Goal: Task Accomplishment & Management: Manage account settings

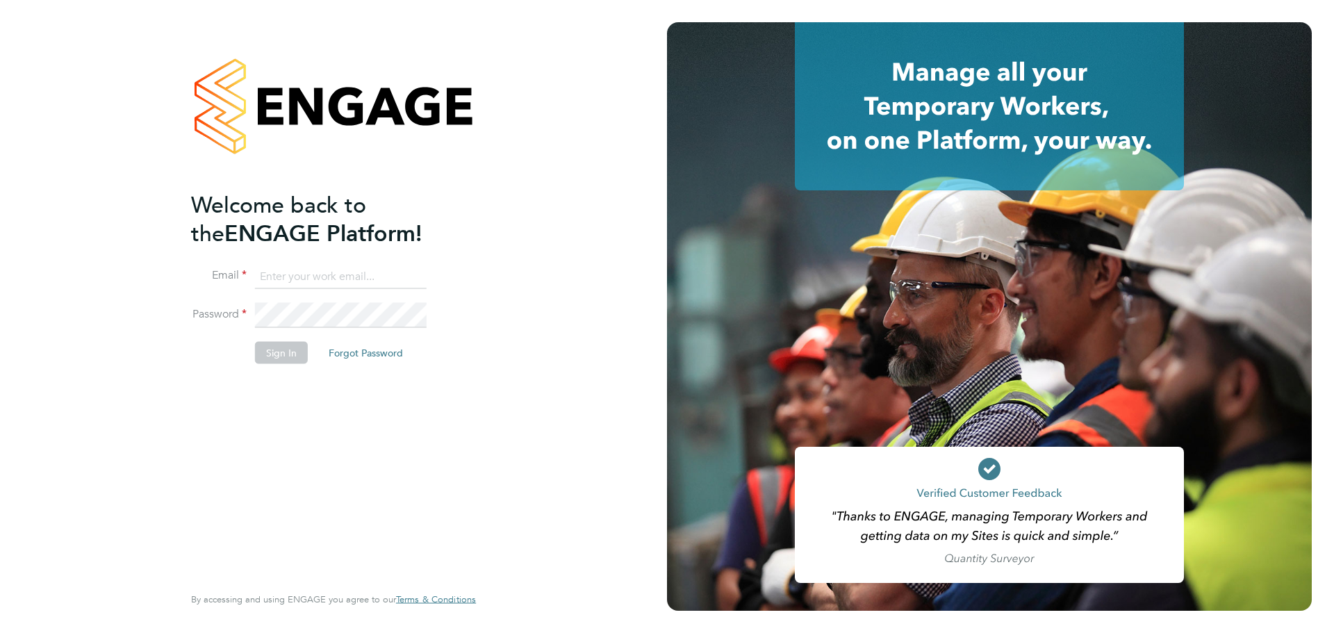
type input "[PERSON_NAME][EMAIL_ADDRESS][PERSON_NAME][DOMAIN_NAME]"
click at [291, 355] on button "Sign In" at bounding box center [281, 352] width 53 height 22
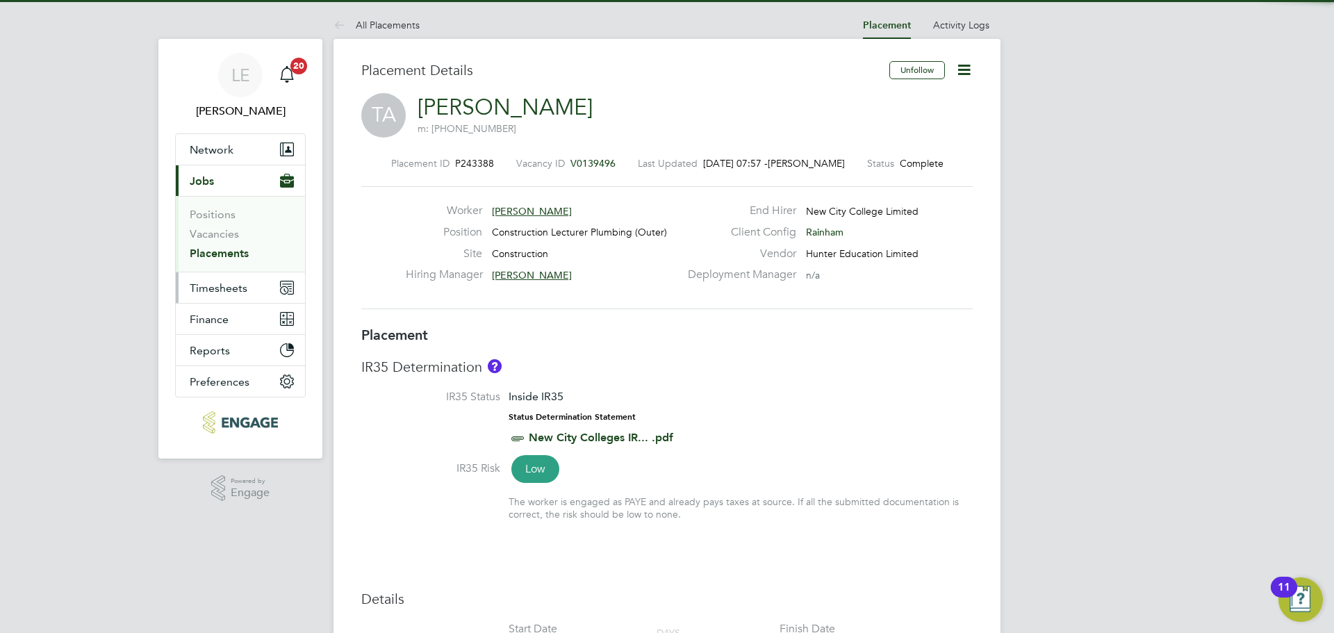
click at [193, 281] on span "Timesheets" at bounding box center [219, 287] width 58 height 13
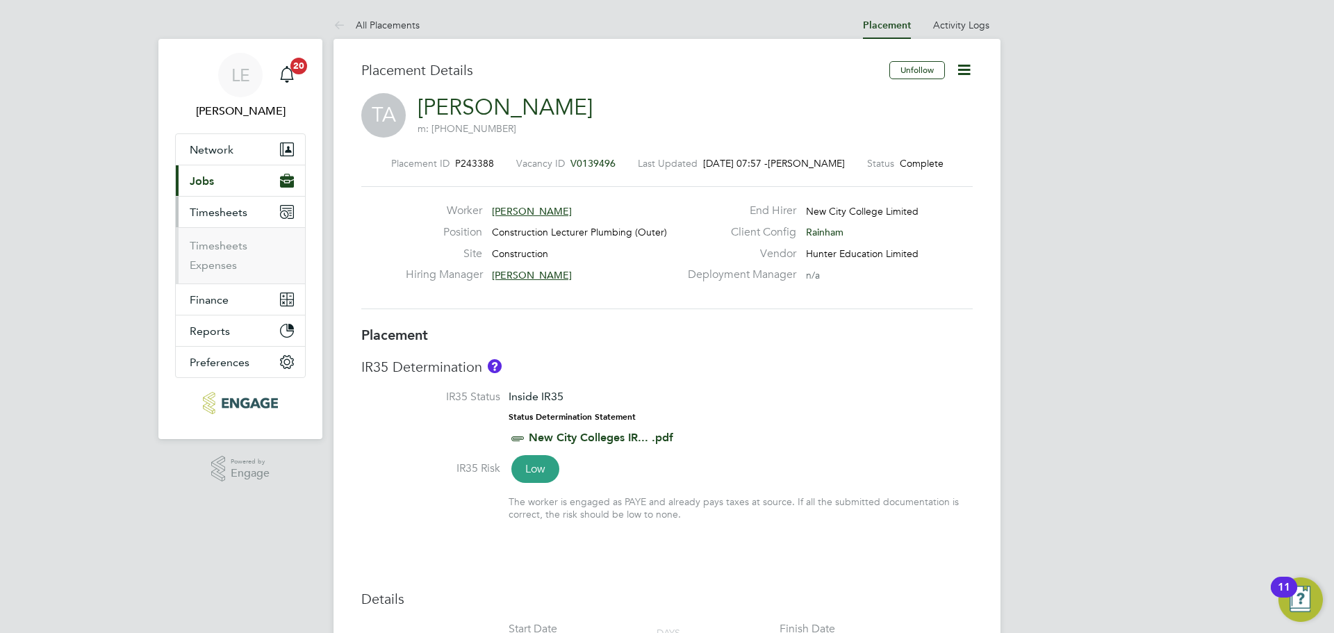
click at [204, 252] on li "Timesheets" at bounding box center [242, 248] width 104 height 19
click at [205, 245] on link "Timesheets" at bounding box center [219, 245] width 58 height 13
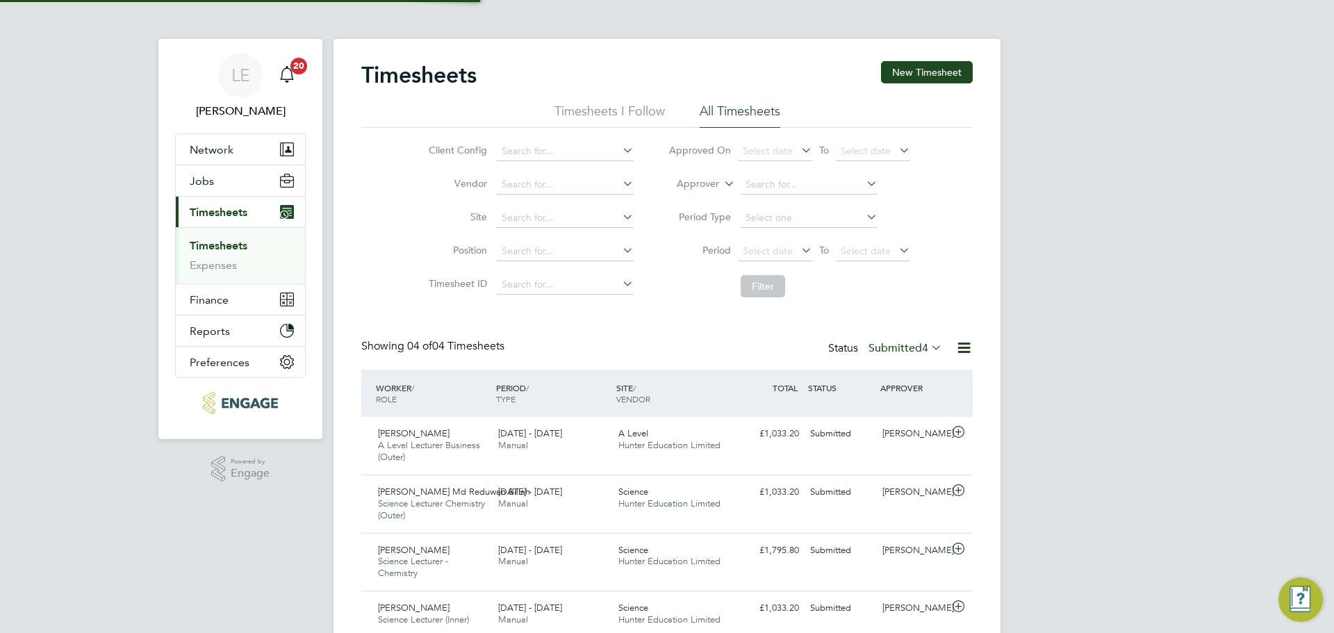
scroll to position [7, 7]
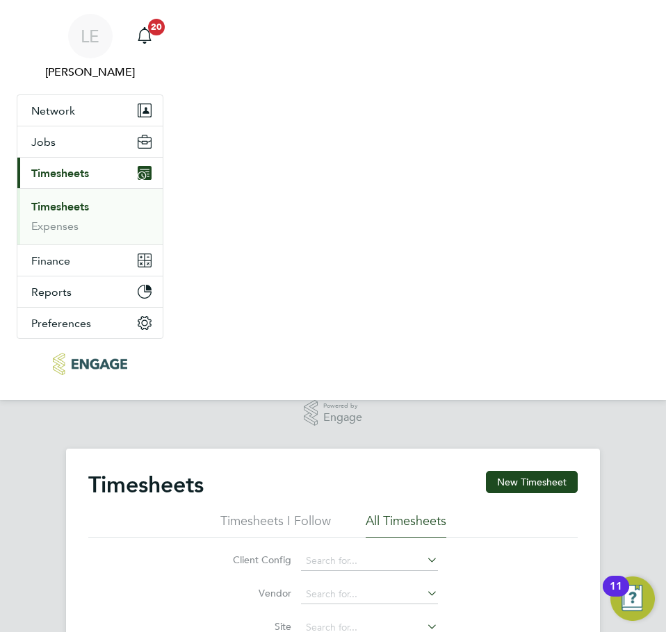
click at [497, 264] on nav "LE Laurence Elkington Notifications 20 Applications: Network Team Members Busin…" at bounding box center [333, 200] width 666 height 400
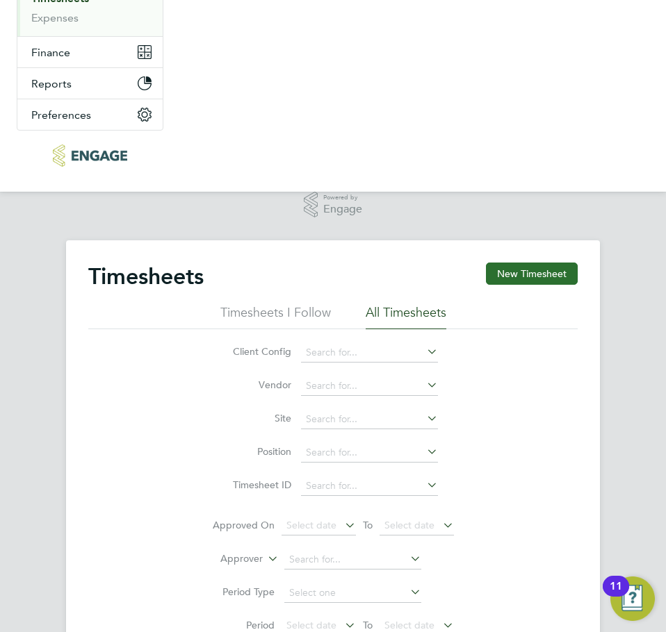
click at [499, 273] on button "New Timesheet" at bounding box center [532, 274] width 92 height 22
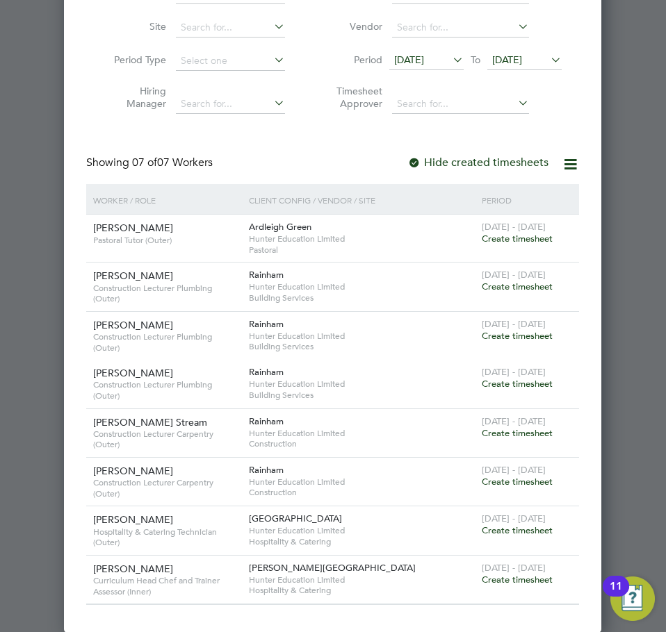
click at [522, 59] on span "[DATE]" at bounding box center [507, 60] width 30 height 13
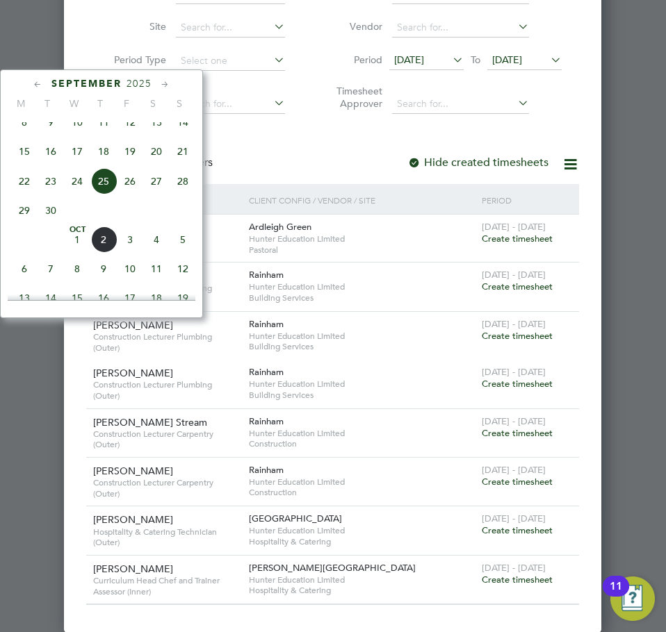
click at [177, 192] on span "28" at bounding box center [183, 181] width 26 height 26
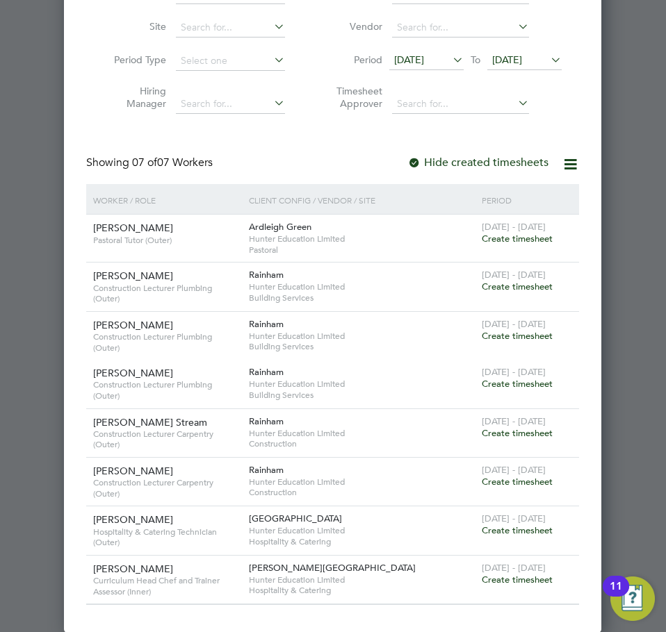
click at [424, 57] on span "18 Sep 2025" at bounding box center [409, 60] width 30 height 13
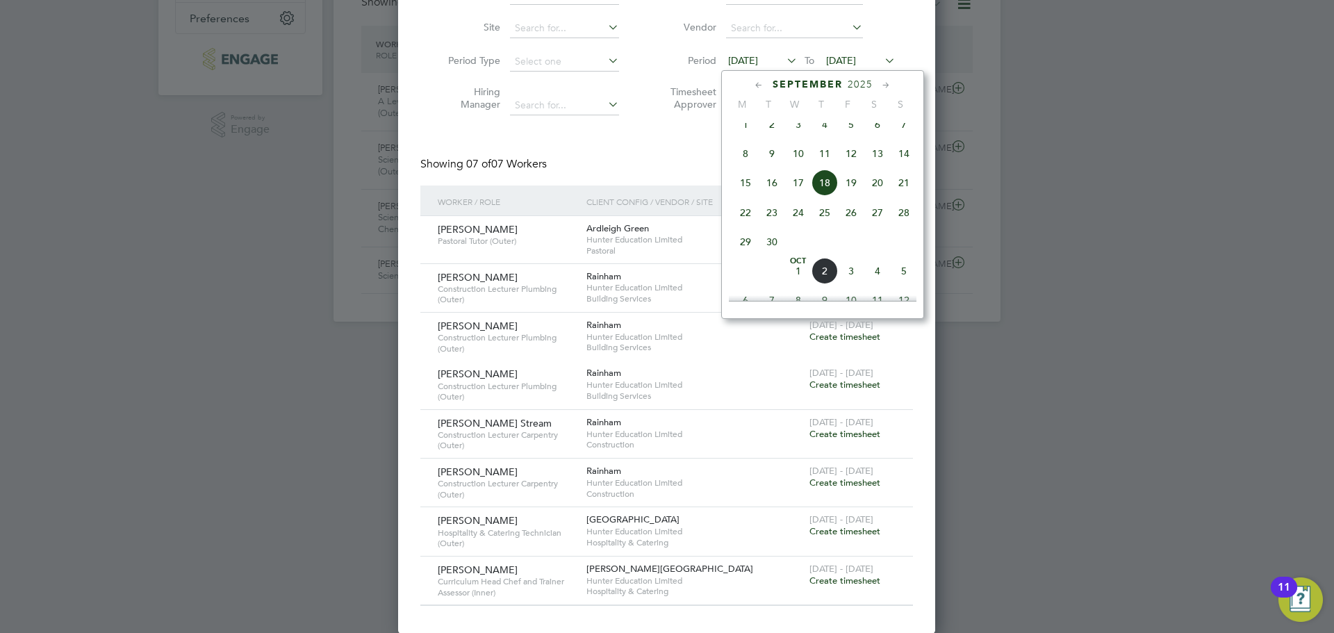
drag, startPoint x: 320, startPoint y: 290, endPoint x: 327, endPoint y: 270, distance: 20.4
click at [321, 290] on div at bounding box center [667, 316] width 1334 height 633
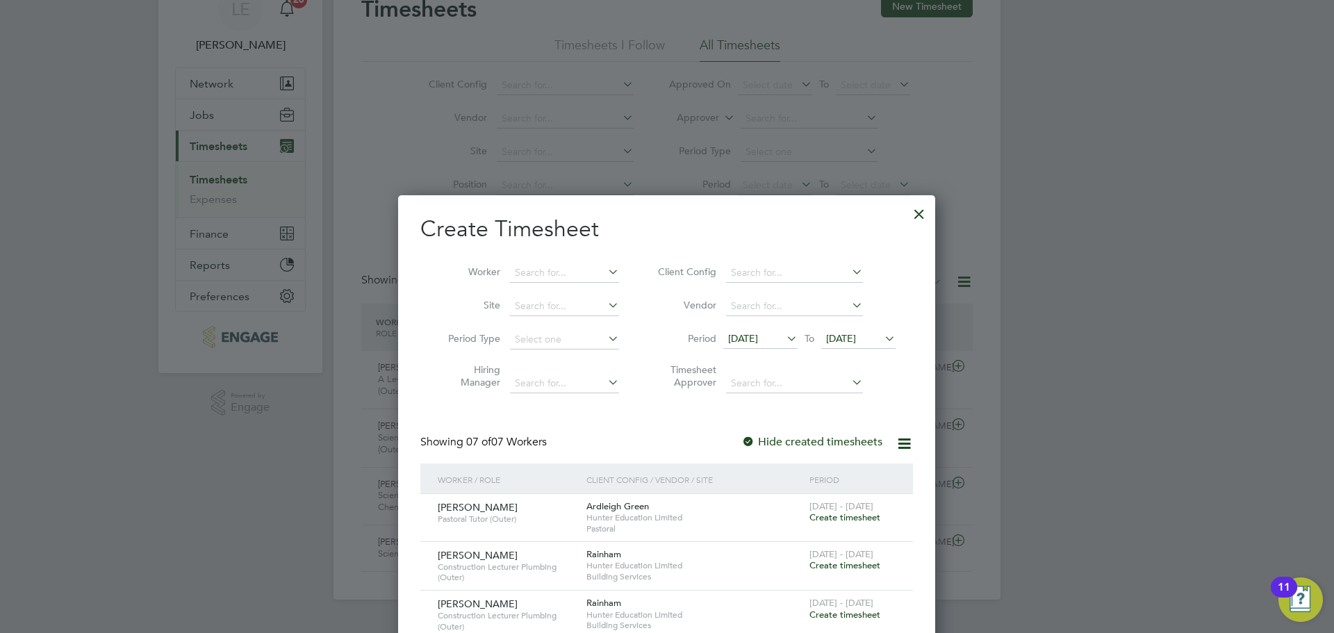
click at [758, 339] on span "18 Sep 2025" at bounding box center [743, 338] width 30 height 13
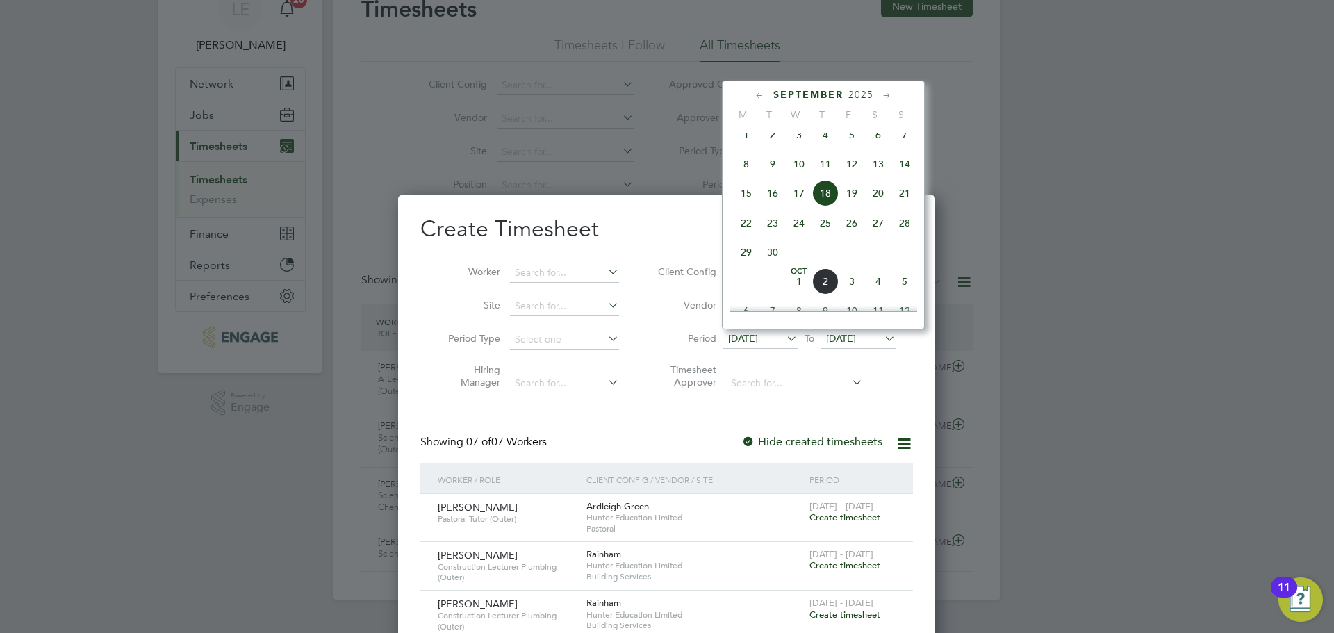
click at [745, 227] on span "22" at bounding box center [746, 223] width 26 height 26
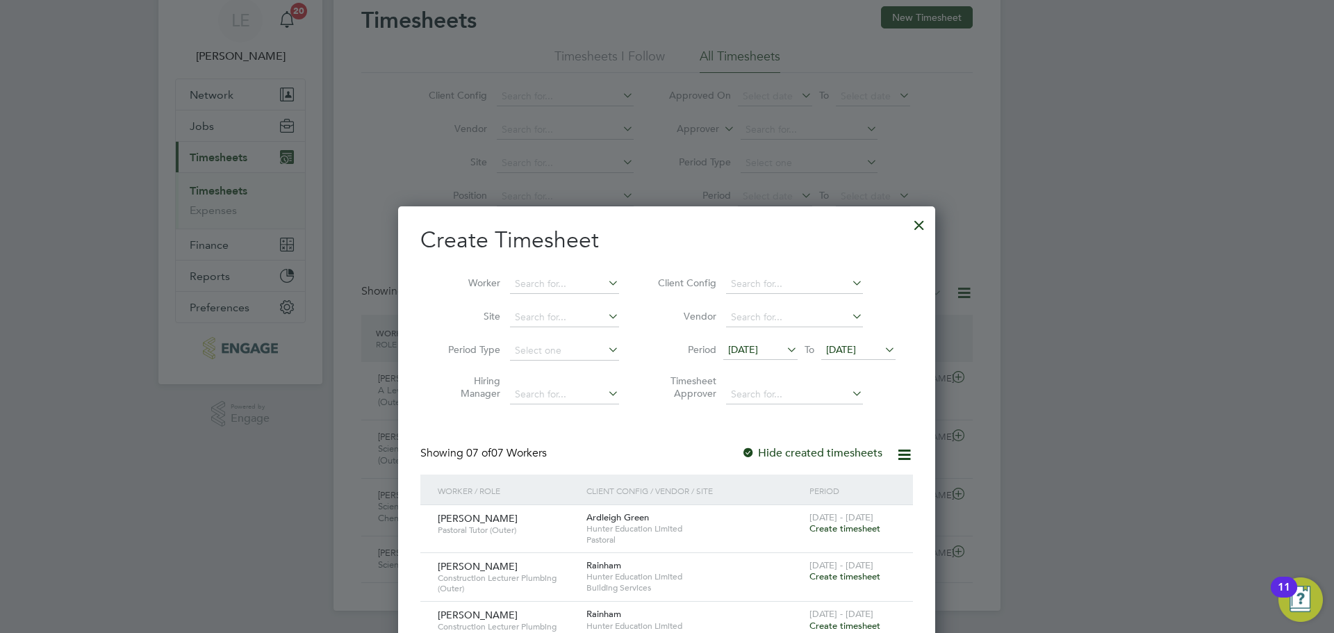
click at [856, 344] on span "[DATE]" at bounding box center [841, 349] width 30 height 13
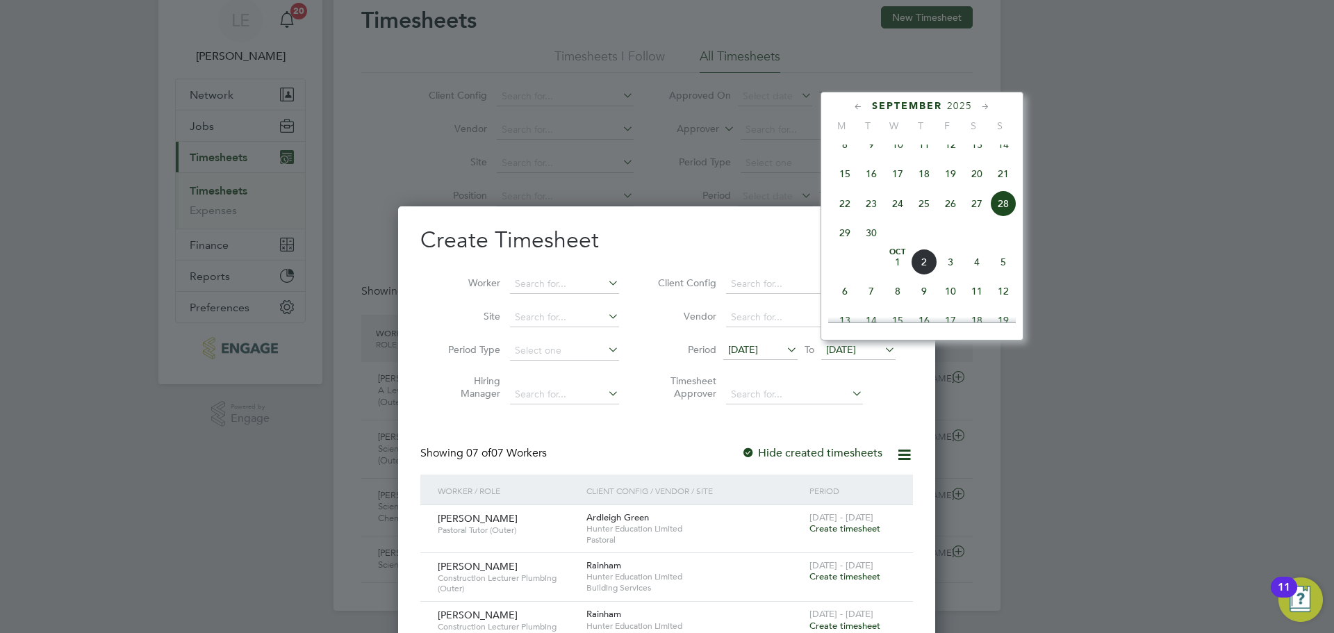
click at [1006, 217] on span "28" at bounding box center [1003, 203] width 26 height 26
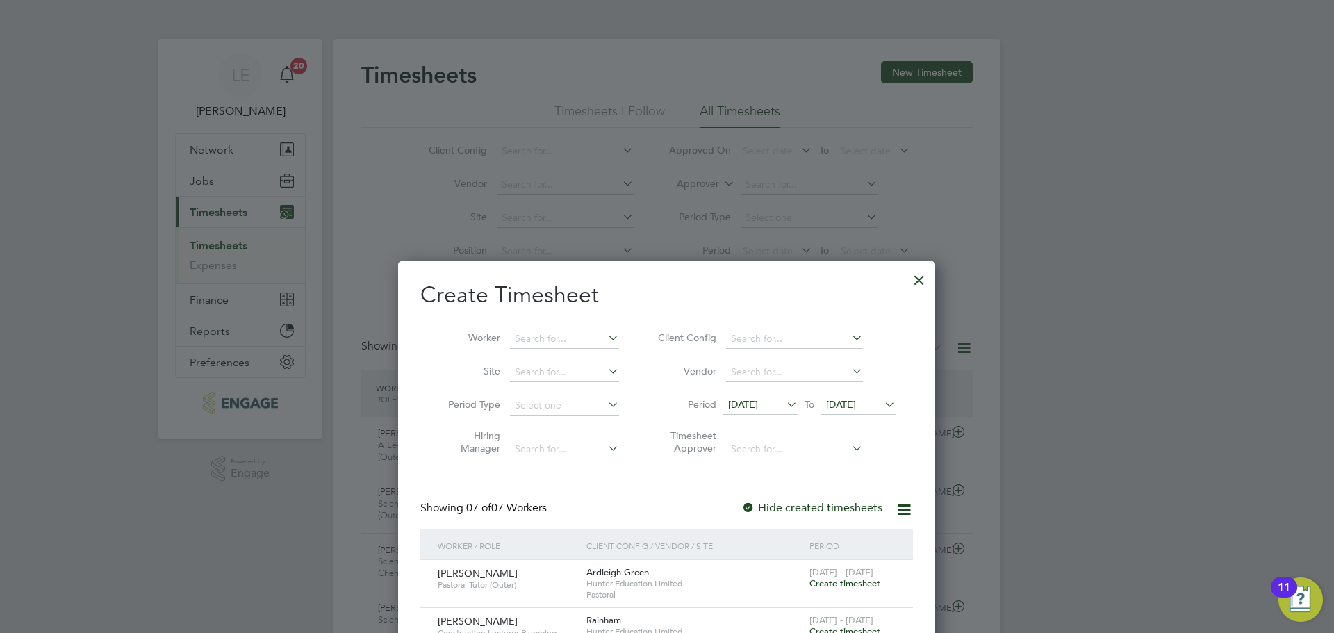
click at [911, 278] on div at bounding box center [919, 276] width 25 height 25
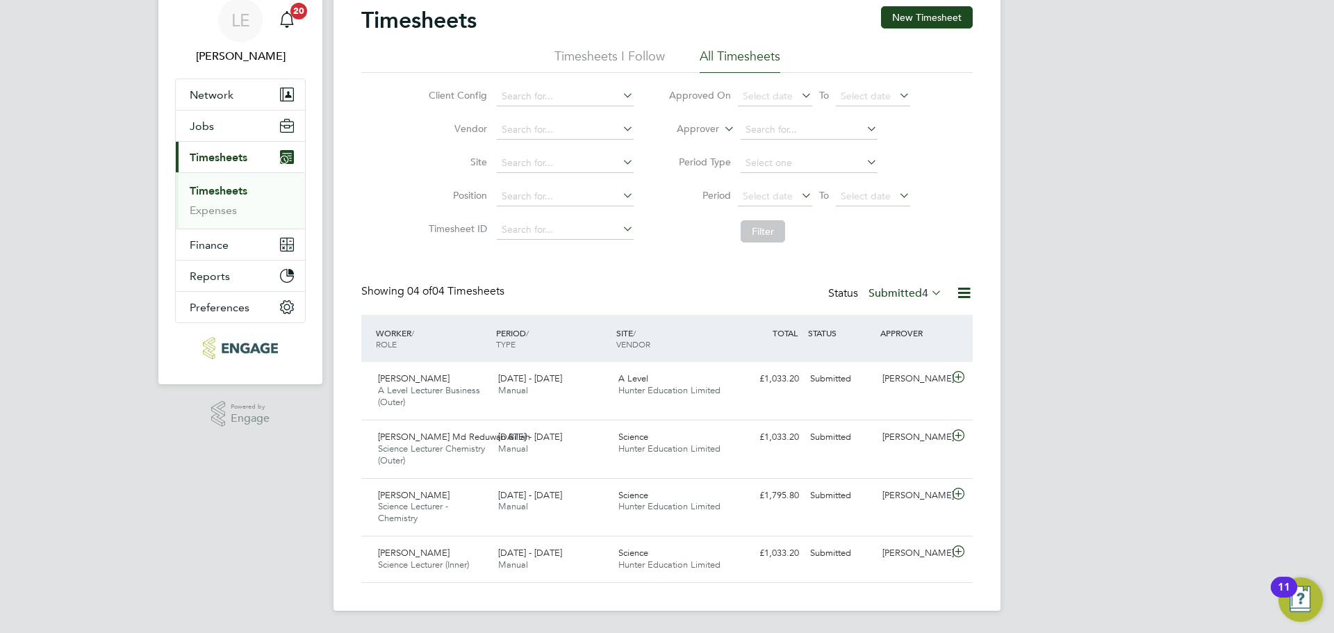
click at [907, 293] on label "Submitted 4" at bounding box center [906, 293] width 74 height 14
click at [890, 373] on li "Approved" at bounding box center [892, 376] width 64 height 19
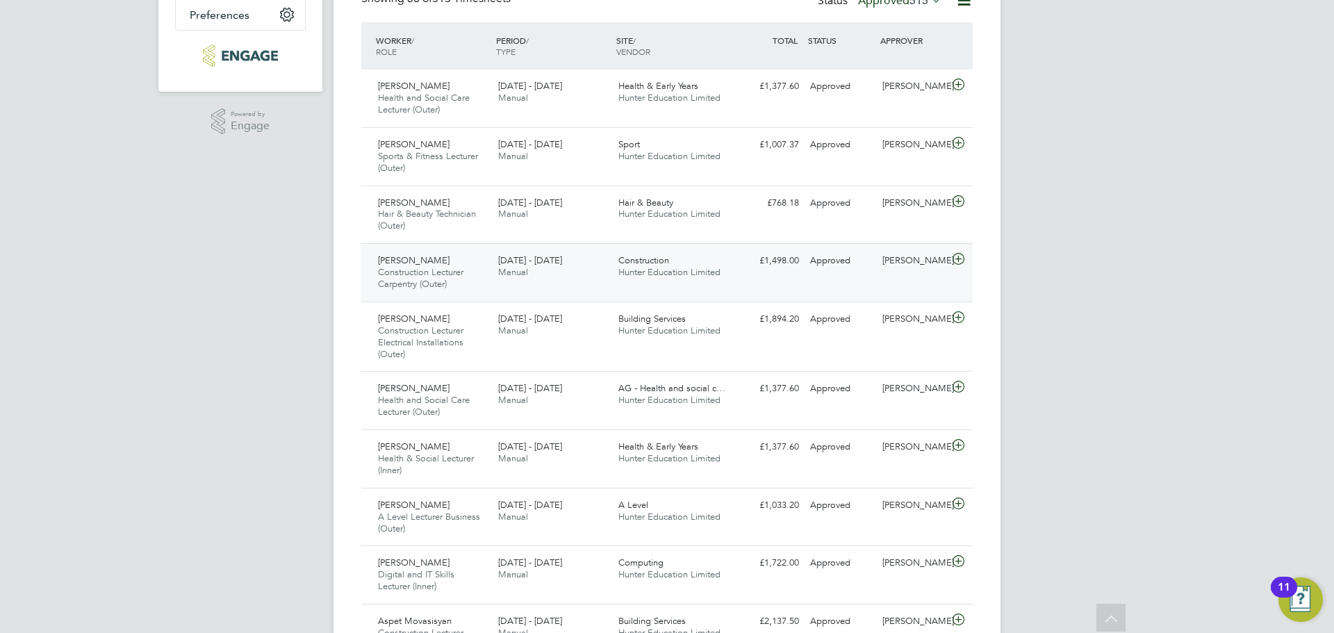
click at [562, 267] on div "22 - 28 Sep 2025 Manual" at bounding box center [553, 267] width 120 height 35
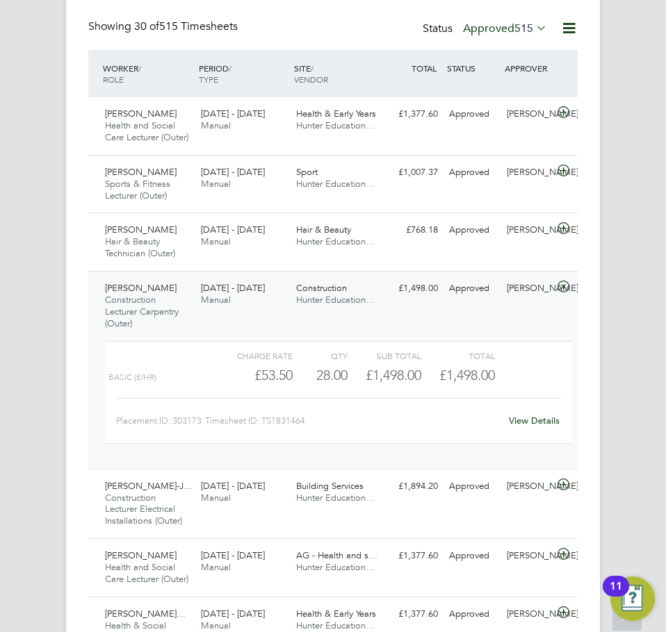
click at [527, 427] on link "View Details" at bounding box center [534, 421] width 51 height 12
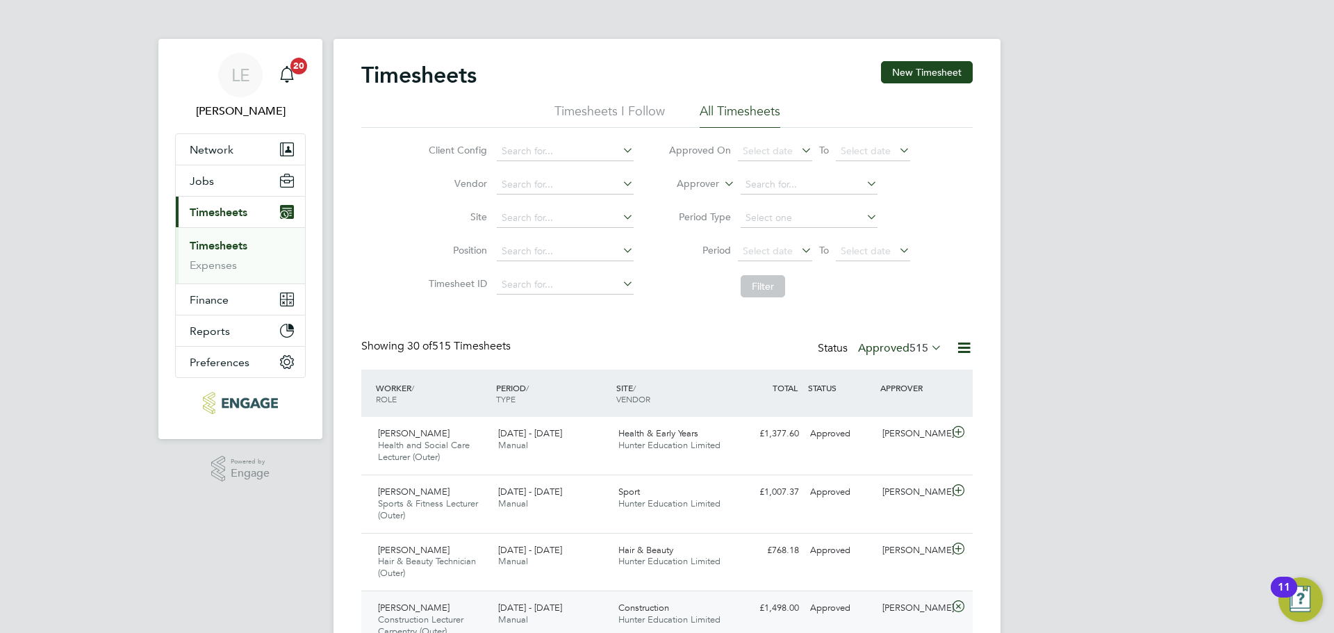
click at [232, 214] on span "Timesheets" at bounding box center [219, 212] width 58 height 13
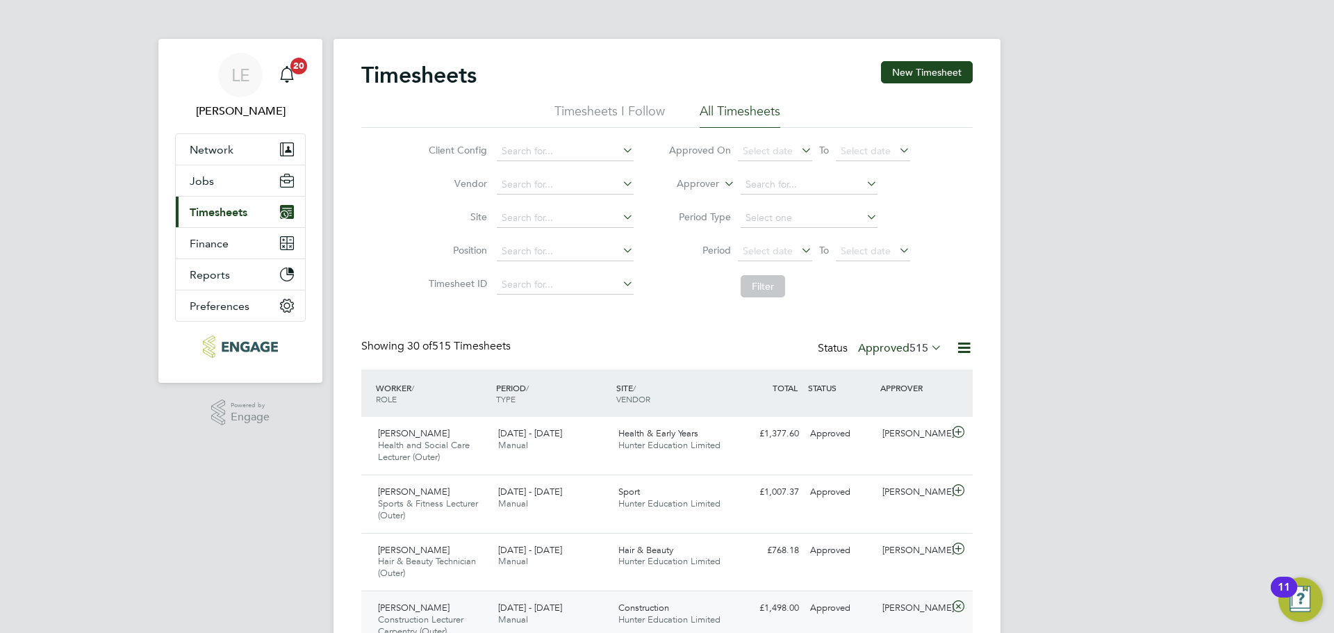
click at [224, 215] on span "Timesheets" at bounding box center [219, 212] width 58 height 13
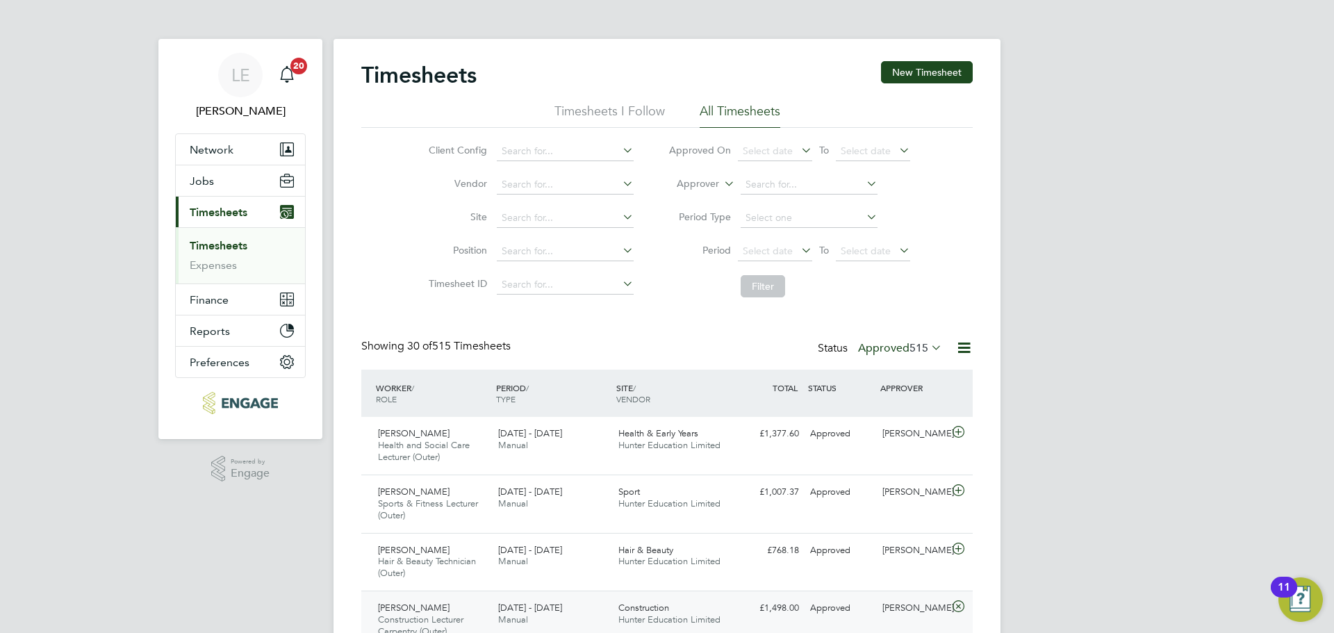
click at [218, 243] on link "Timesheets" at bounding box center [219, 245] width 58 height 13
click at [917, 71] on button "New Timesheet" at bounding box center [927, 72] width 92 height 22
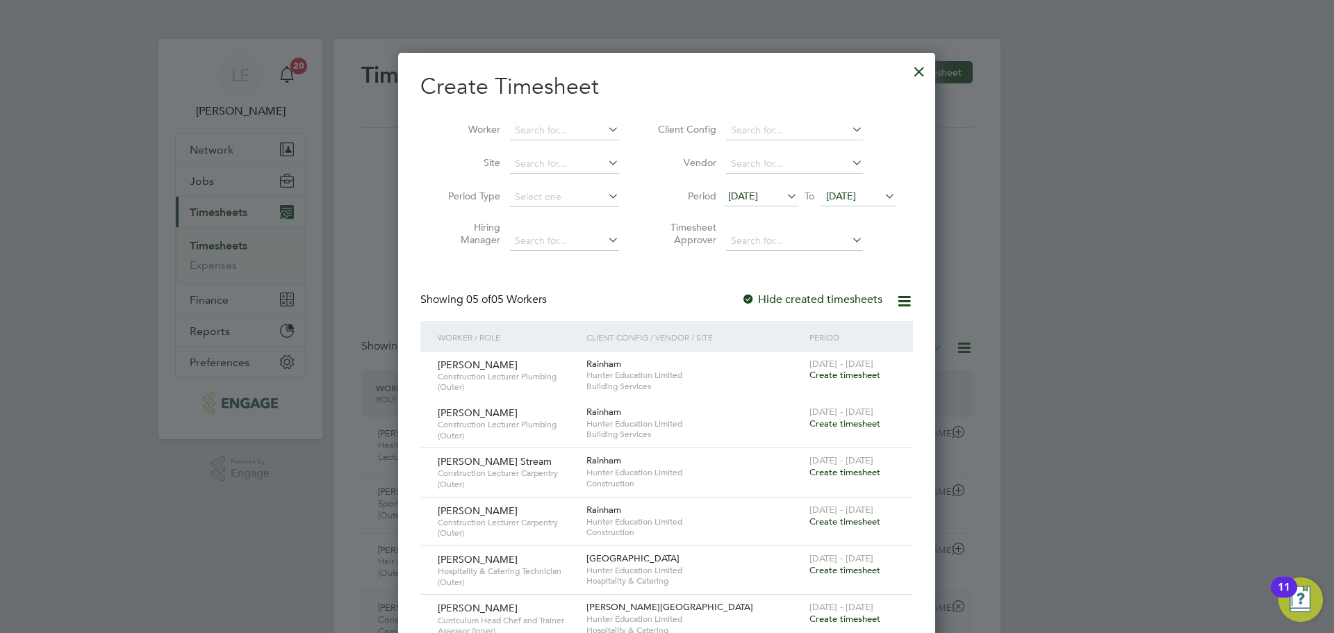
click at [758, 190] on span "[DATE]" at bounding box center [743, 196] width 30 height 13
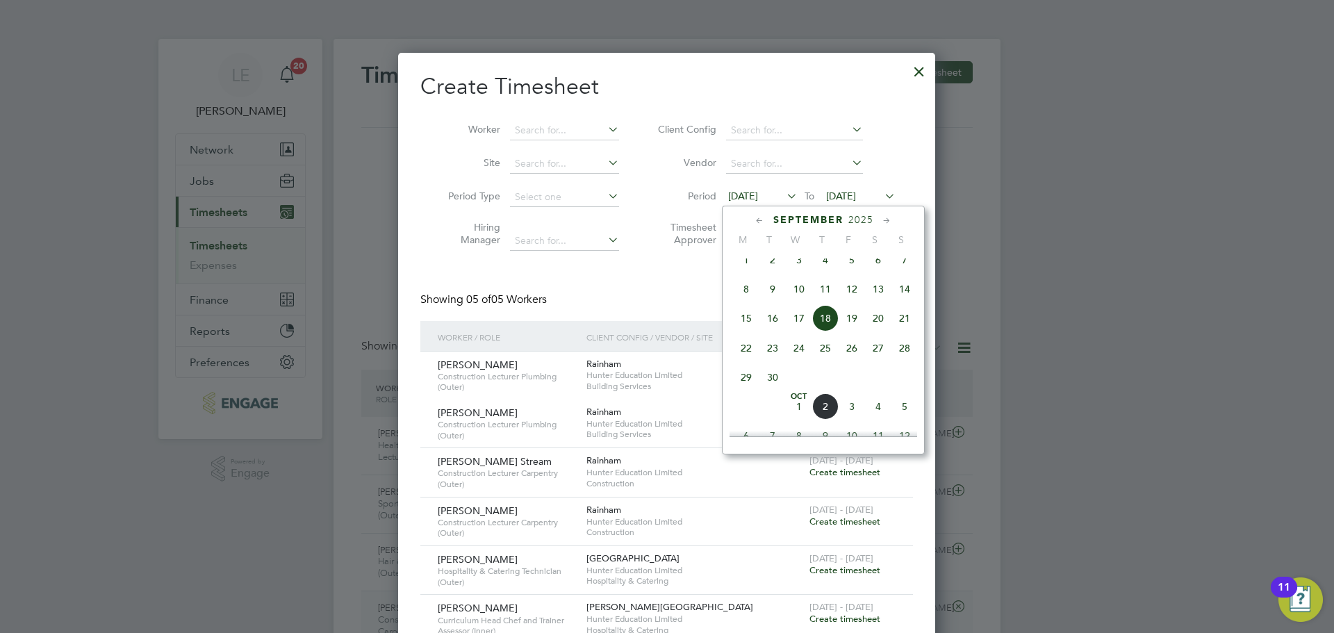
click at [739, 327] on span "15" at bounding box center [746, 318] width 26 height 26
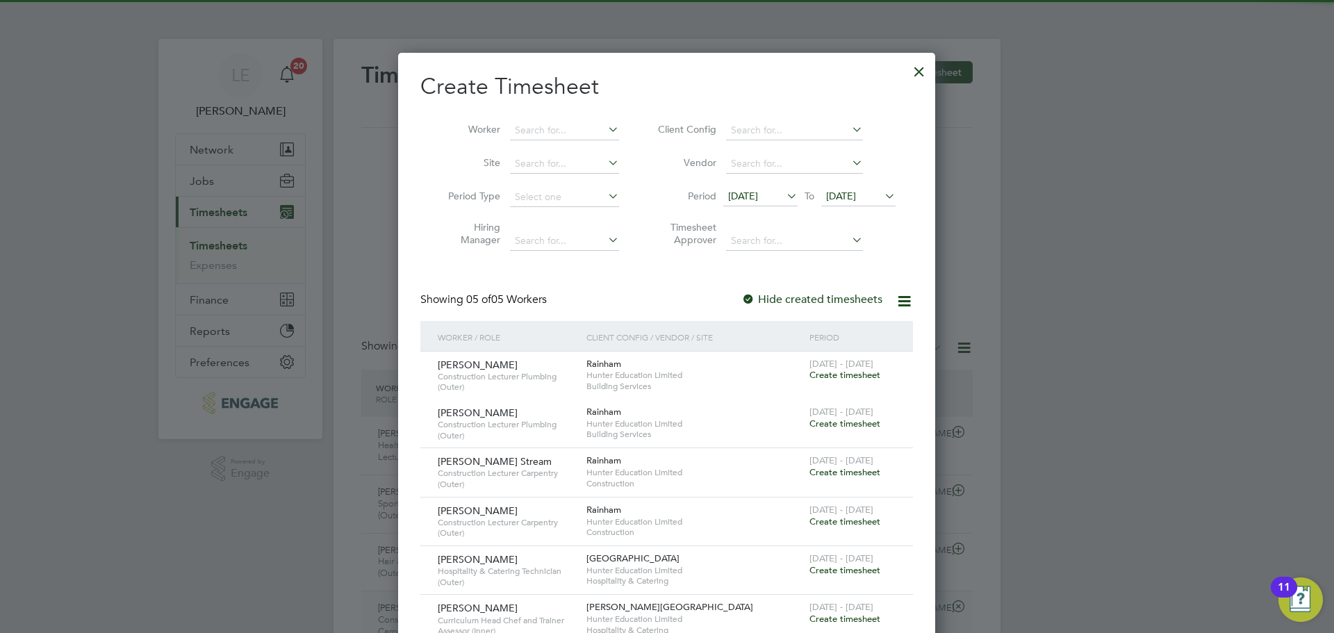
click at [856, 192] on span "[DATE]" at bounding box center [841, 196] width 30 height 13
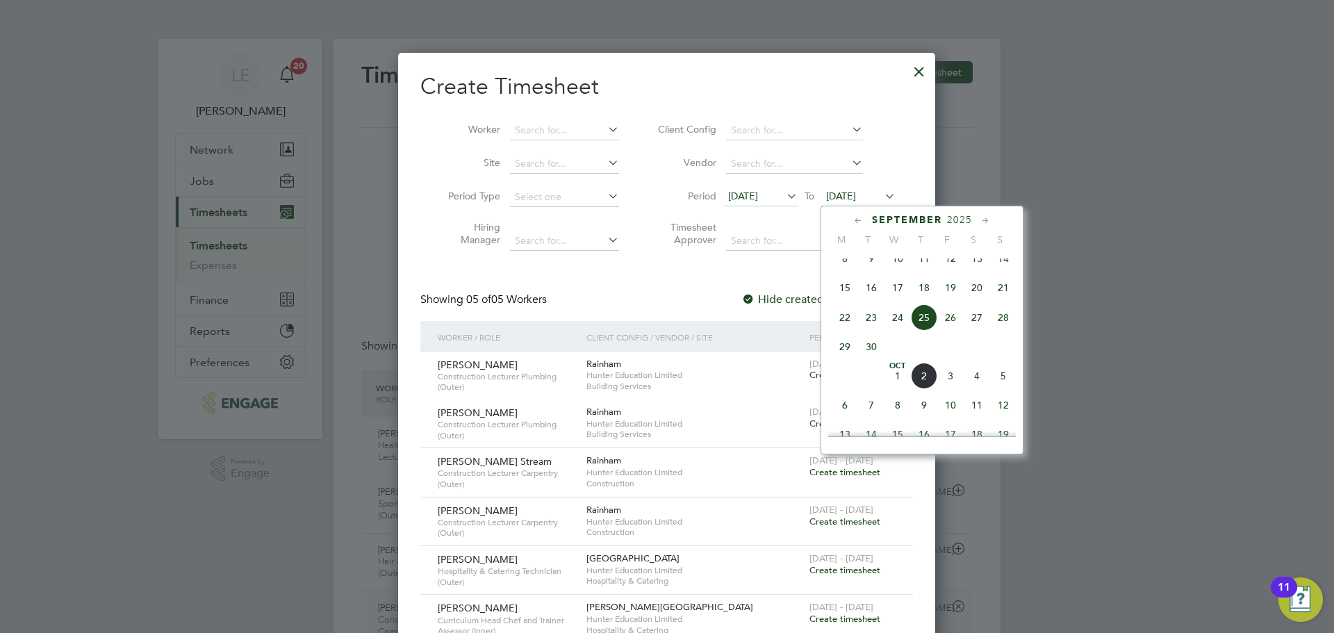
click at [1011, 329] on span "28" at bounding box center [1003, 317] width 26 height 26
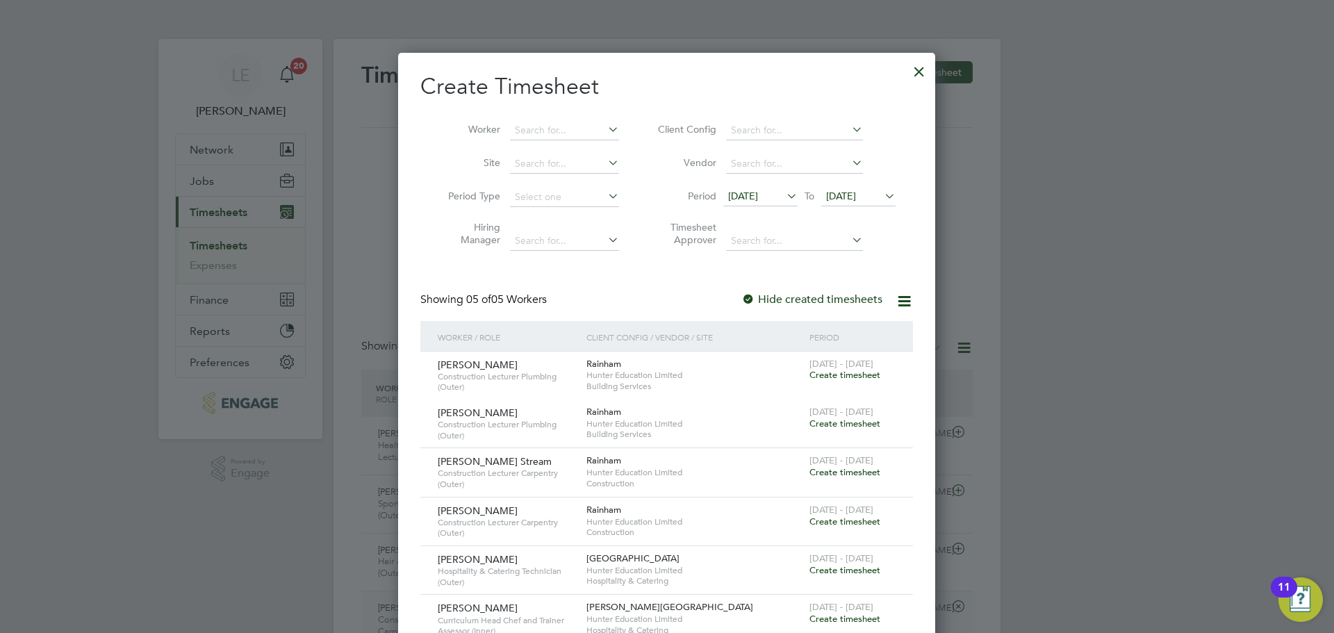
click at [922, 67] on div at bounding box center [919, 68] width 25 height 25
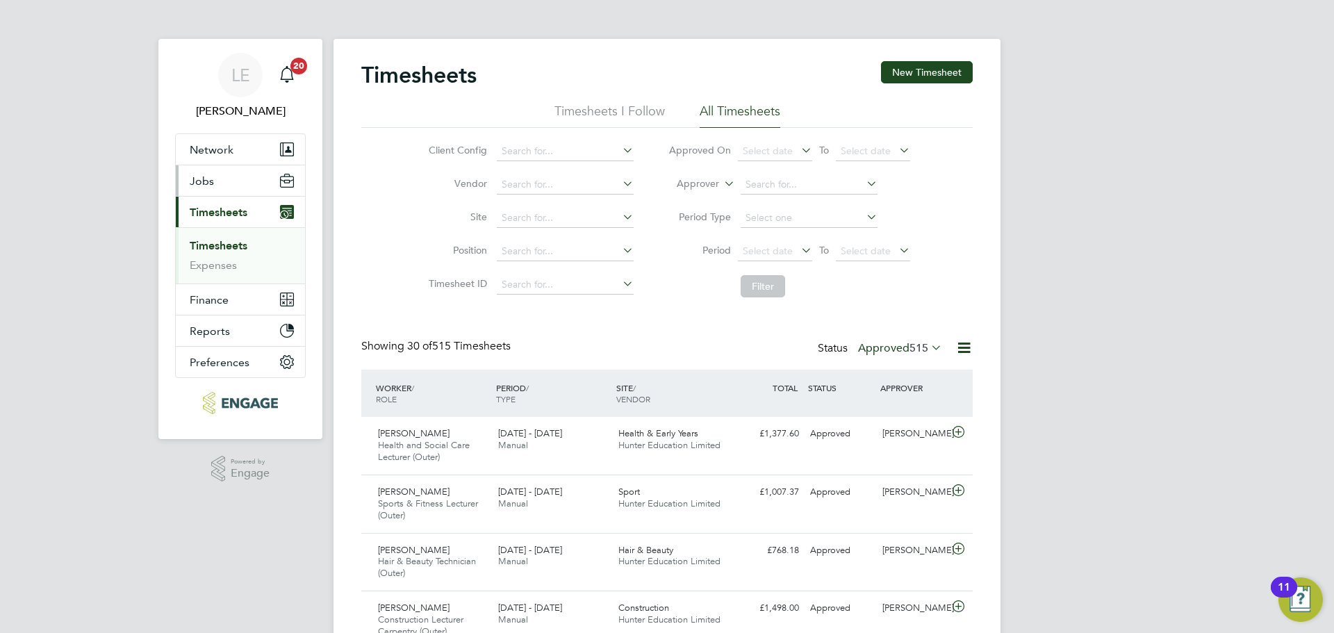
click at [212, 175] on span "Jobs" at bounding box center [202, 180] width 24 height 13
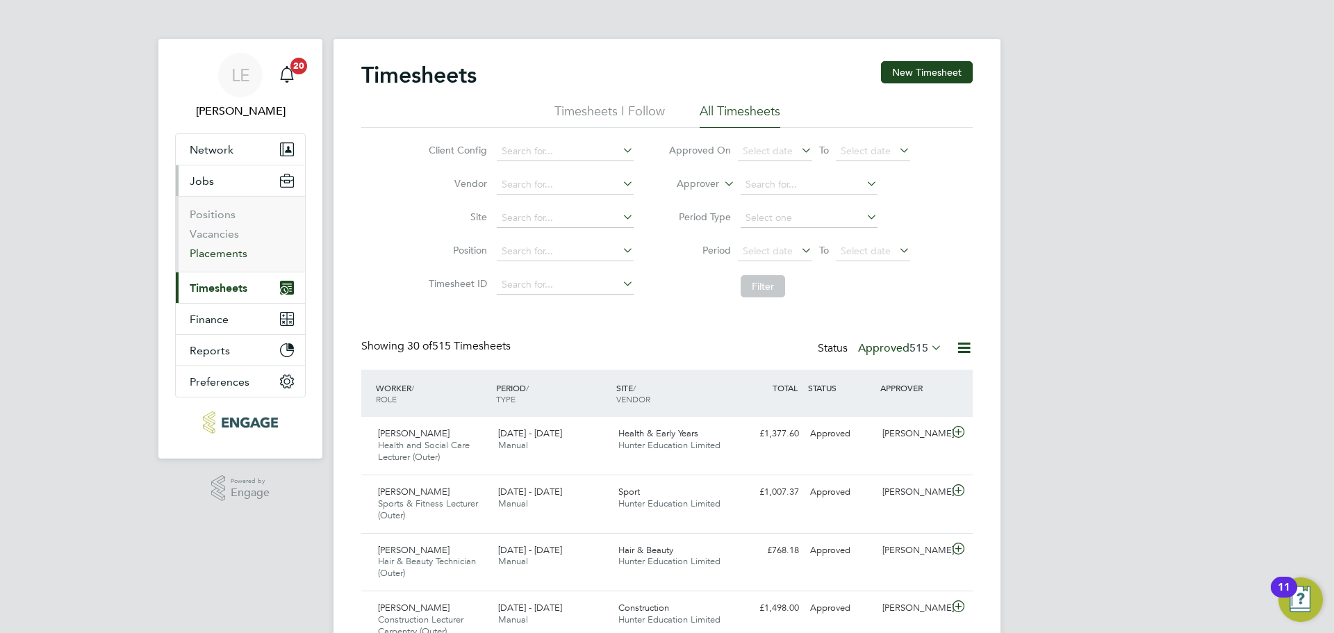
click at [208, 249] on link "Placements" at bounding box center [219, 253] width 58 height 13
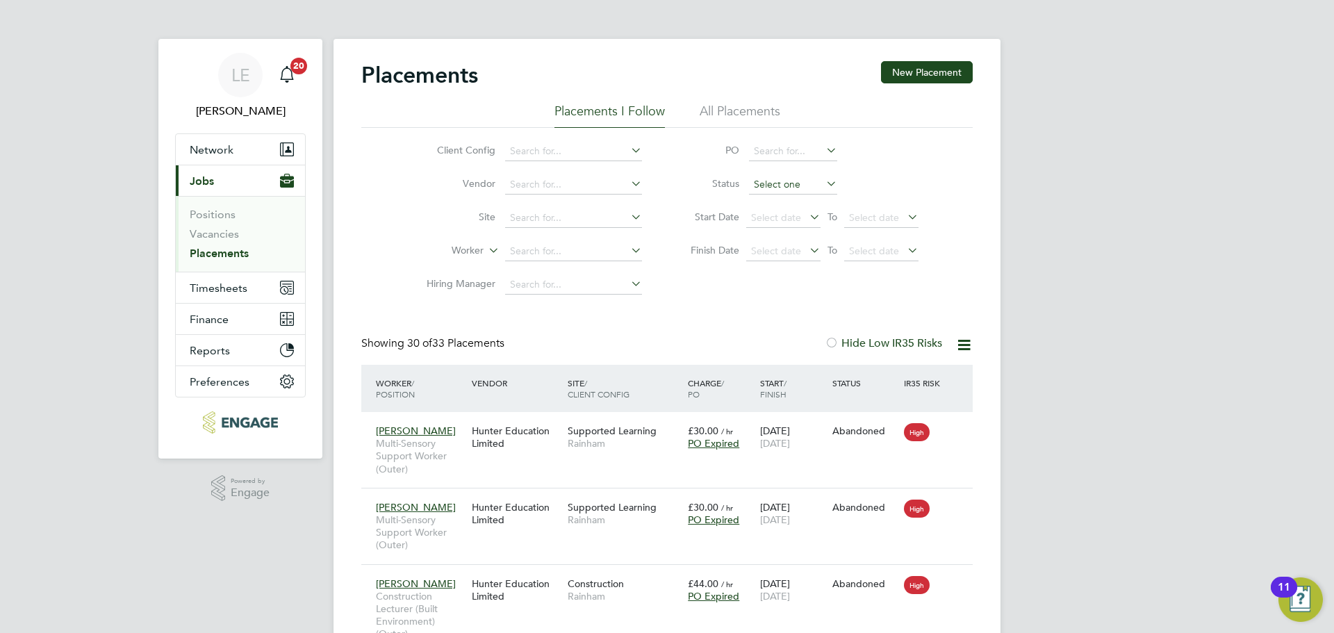
click at [767, 184] on input at bounding box center [793, 184] width 88 height 19
click at [767, 198] on li "Active" at bounding box center [794, 203] width 90 height 18
type input "Active"
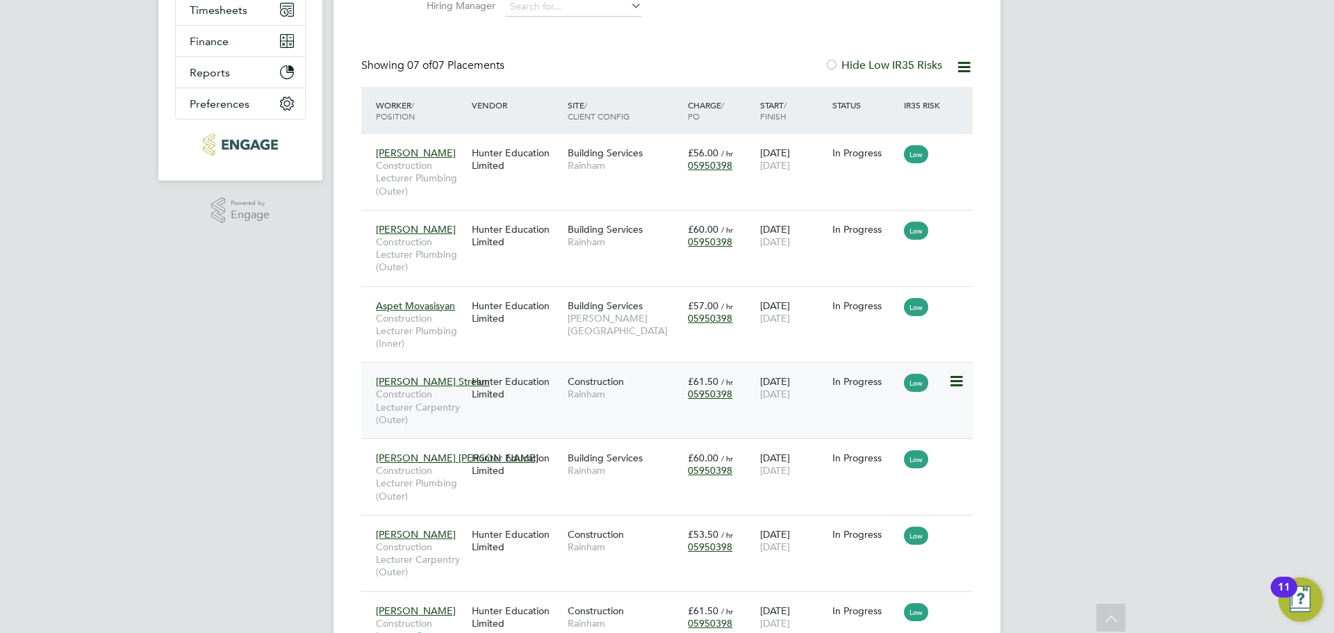
click at [615, 411] on div "Gordon Stream Construction Lecturer Carpentry (Outer) Hunter Education Limited …" at bounding box center [667, 400] width 612 height 76
click at [532, 404] on div "Hunter Education Limited" at bounding box center [516, 387] width 96 height 39
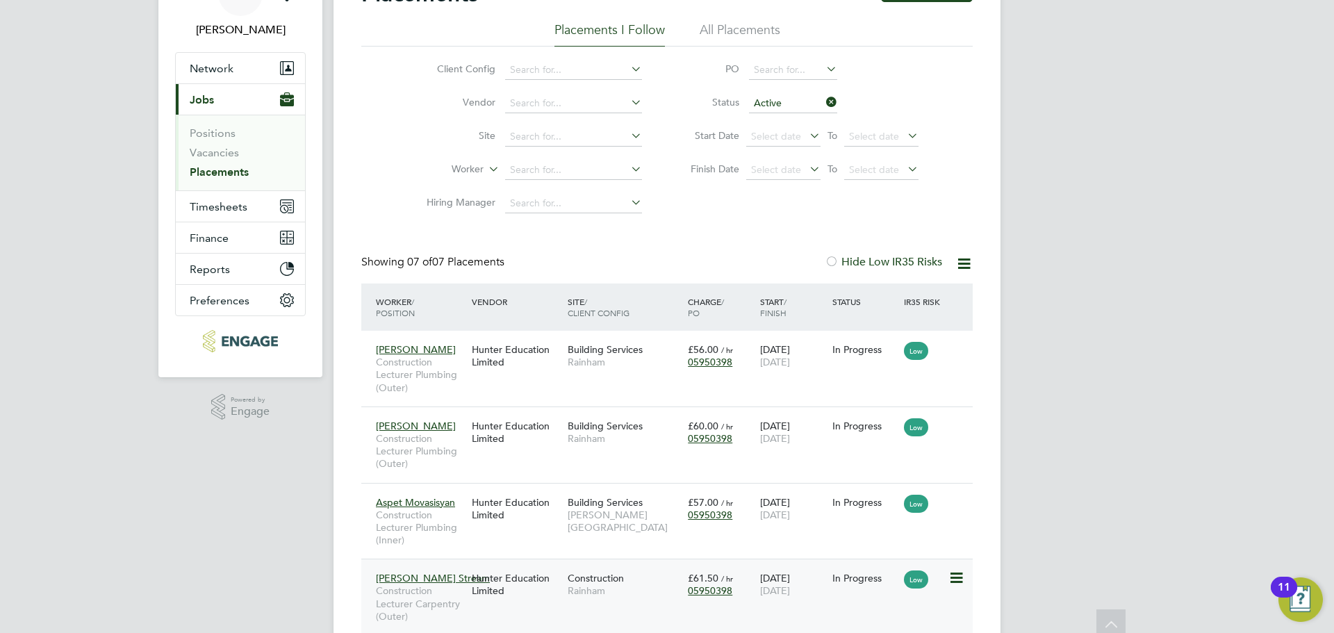
scroll to position [0, 0]
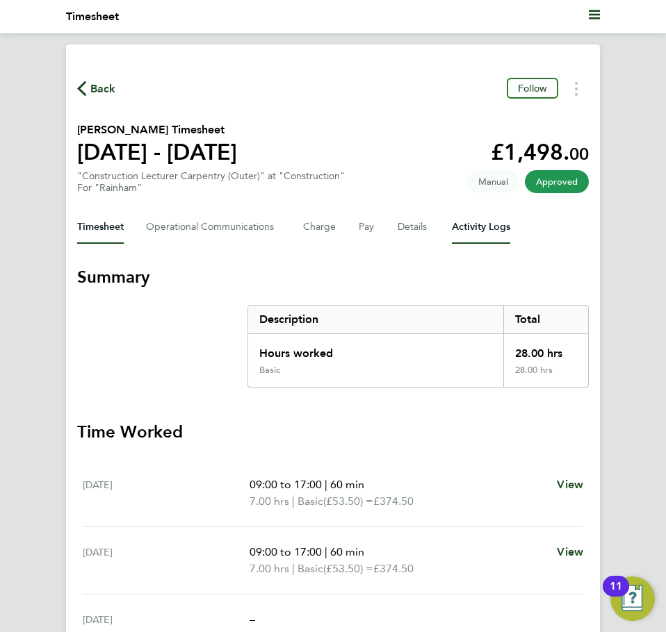
click at [480, 229] on Logs-tab "Activity Logs" at bounding box center [481, 227] width 58 height 33
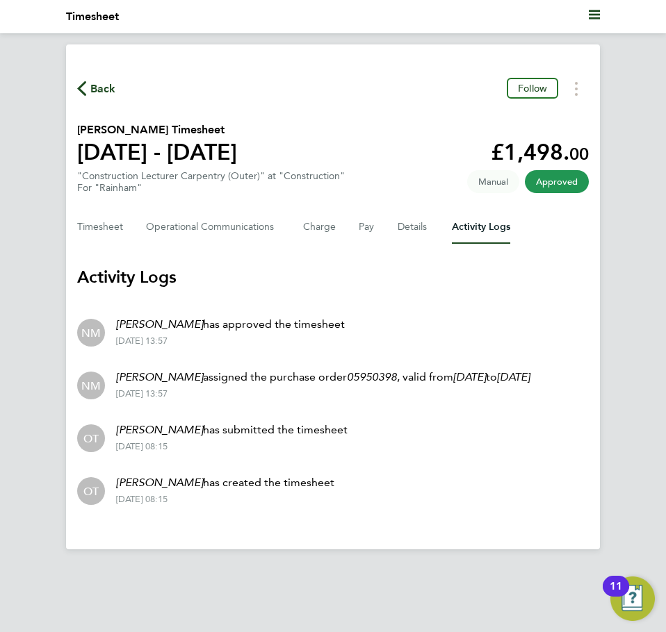
click at [103, 81] on span "Back" at bounding box center [103, 89] width 26 height 17
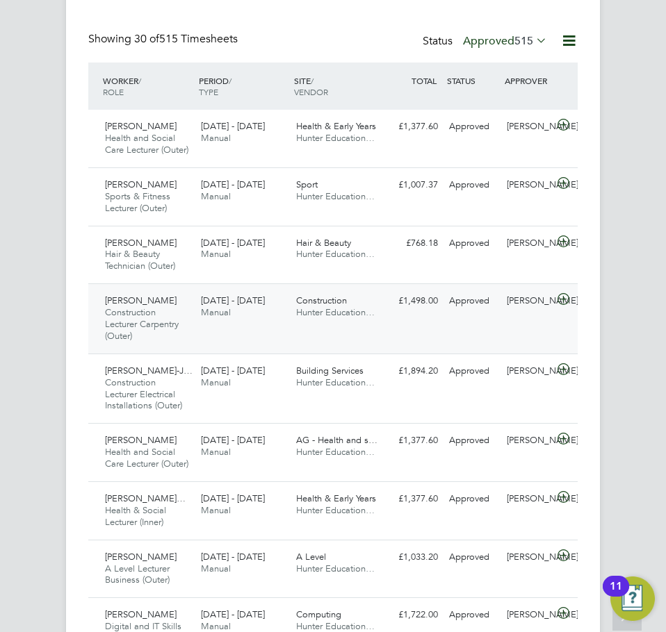
click at [566, 305] on icon at bounding box center [563, 299] width 17 height 11
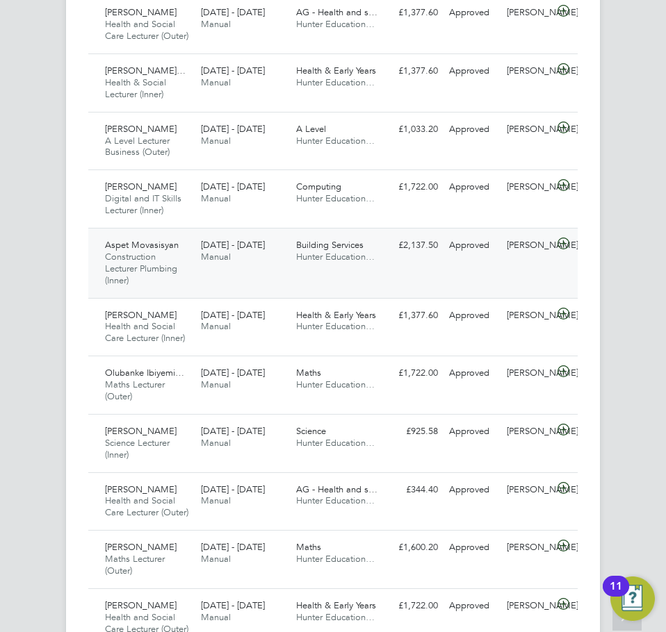
click at [562, 250] on icon at bounding box center [563, 243] width 17 height 11
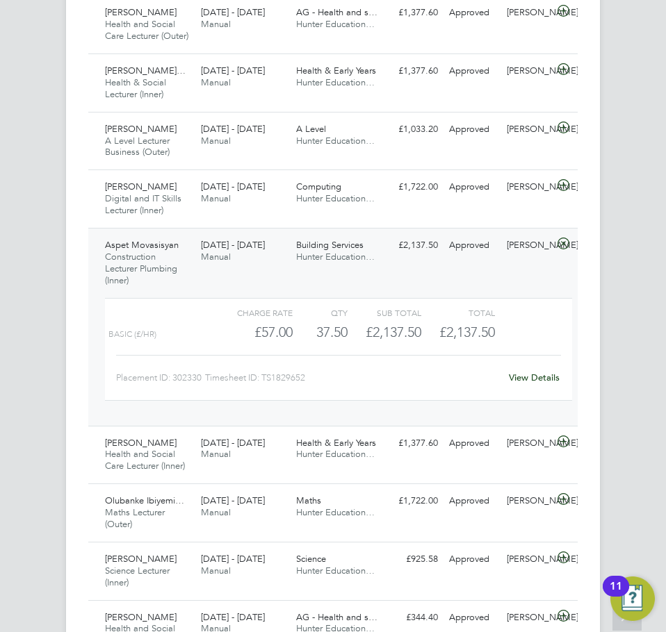
click at [529, 384] on link "View Details" at bounding box center [534, 378] width 51 height 12
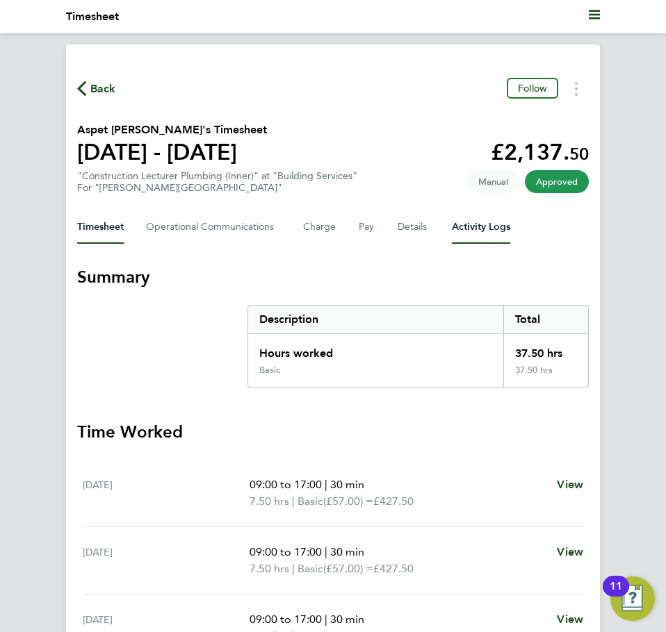
click at [486, 227] on Logs-tab "Activity Logs" at bounding box center [481, 227] width 58 height 33
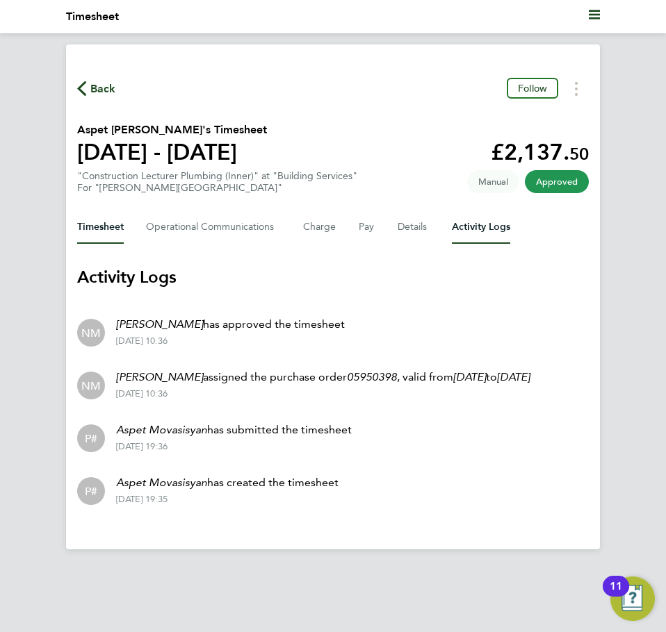
click at [111, 236] on button "Timesheet" at bounding box center [100, 227] width 47 height 33
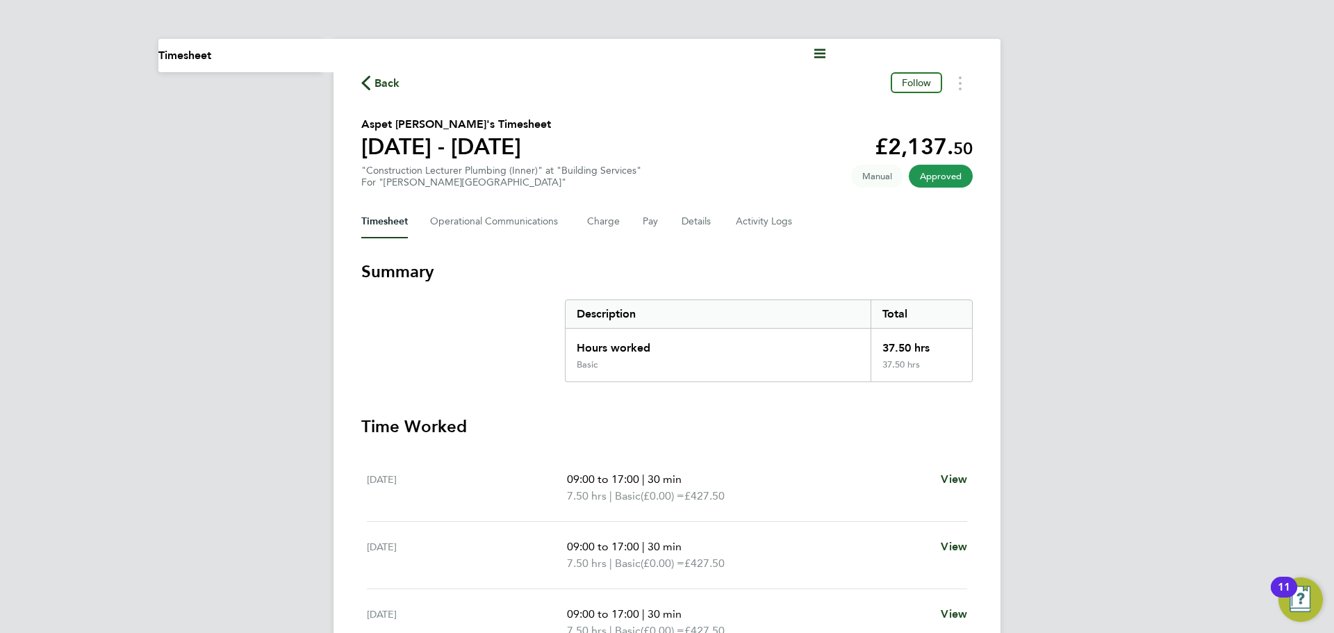
click at [376, 75] on span "Back" at bounding box center [388, 83] width 26 height 17
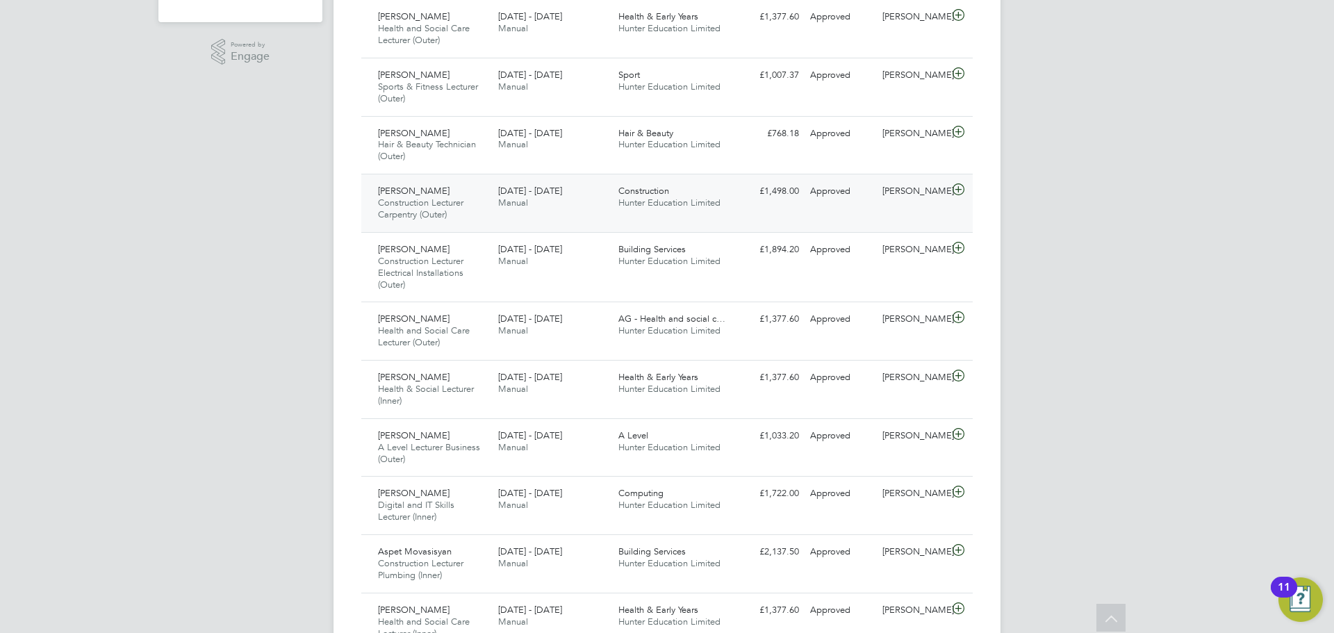
click at [665, 186] on icon at bounding box center [958, 189] width 17 height 11
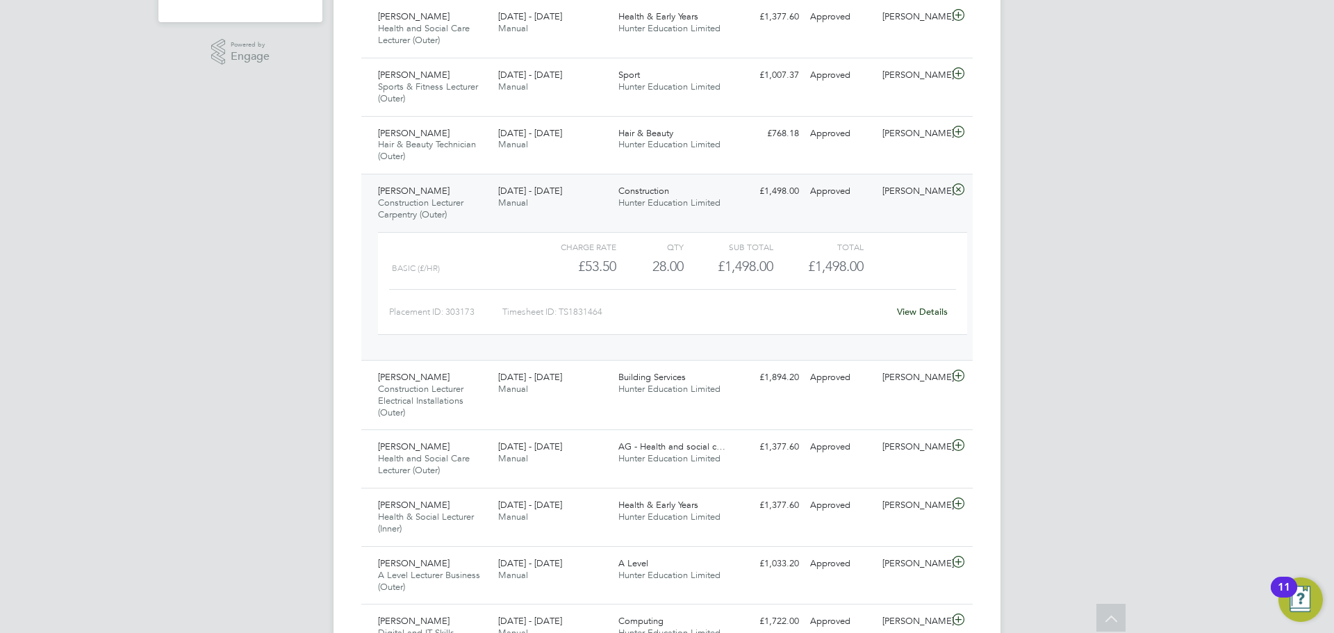
click at [665, 187] on icon at bounding box center [958, 189] width 17 height 11
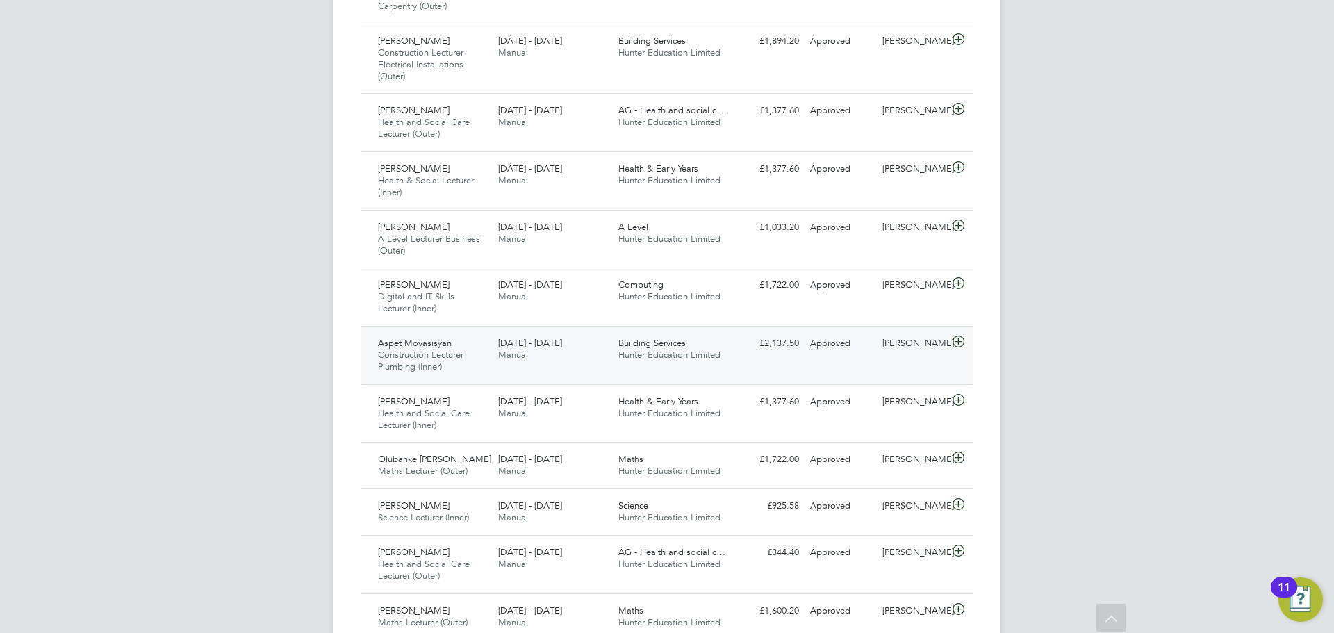
click at [665, 338] on icon at bounding box center [958, 341] width 17 height 11
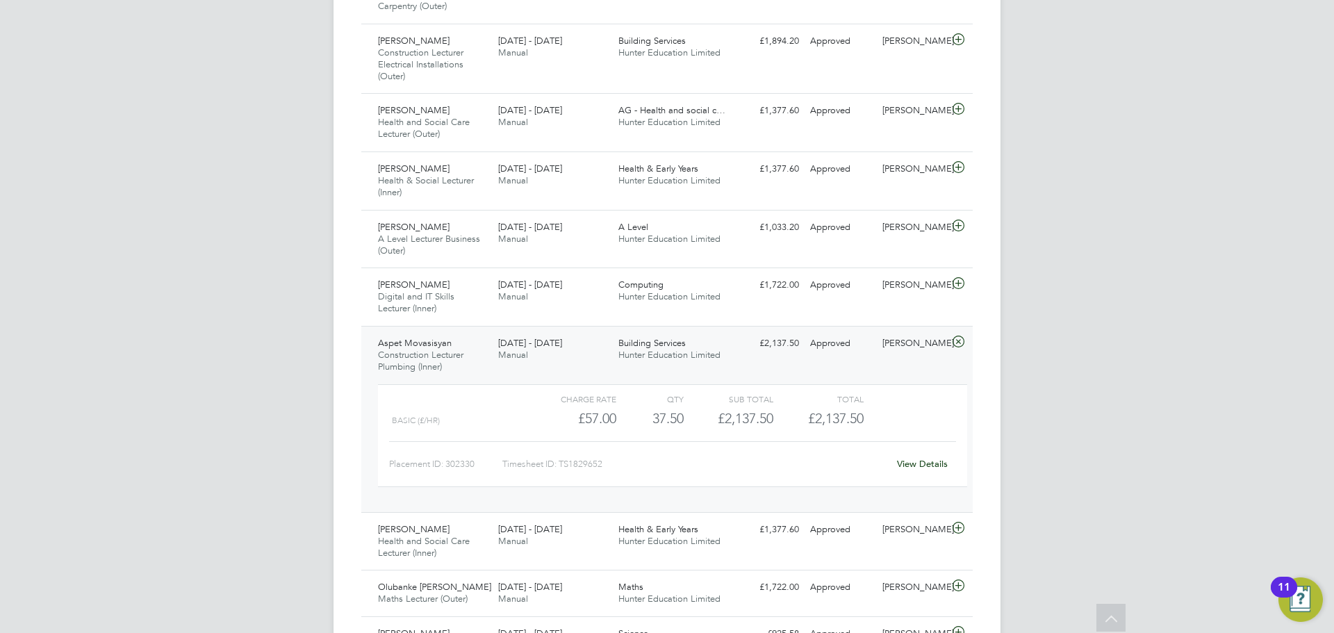
click at [665, 342] on icon at bounding box center [958, 341] width 17 height 11
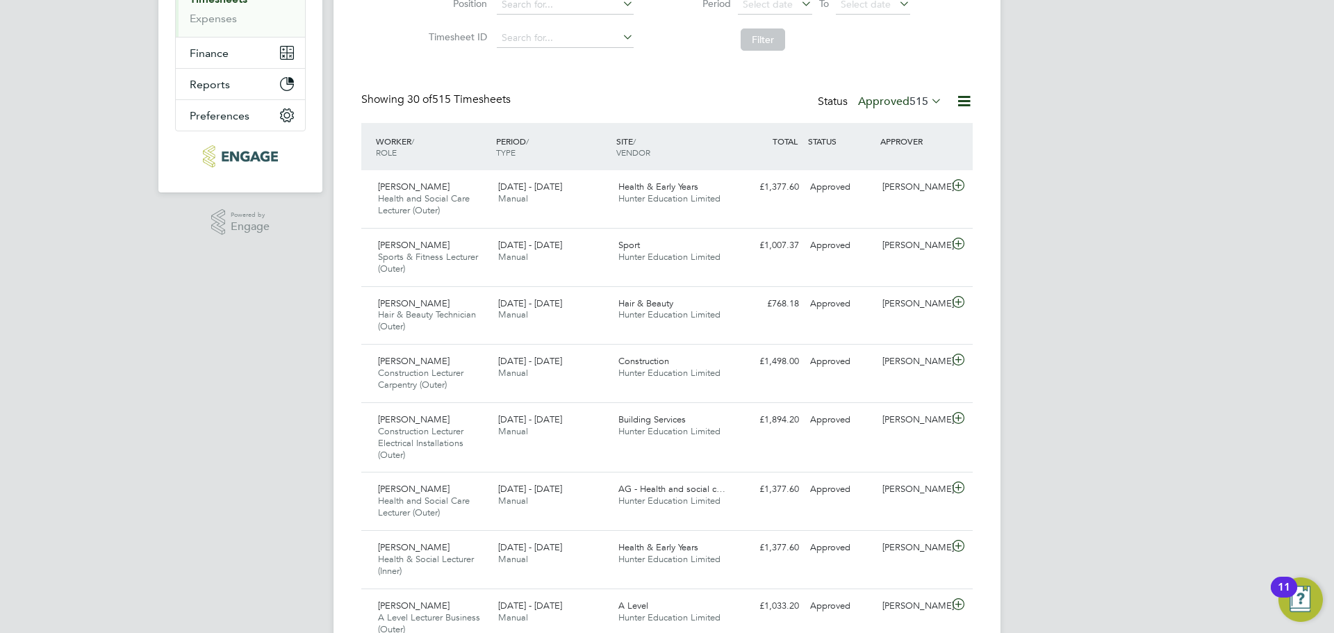
scroll to position [347, 0]
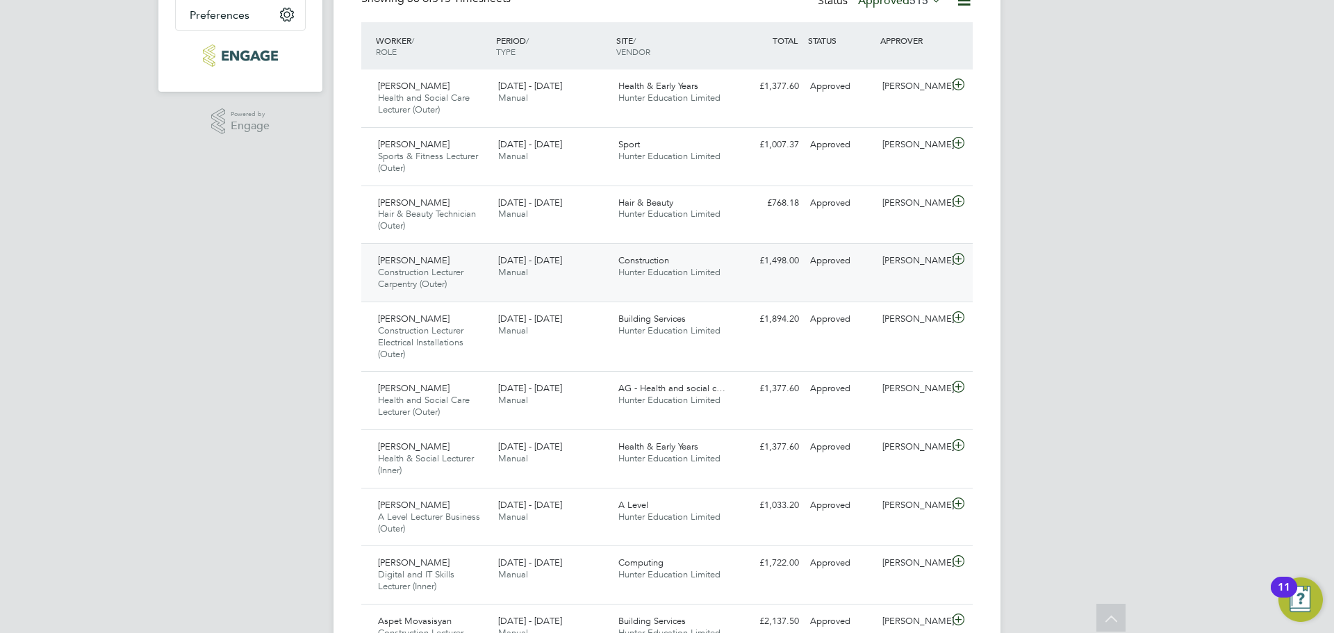
click at [665, 257] on icon at bounding box center [958, 259] width 17 height 11
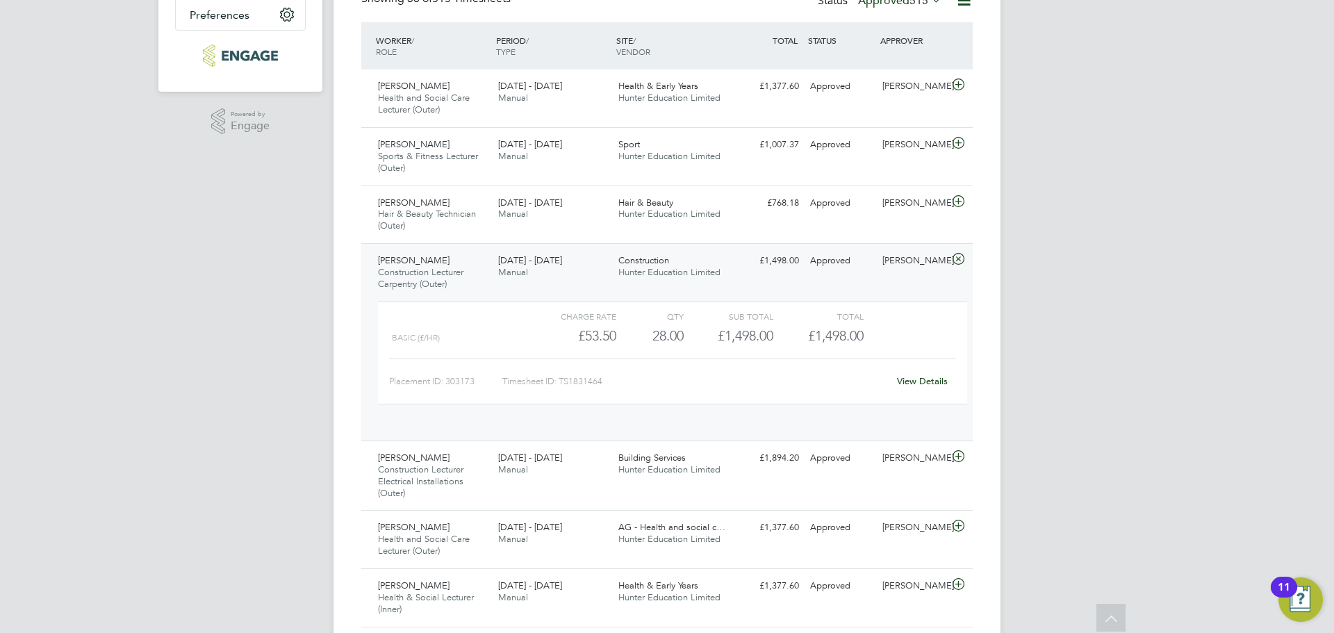
scroll to position [24, 136]
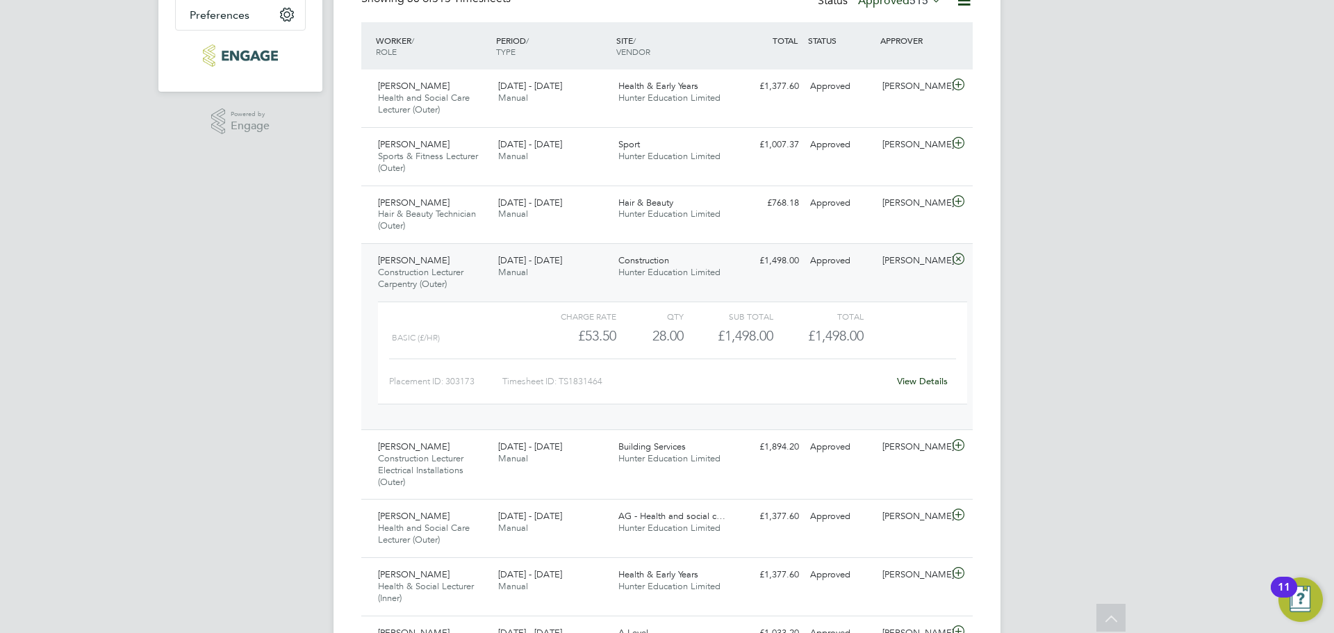
click at [665, 379] on link "View Details" at bounding box center [922, 381] width 51 height 12
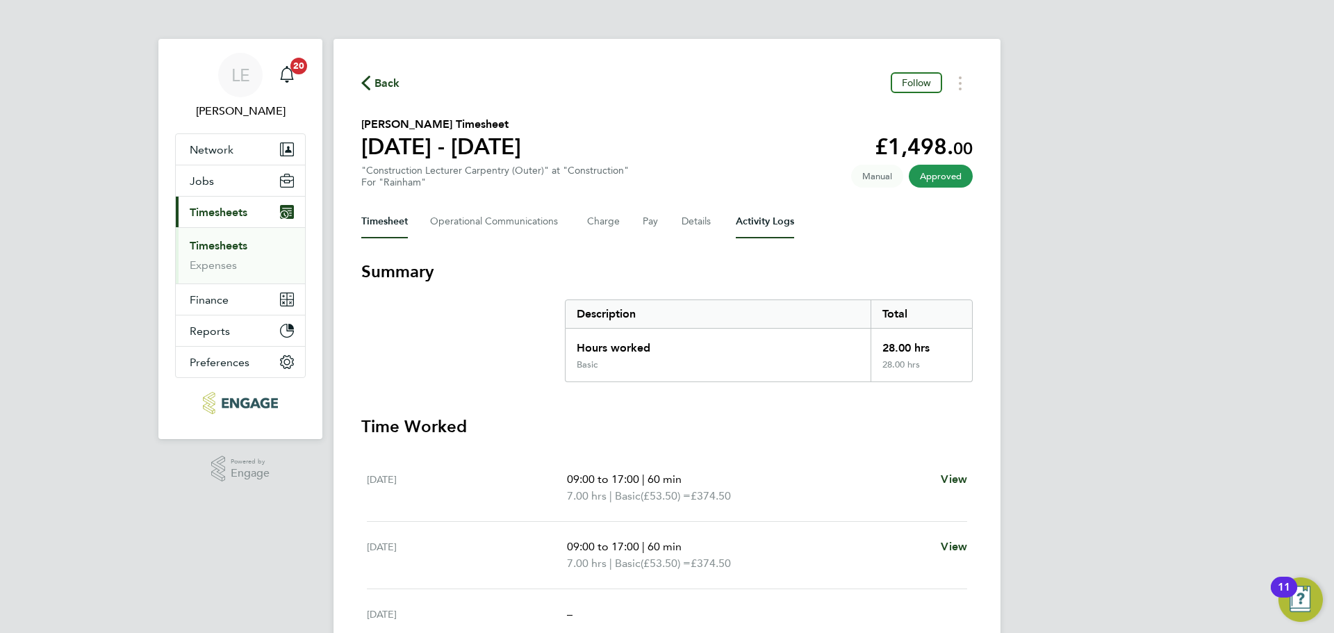
click at [742, 215] on Logs-tab "Activity Logs" at bounding box center [765, 221] width 58 height 33
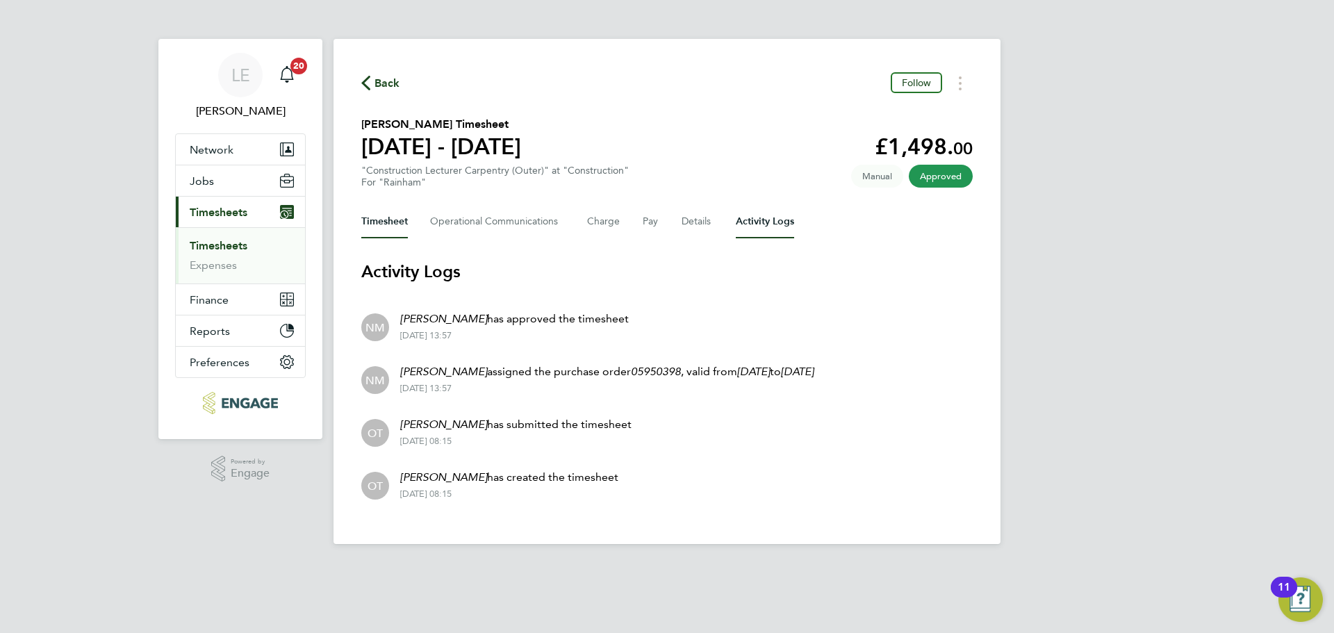
click at [368, 215] on button "Timesheet" at bounding box center [384, 221] width 47 height 33
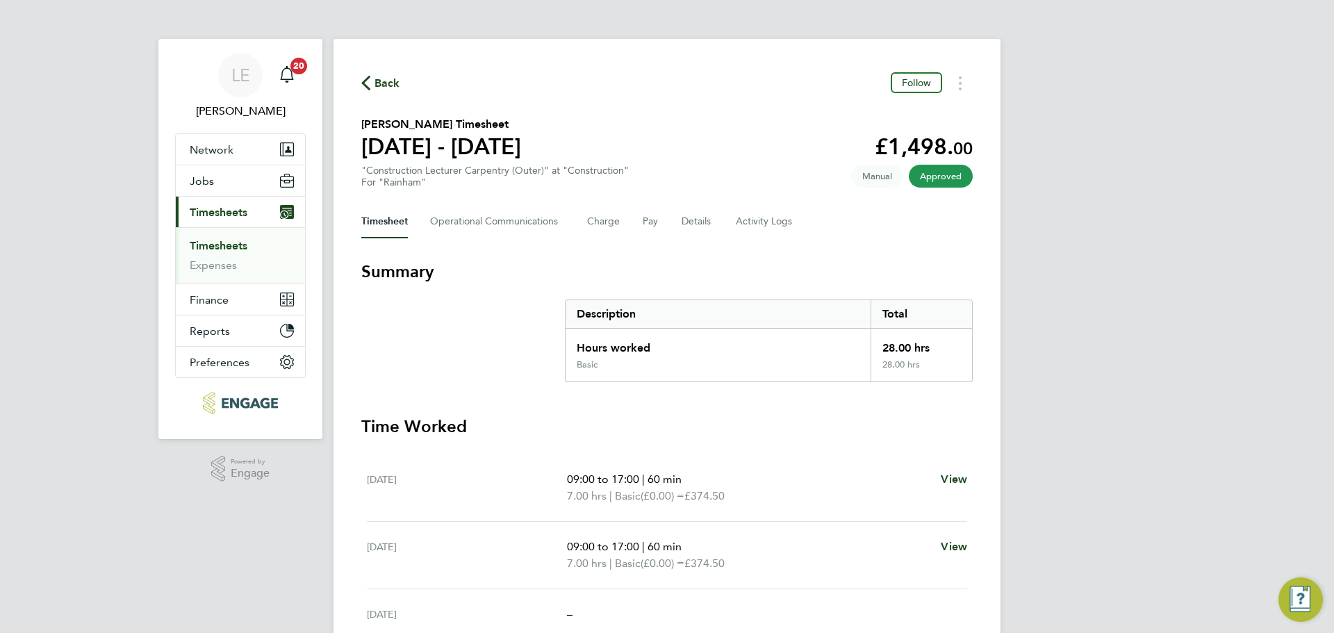
click at [364, 81] on icon "button" at bounding box center [365, 83] width 9 height 15
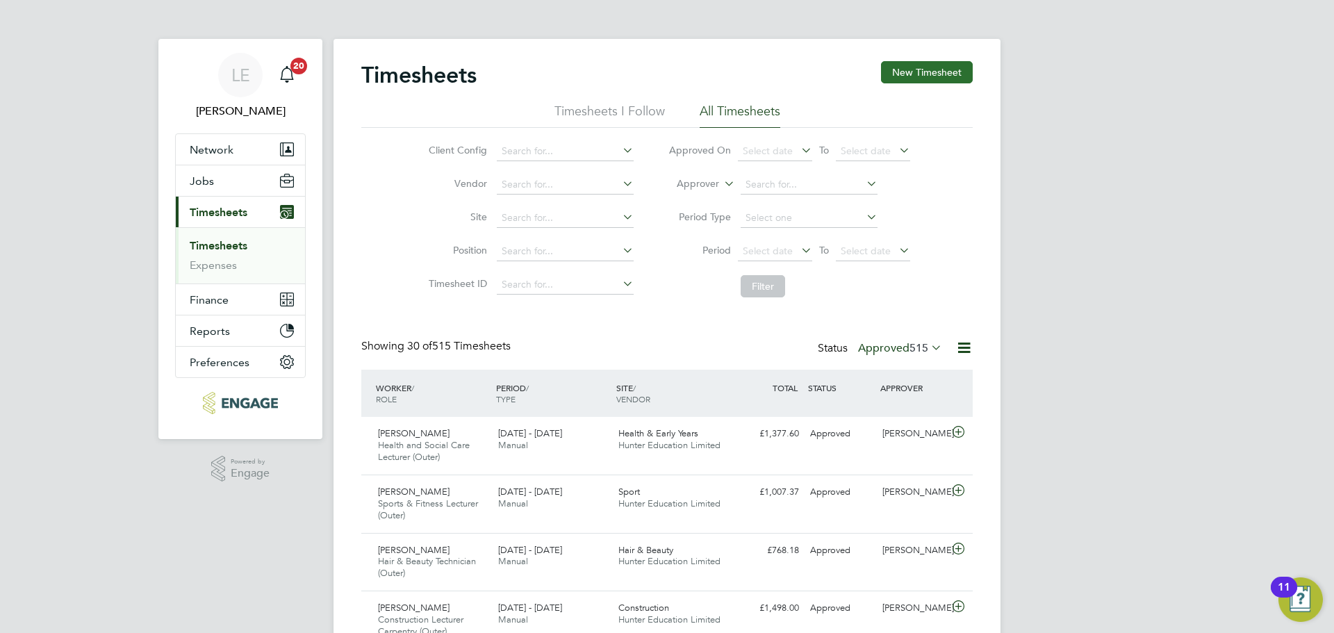
click at [910, 69] on button "New Timesheet" at bounding box center [927, 72] width 92 height 22
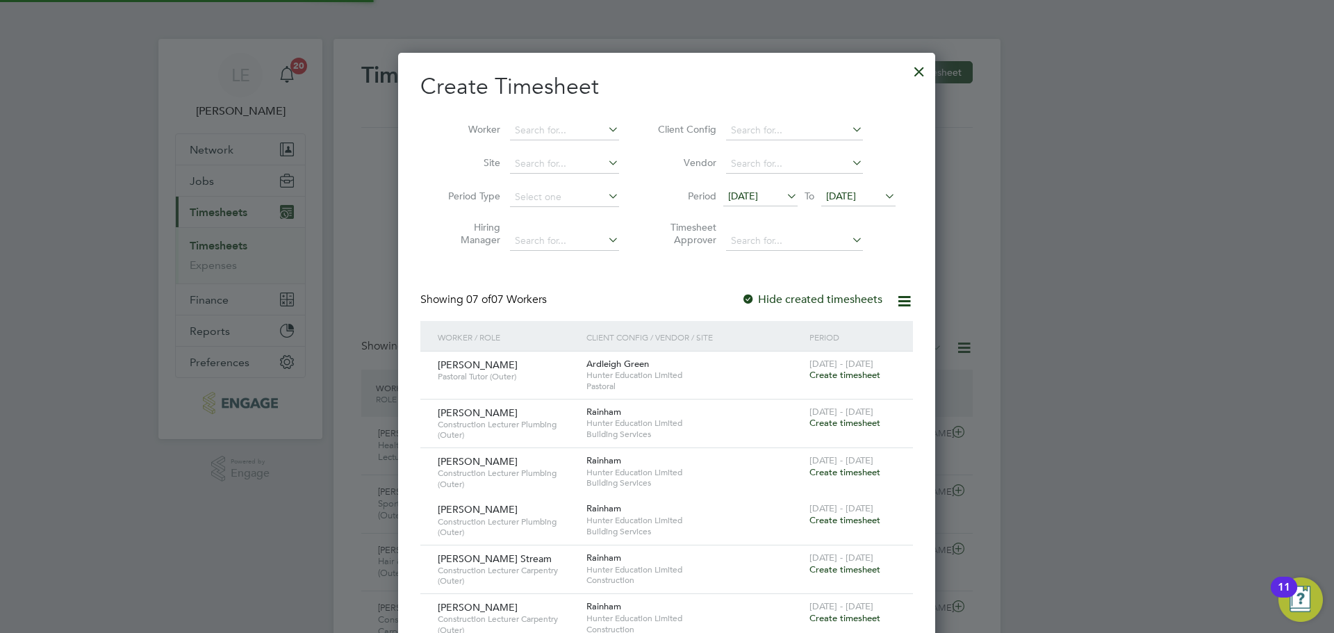
scroll to position [717, 538]
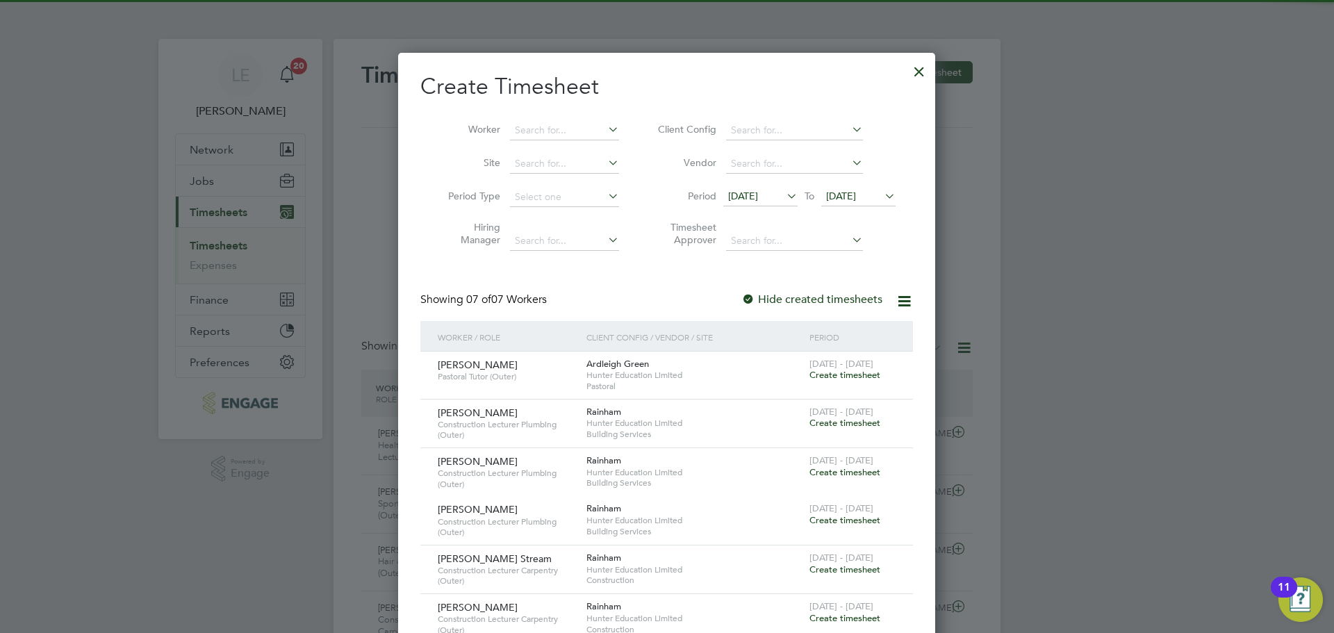
click at [856, 197] on span "[DATE]" at bounding box center [841, 196] width 30 height 13
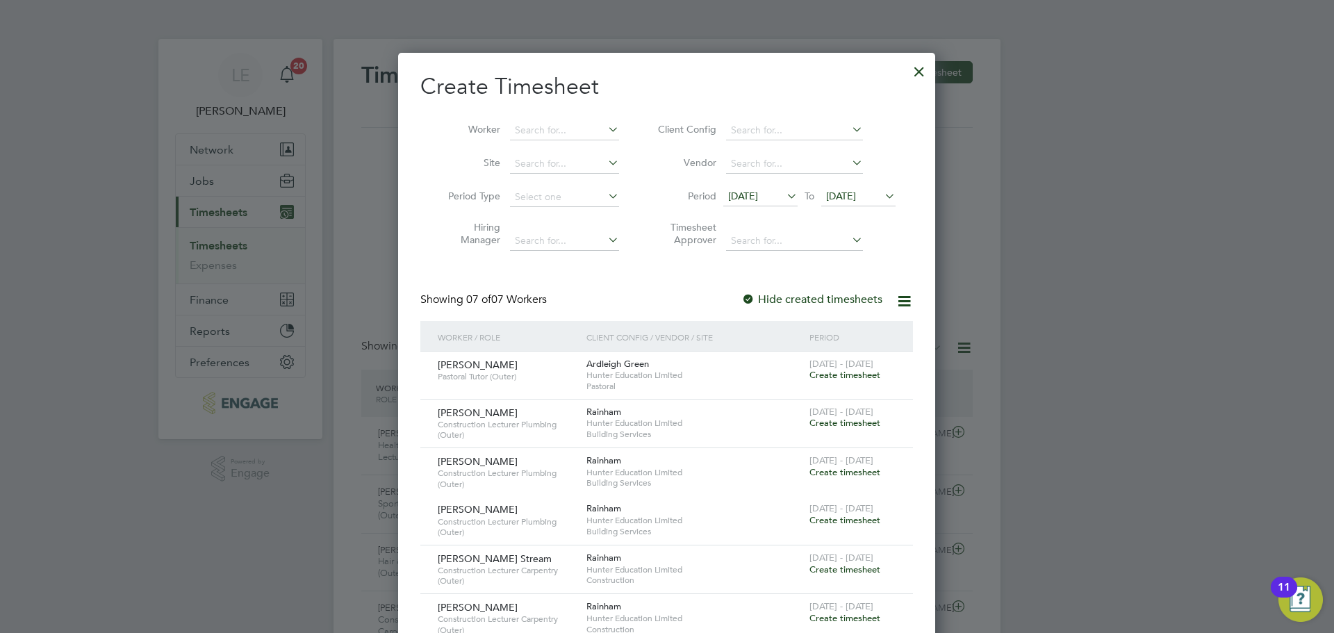
scroll to position [512, 0]
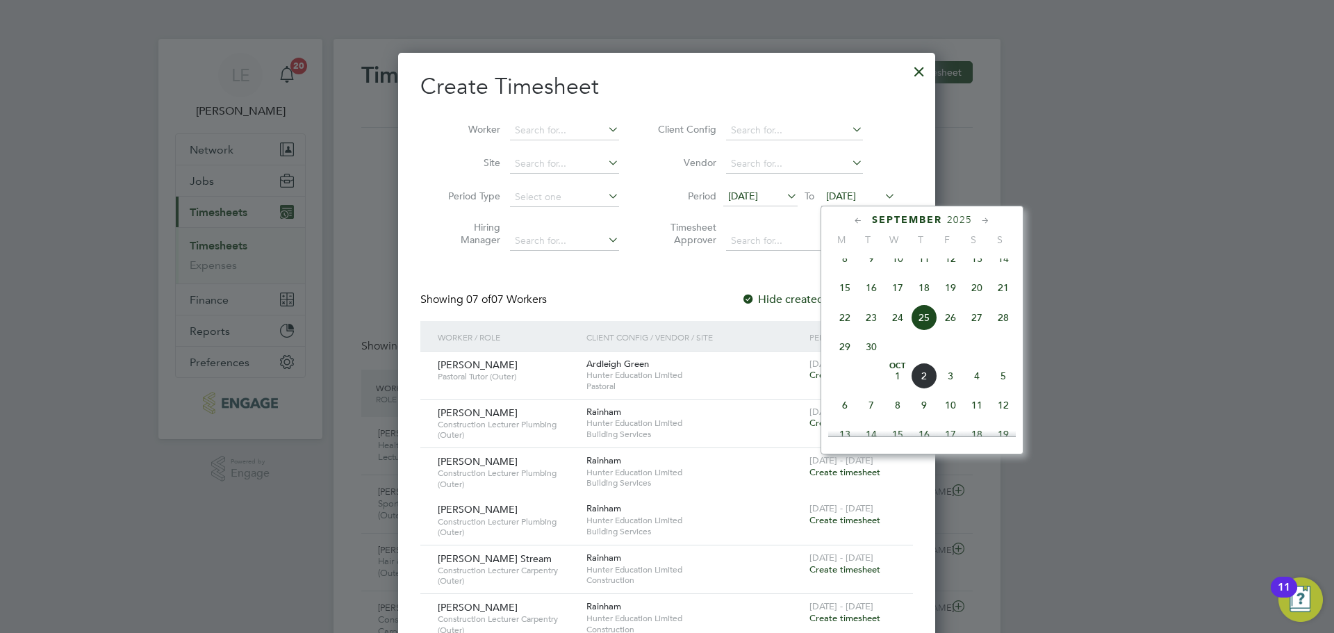
click at [1008, 326] on span "28" at bounding box center [1003, 317] width 26 height 26
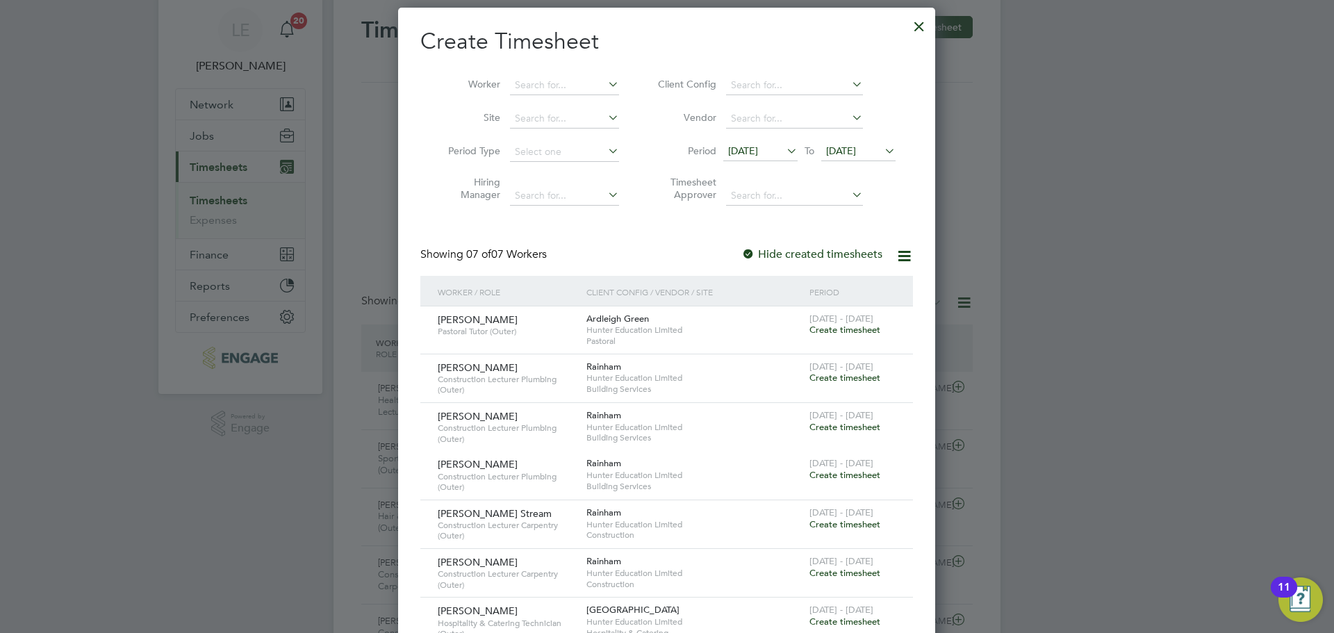
scroll to position [69, 0]
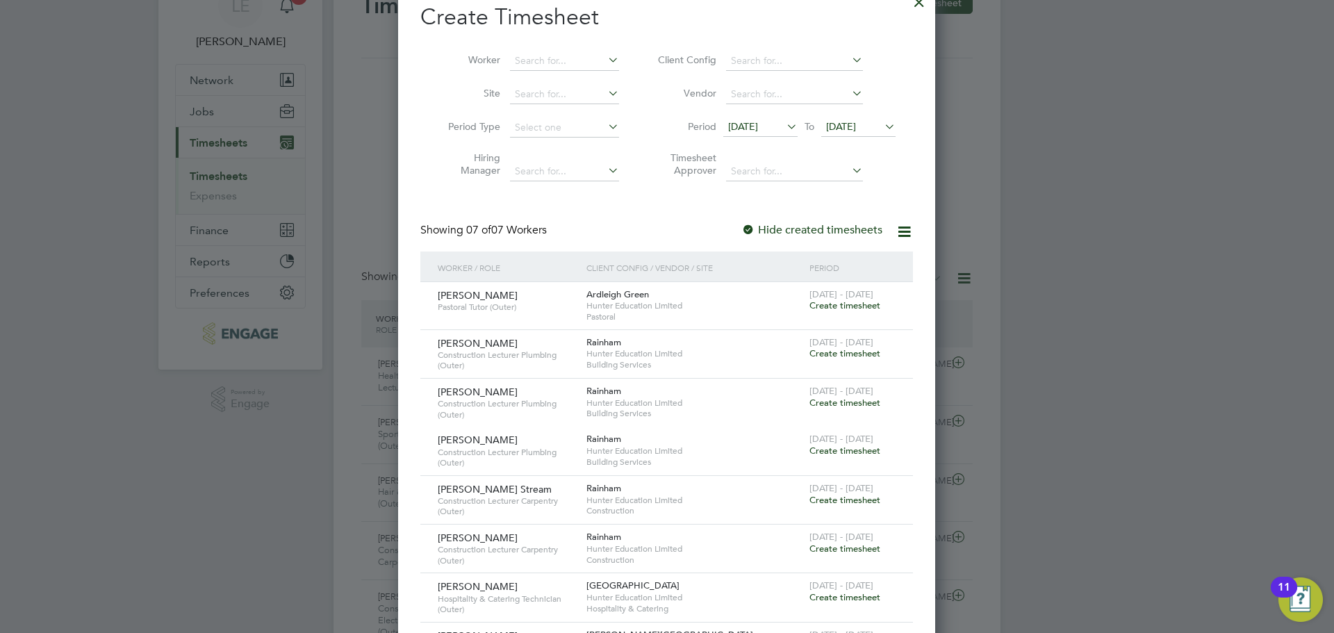
drag, startPoint x: 833, startPoint y: 303, endPoint x: 874, endPoint y: 262, distance: 58.5
click at [833, 303] on span "Create timesheet" at bounding box center [845, 306] width 71 height 12
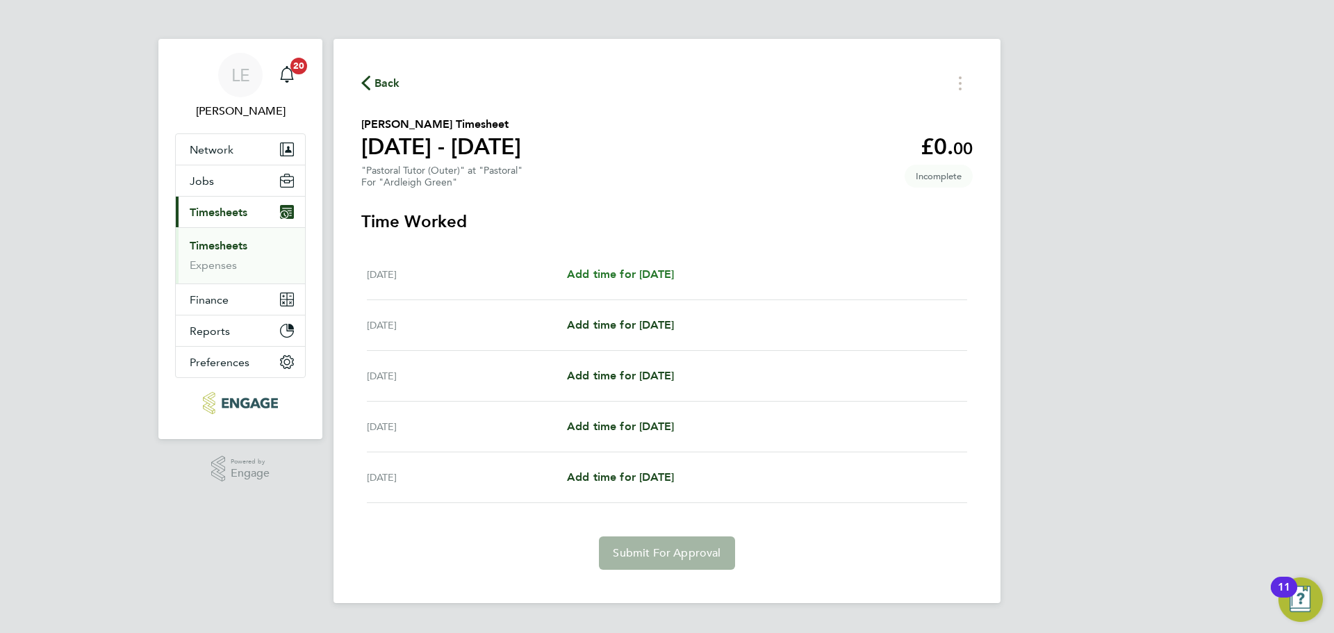
click at [651, 275] on span "Add time for Mon 22 Sep" at bounding box center [620, 274] width 107 height 13
select select "60"
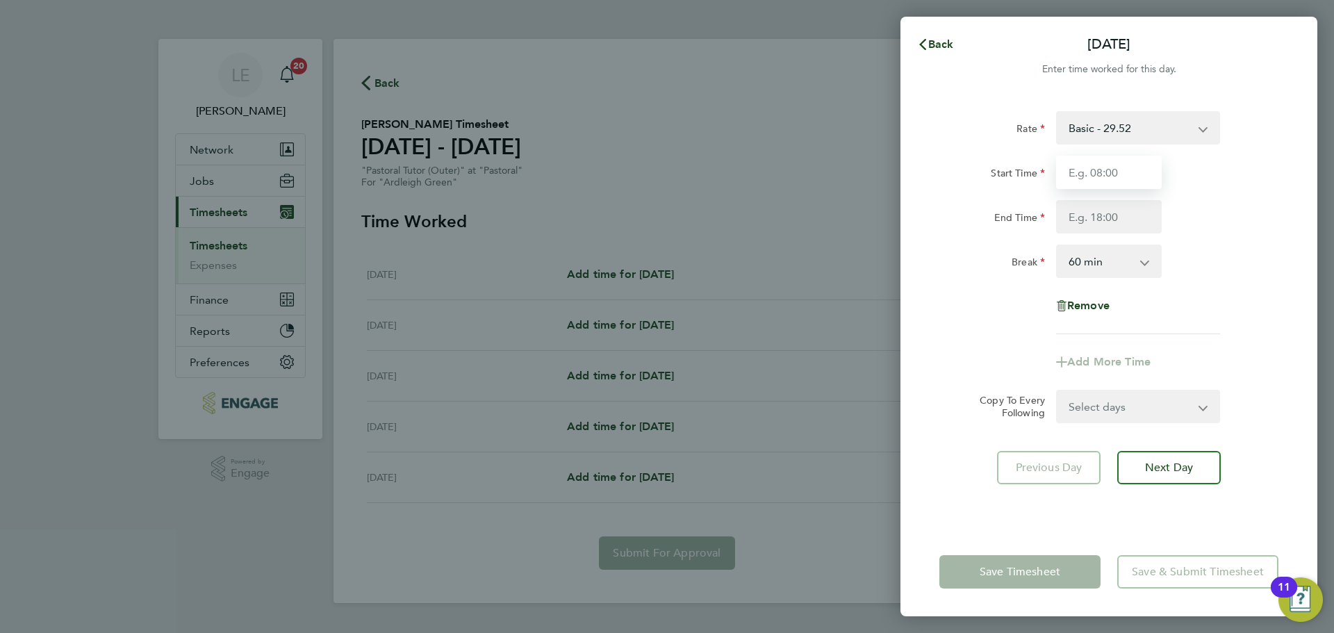
click at [1086, 173] on input "Start Time" at bounding box center [1109, 172] width 106 height 33
type input "08:30"
click at [1109, 215] on input "End Time" at bounding box center [1109, 216] width 106 height 33
type input "16:30"
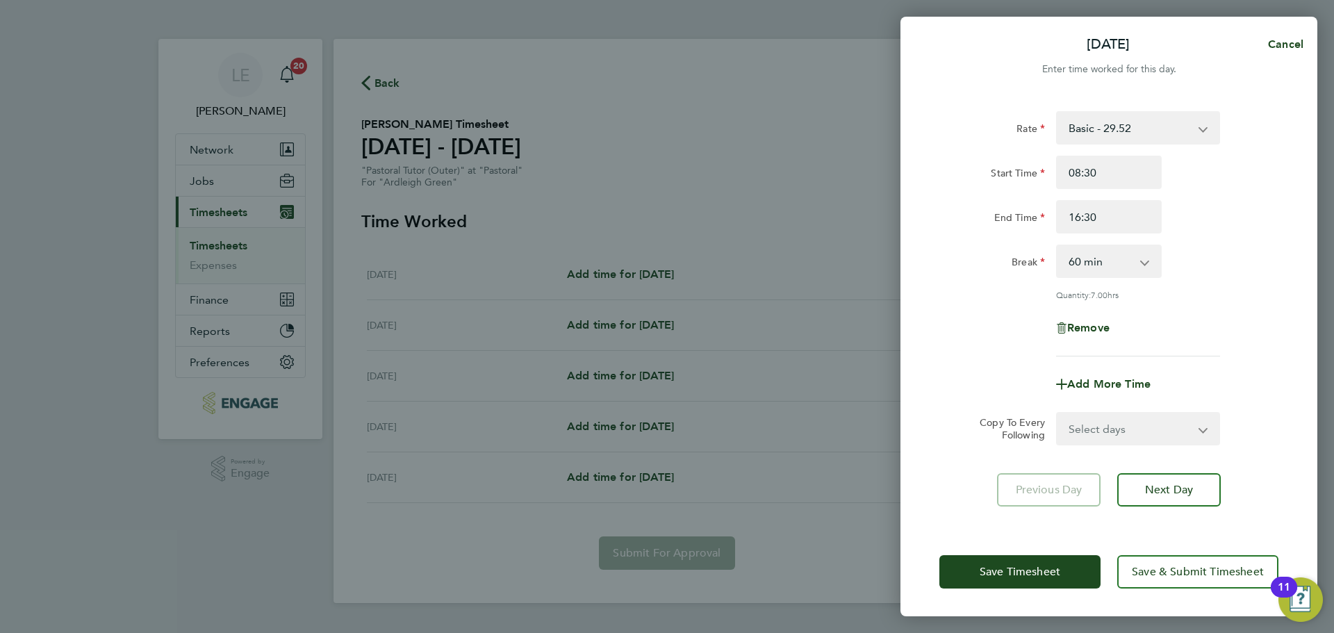
click at [1008, 317] on div "Remove" at bounding box center [1109, 327] width 350 height 33
drag, startPoint x: 1088, startPoint y: 425, endPoint x: 1095, endPoint y: 440, distance: 15.9
click at [1088, 425] on select "Select days Day Tuesday Wednesday Thursday Friday" at bounding box center [1131, 429] width 146 height 31
click at [998, 387] on div "Add More Time" at bounding box center [1109, 384] width 350 height 33
click at [1120, 430] on select "Select days Day Tuesday Wednesday Thursday Friday" at bounding box center [1131, 429] width 146 height 31
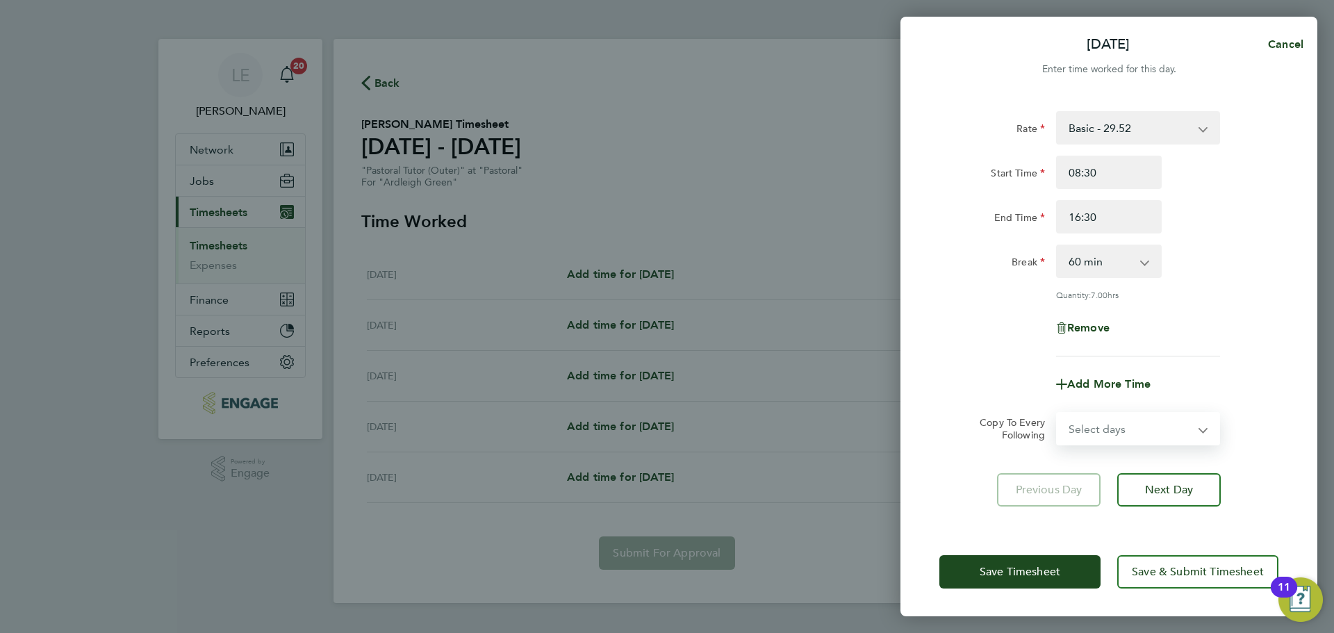
select select "TUE"
click at [1058, 414] on select "Select days Day Tuesday Wednesday Thursday Friday" at bounding box center [1131, 429] width 146 height 31
select select "2025-09-26"
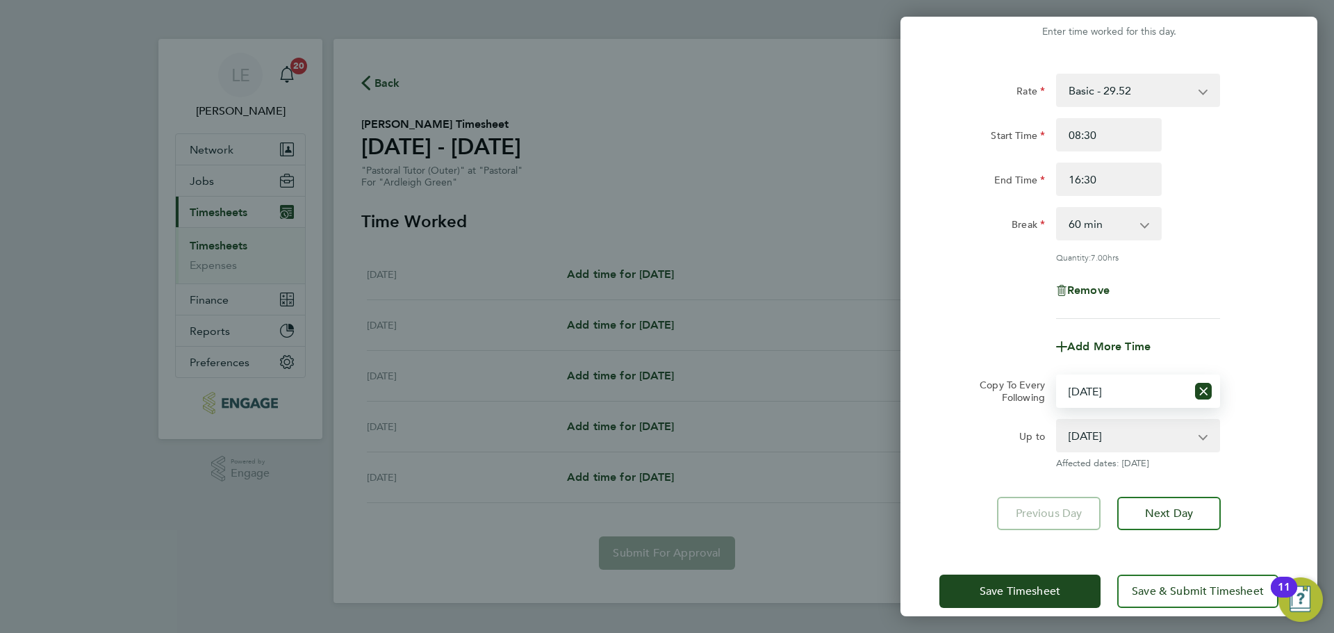
scroll to position [56, 0]
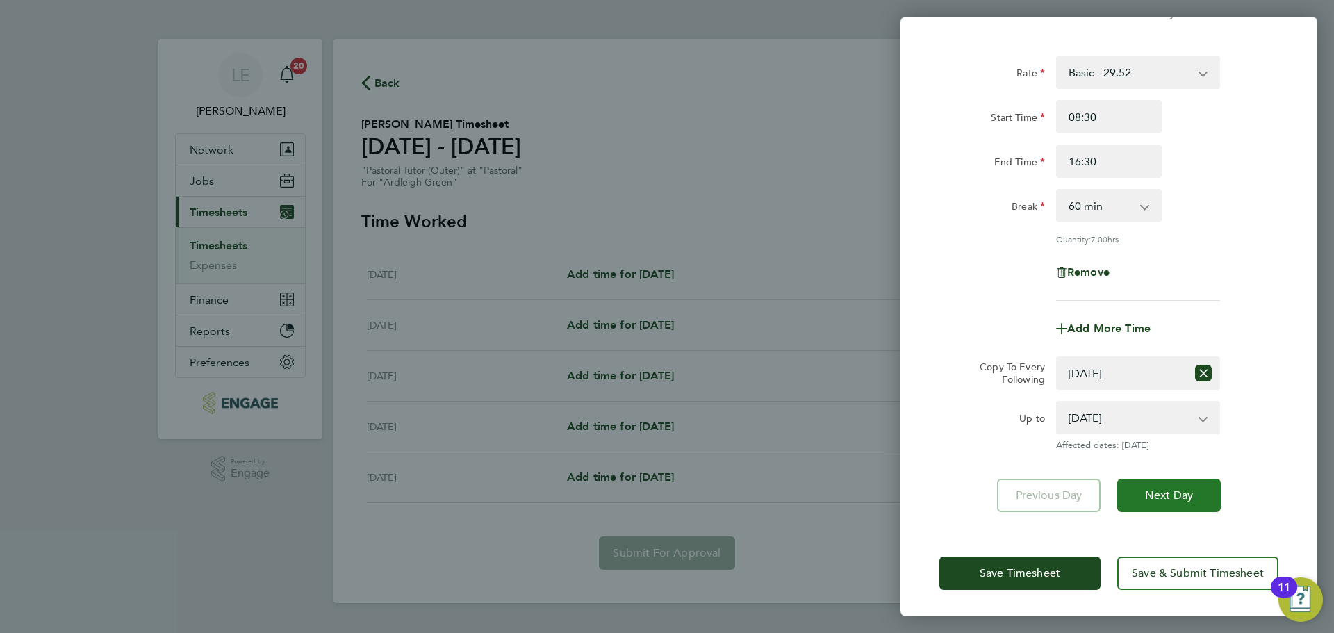
click at [1158, 498] on span "Next Day" at bounding box center [1169, 496] width 48 height 14
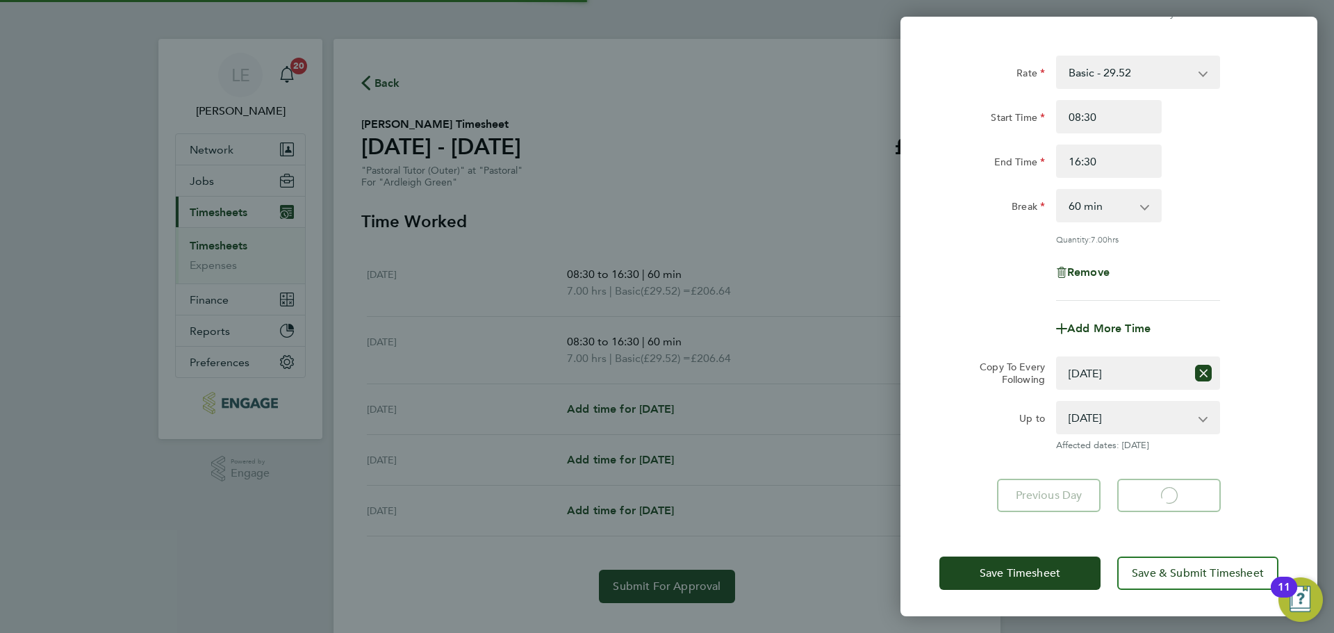
select select "60"
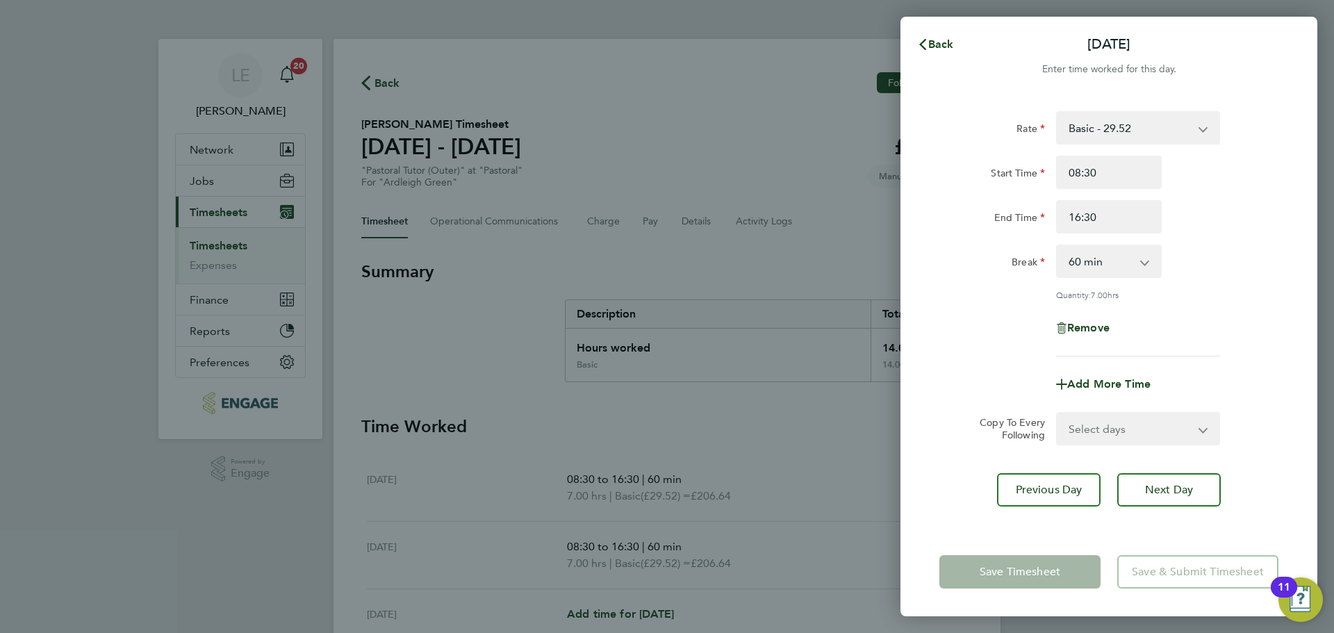
click at [1137, 425] on select "Select days Day Wednesday Thursday Friday" at bounding box center [1131, 429] width 146 height 31
select select "WED"
click at [1058, 414] on select "Select days Day Wednesday Thursday Friday" at bounding box center [1131, 429] width 146 height 31
select select "2025-09-26"
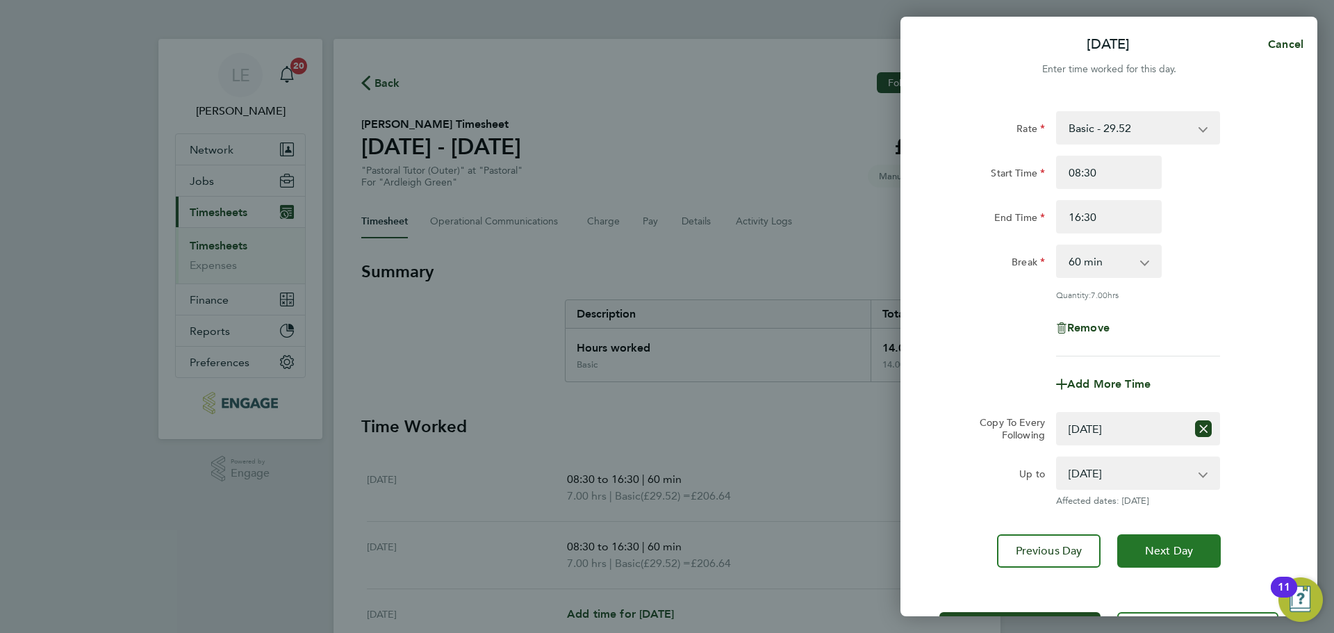
click at [1147, 541] on button "Next Day" at bounding box center [1170, 550] width 104 height 33
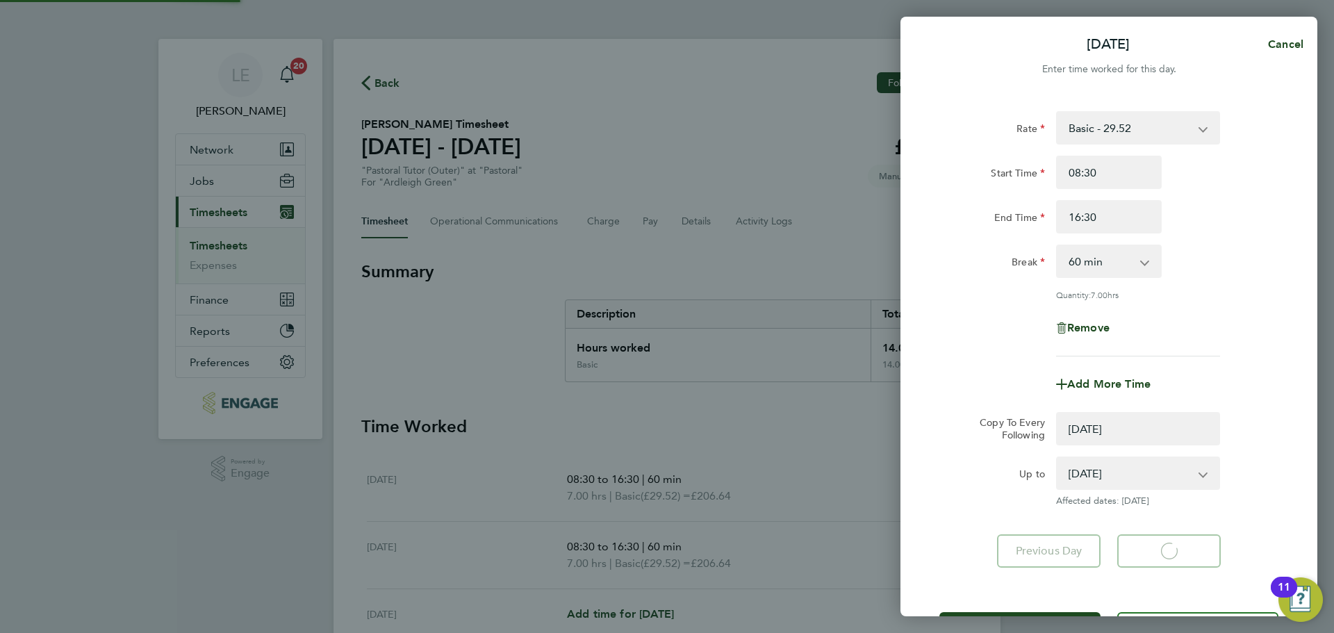
select select "0: null"
select select "60"
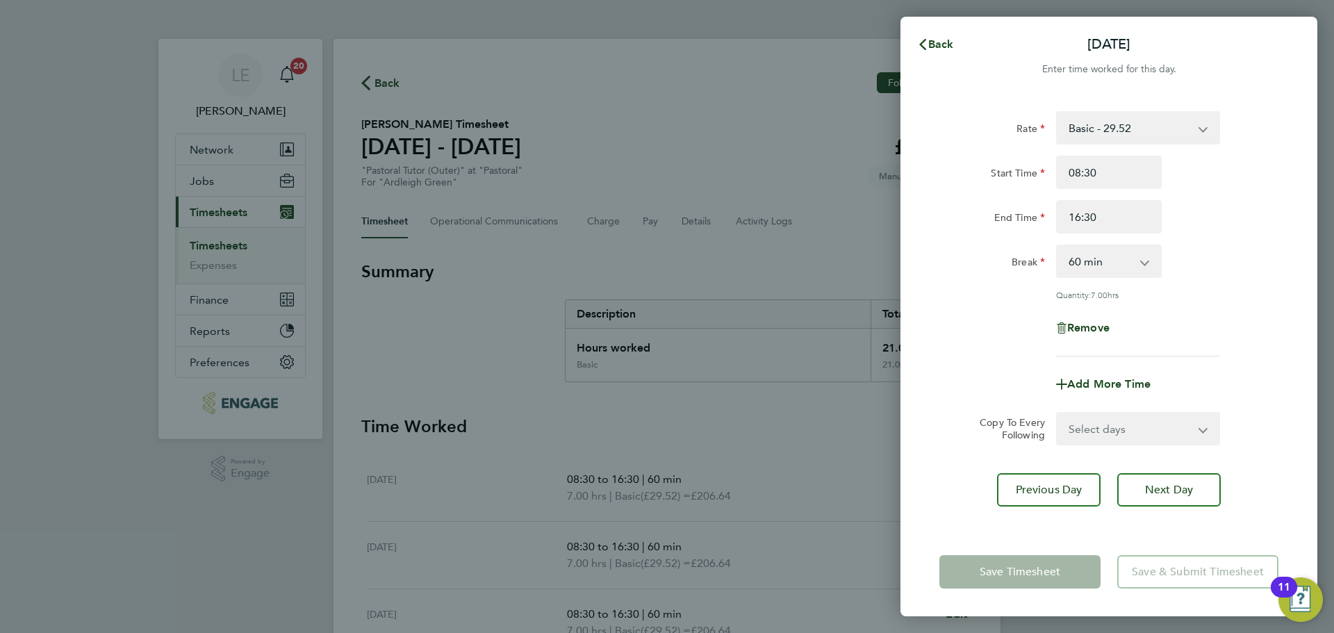
click at [1136, 429] on select "Select days Day Thursday Friday" at bounding box center [1131, 429] width 146 height 31
select select "THU"
click at [1058, 414] on select "Select days Day Thursday Friday" at bounding box center [1131, 429] width 146 height 31
select select "2025-09-26"
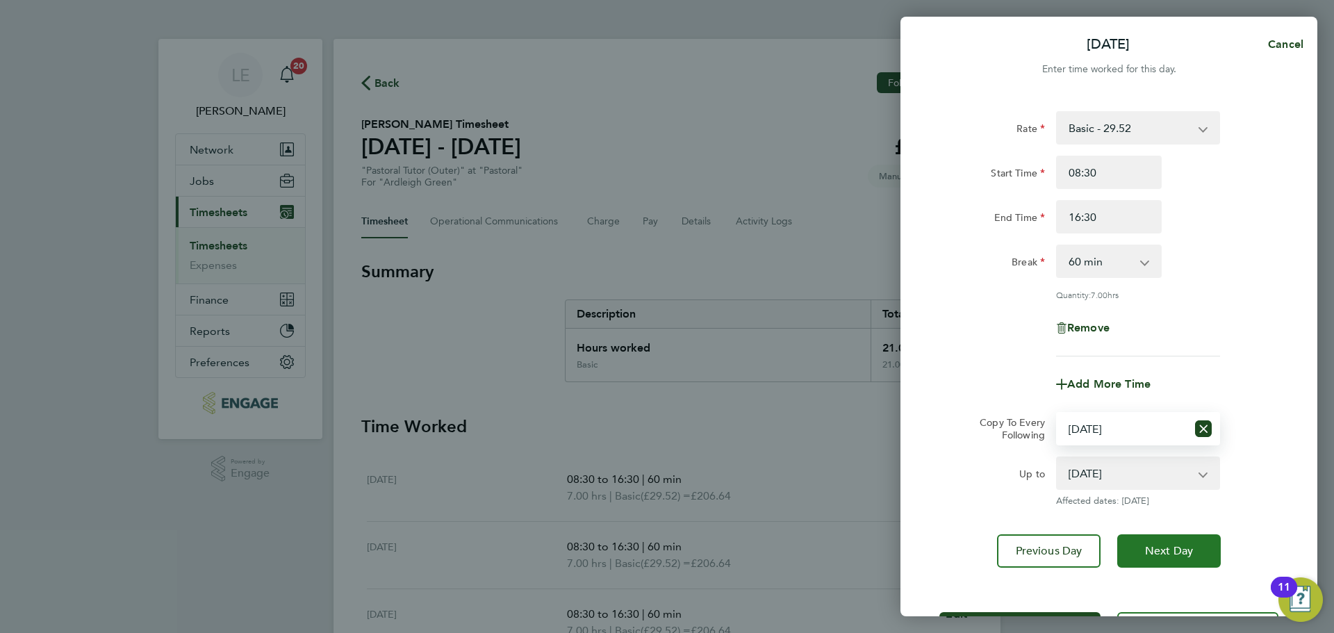
click at [1140, 538] on button "Next Day" at bounding box center [1170, 550] width 104 height 33
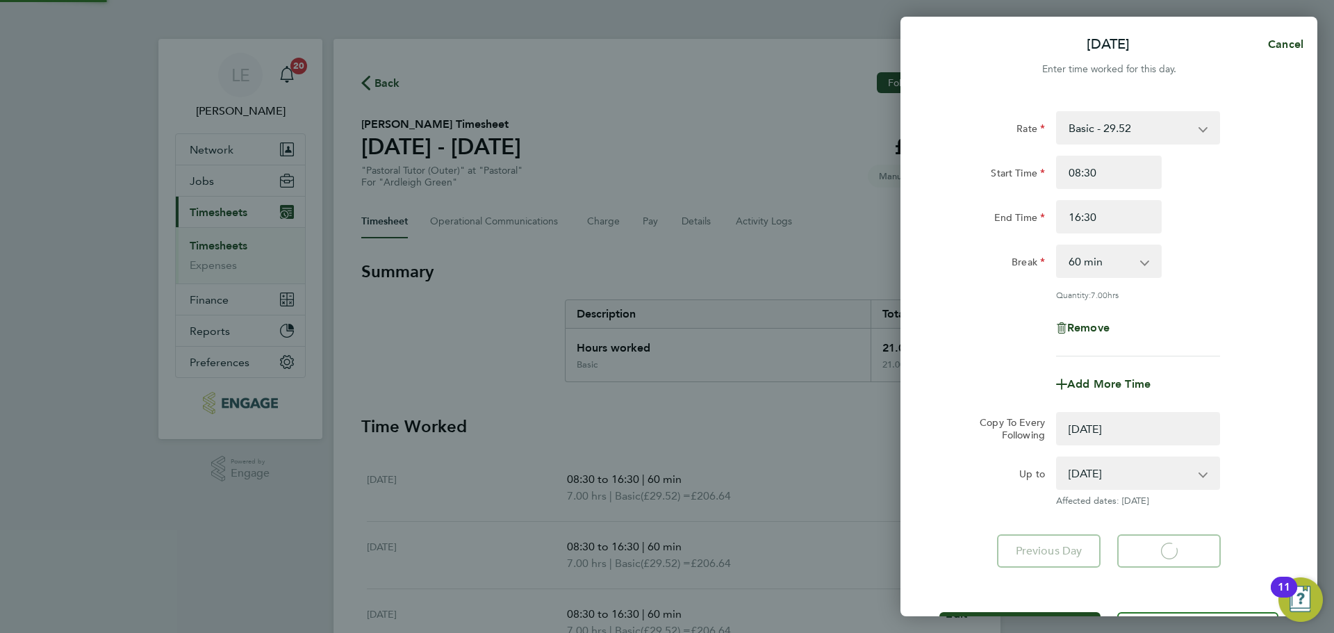
select select "0: null"
select select "60"
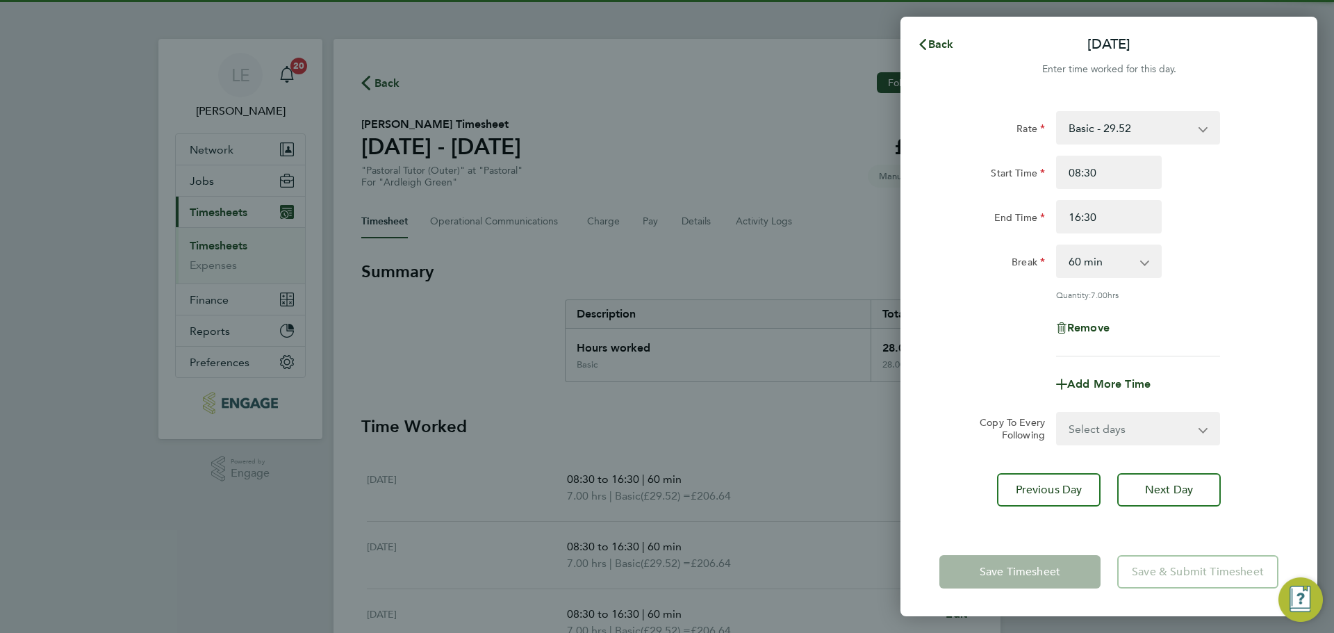
click at [1131, 441] on select "Select days Friday" at bounding box center [1131, 429] width 146 height 31
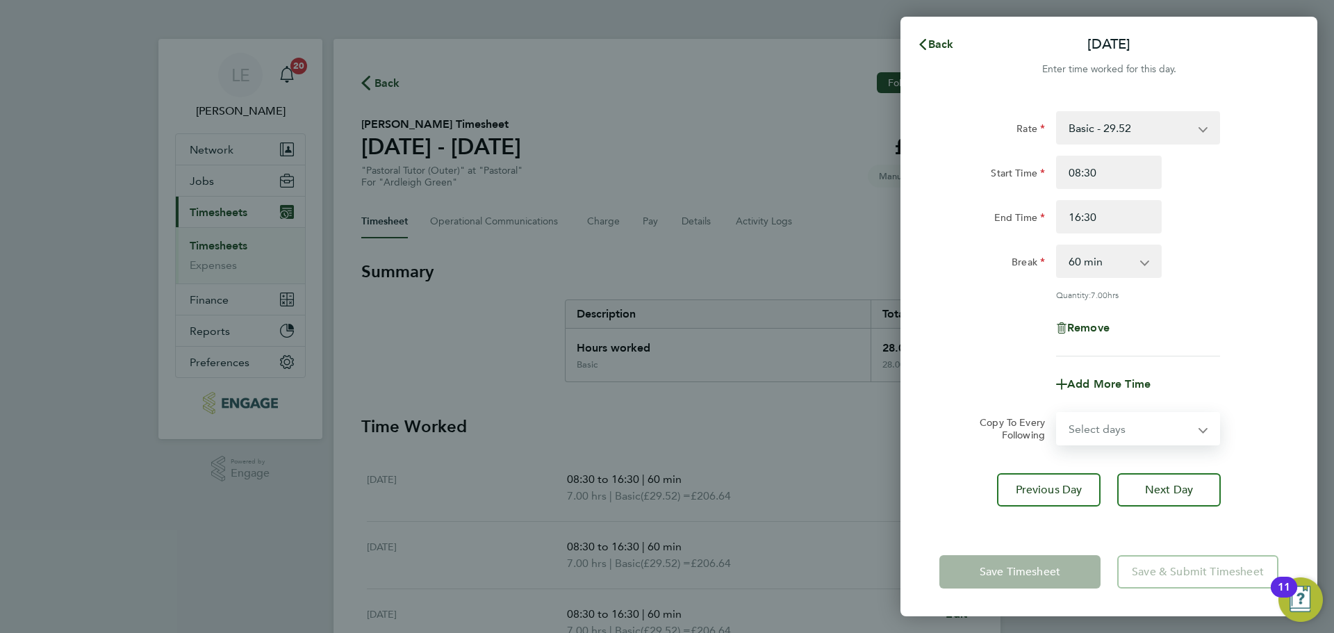
select select "FRI"
click at [1058, 414] on select "Select days Friday" at bounding box center [1131, 429] width 146 height 31
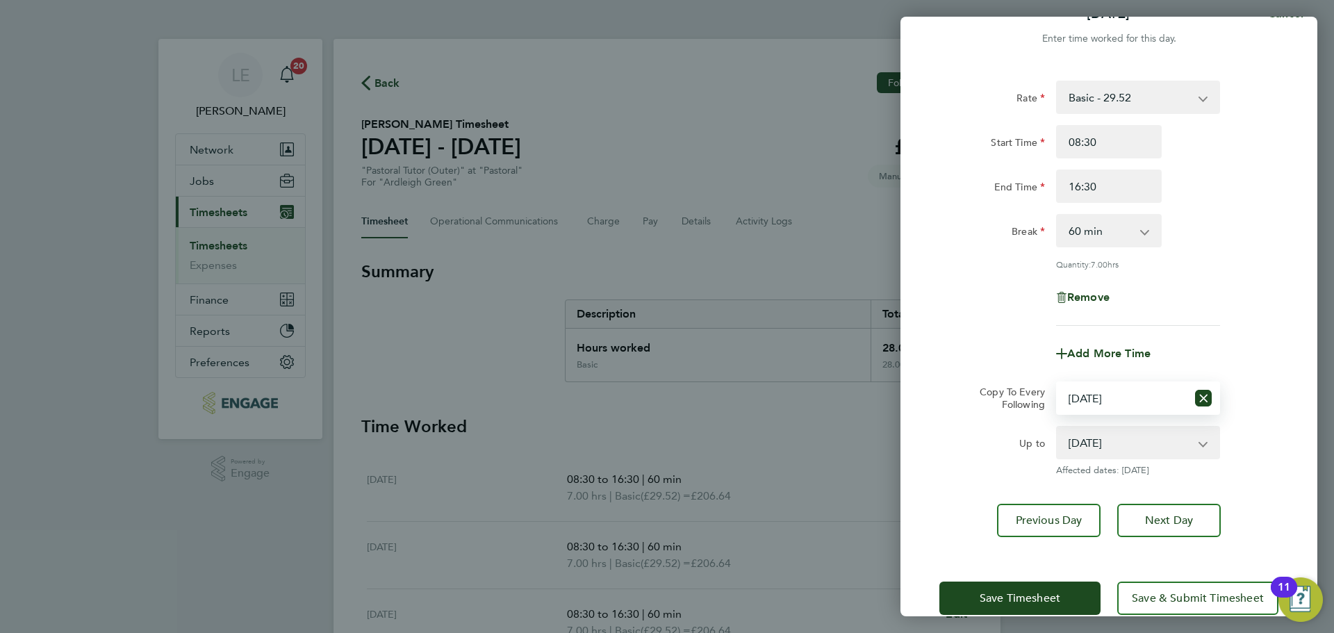
scroll to position [56, 0]
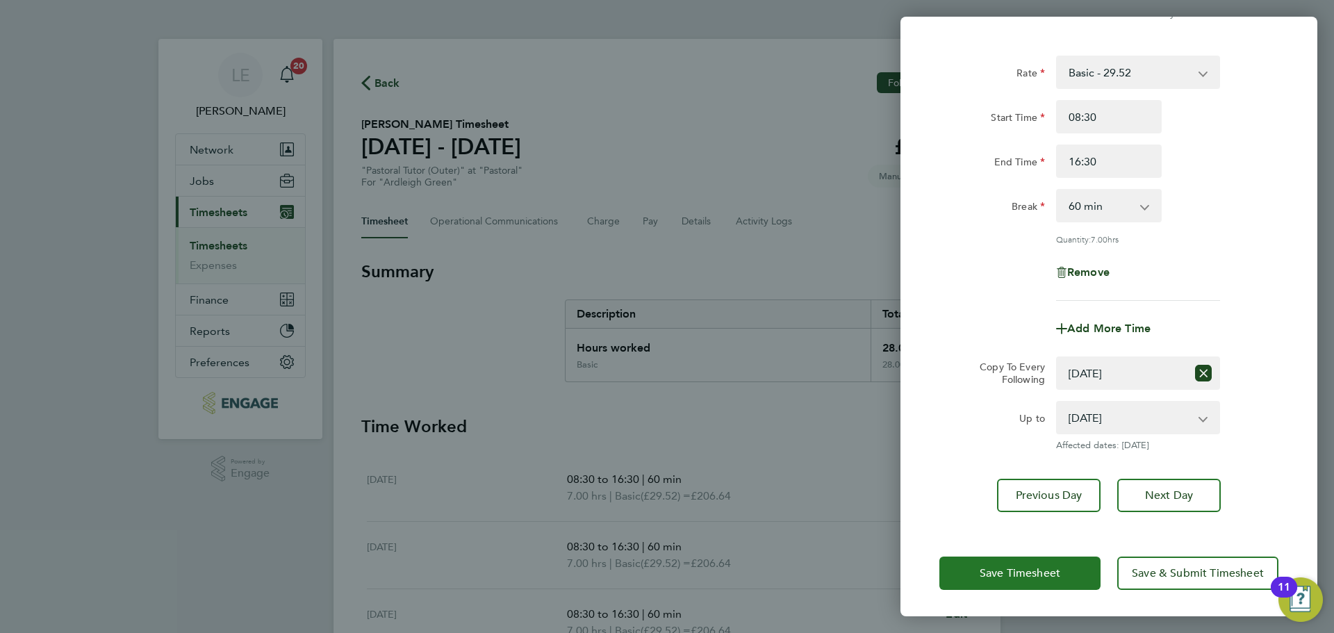
click at [1008, 560] on button "Save Timesheet" at bounding box center [1020, 573] width 161 height 33
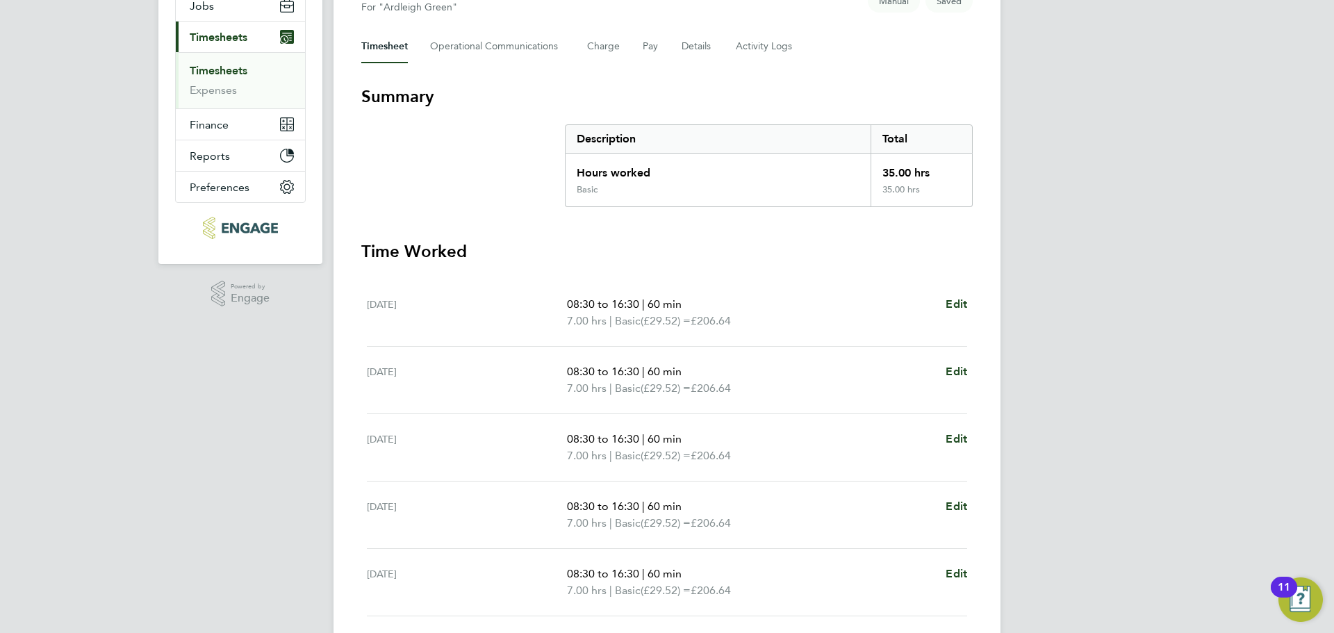
scroll to position [281, 0]
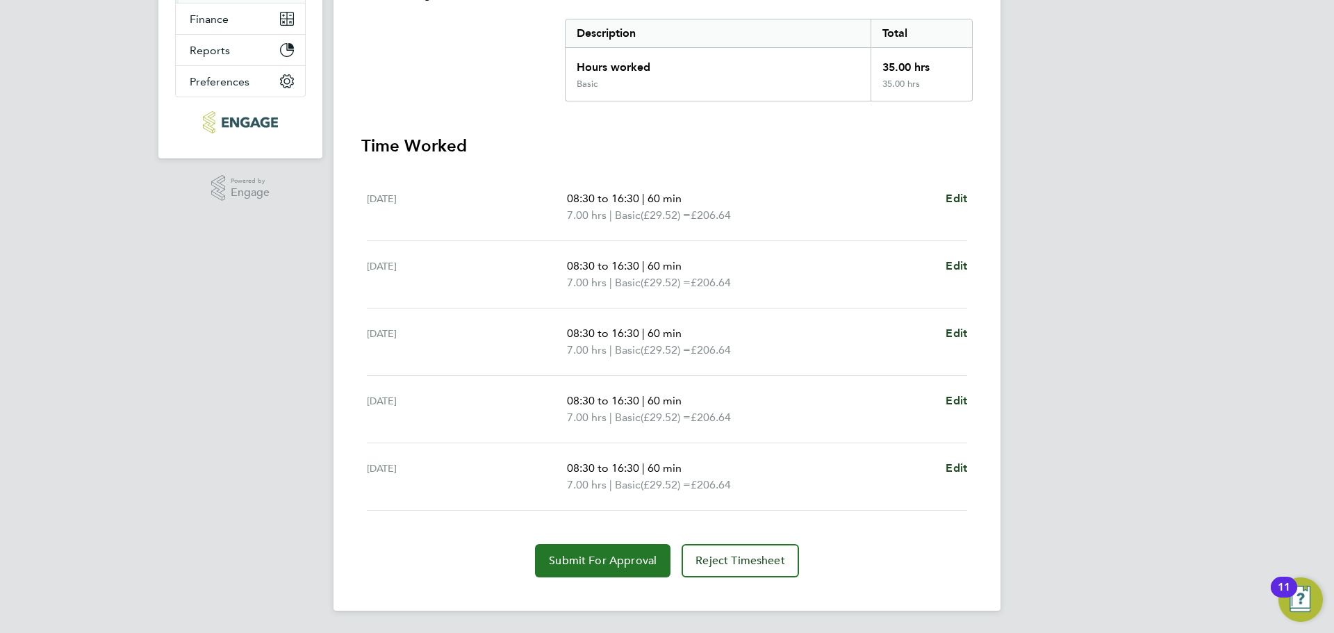
click at [614, 546] on button "Submit For Approval" at bounding box center [603, 560] width 136 height 33
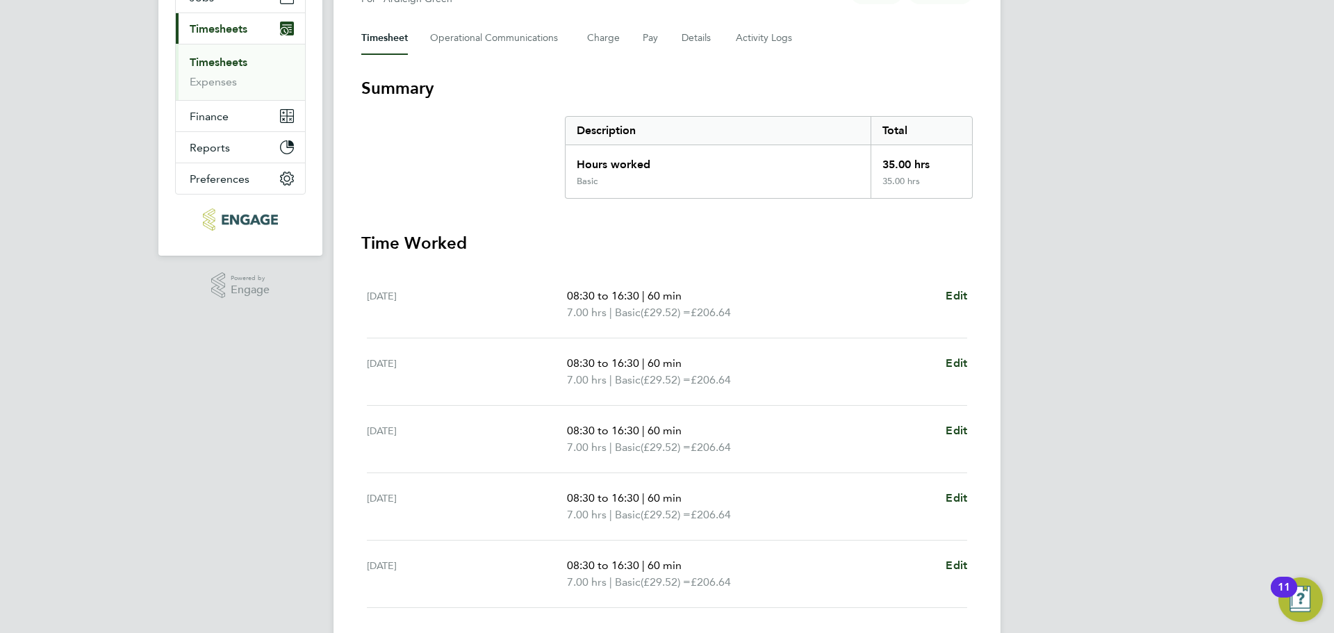
scroll to position [0, 0]
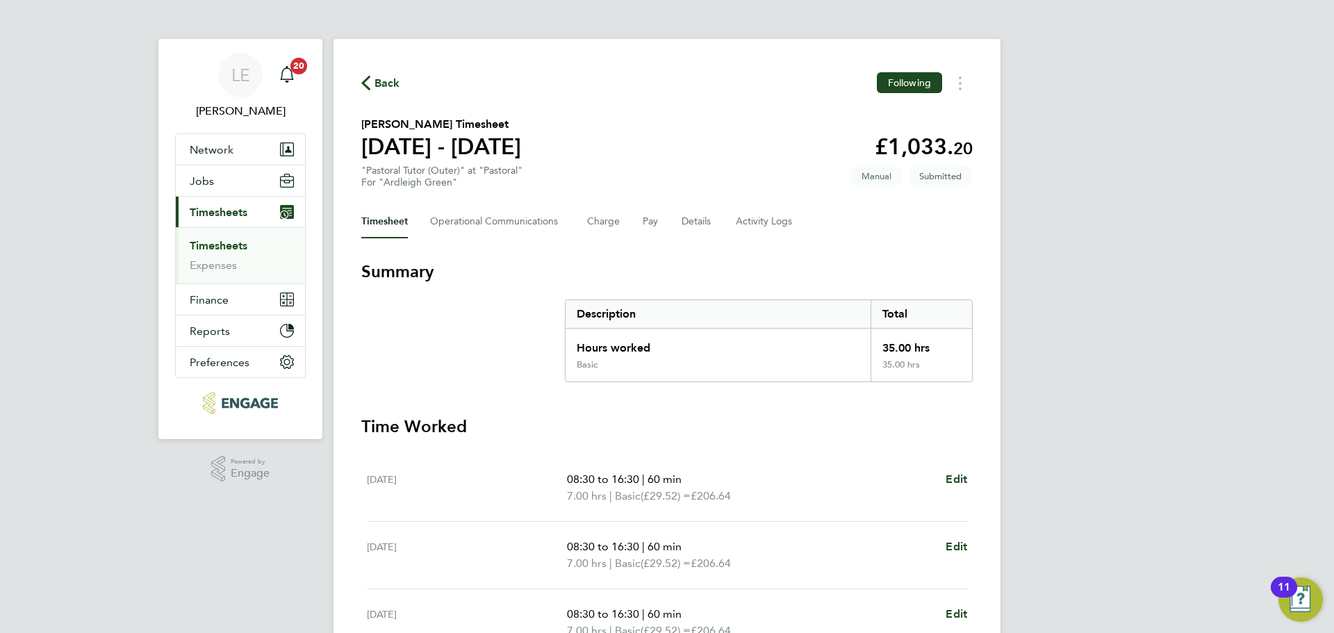
click at [221, 243] on link "Timesheets" at bounding box center [219, 245] width 58 height 13
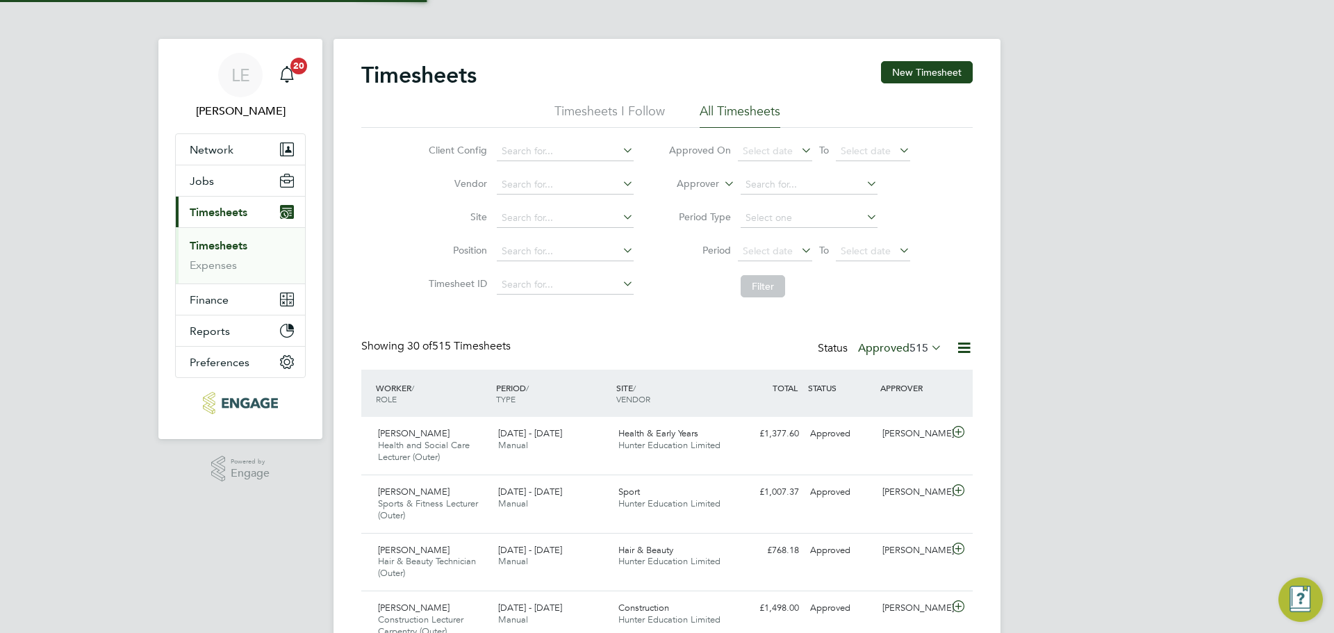
scroll to position [47, 121]
click at [898, 82] on button "New Timesheet" at bounding box center [927, 72] width 92 height 22
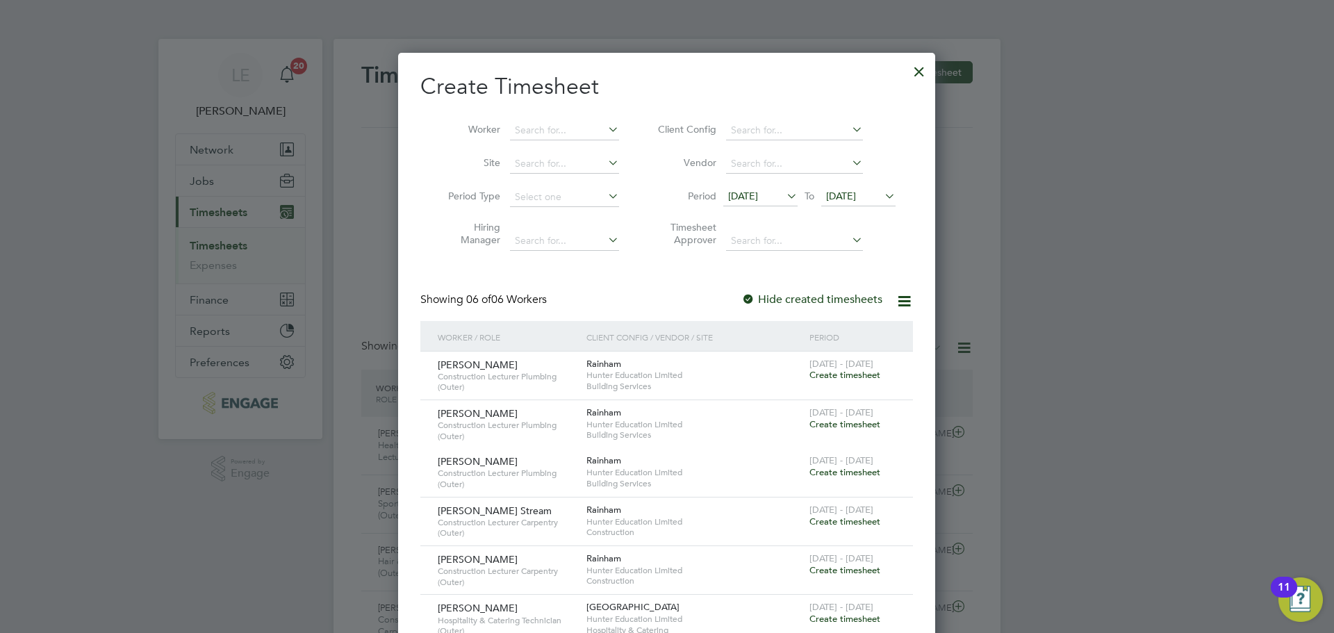
click at [856, 193] on span "25 Sep 2025" at bounding box center [841, 196] width 30 height 13
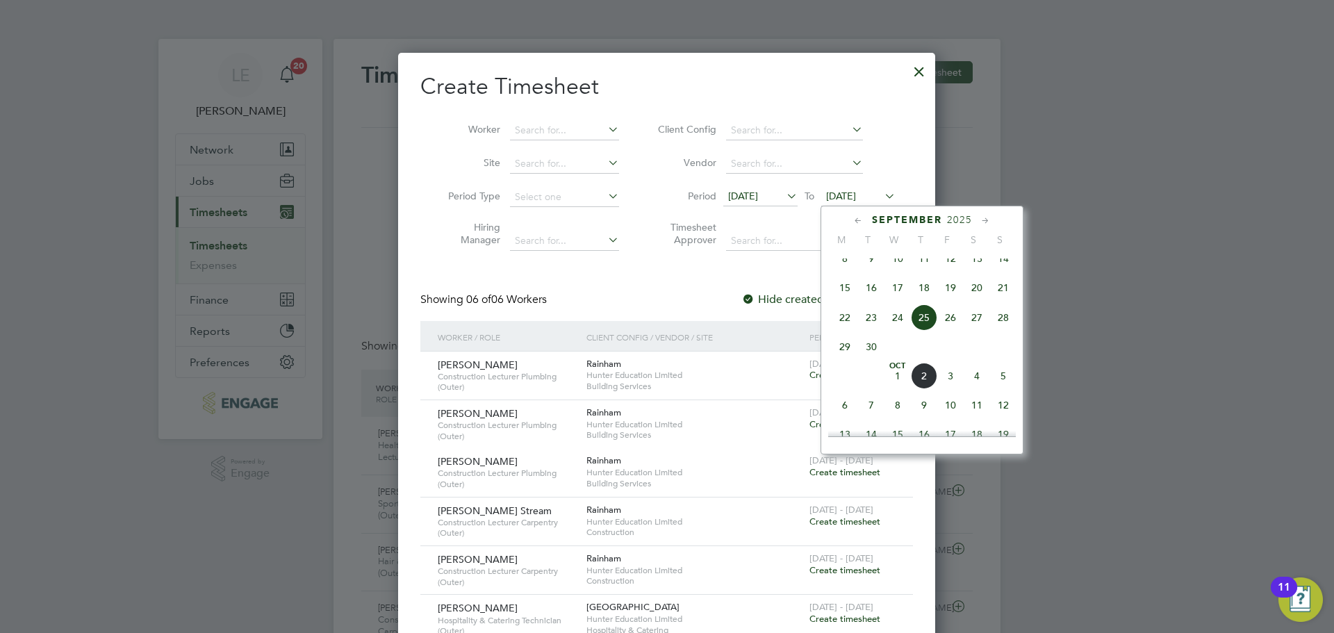
click at [1005, 331] on span "28" at bounding box center [1003, 317] width 26 height 26
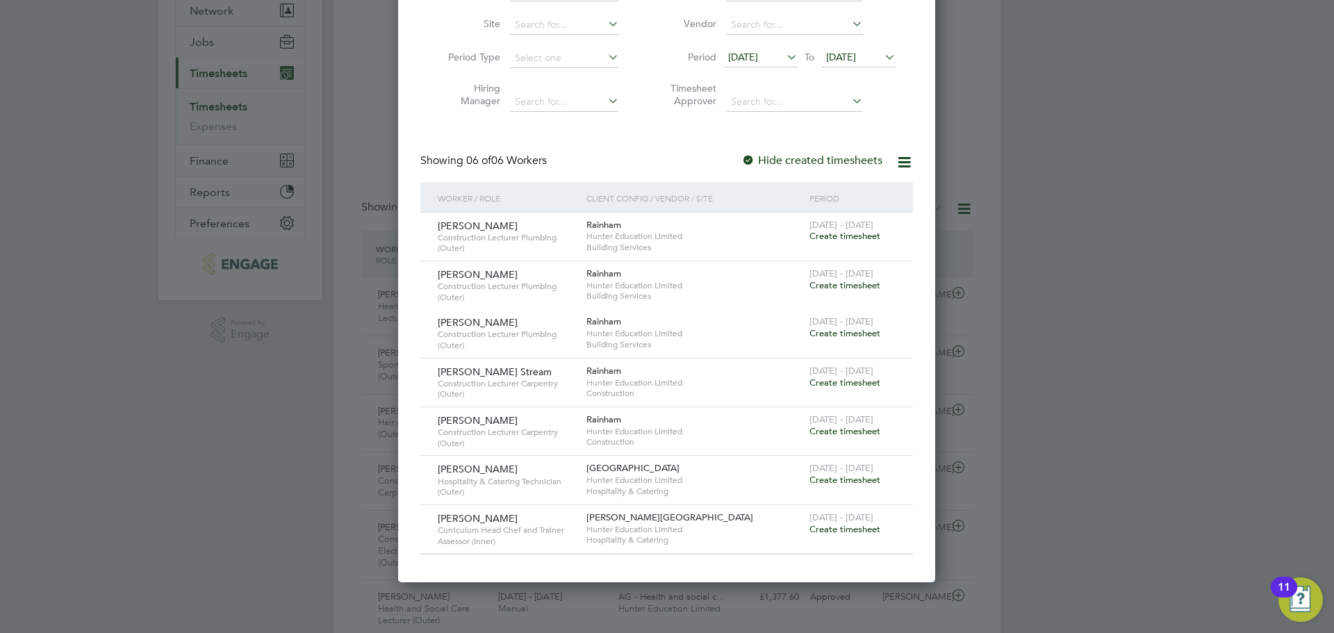
click at [839, 235] on span "Create timesheet" at bounding box center [845, 236] width 71 height 12
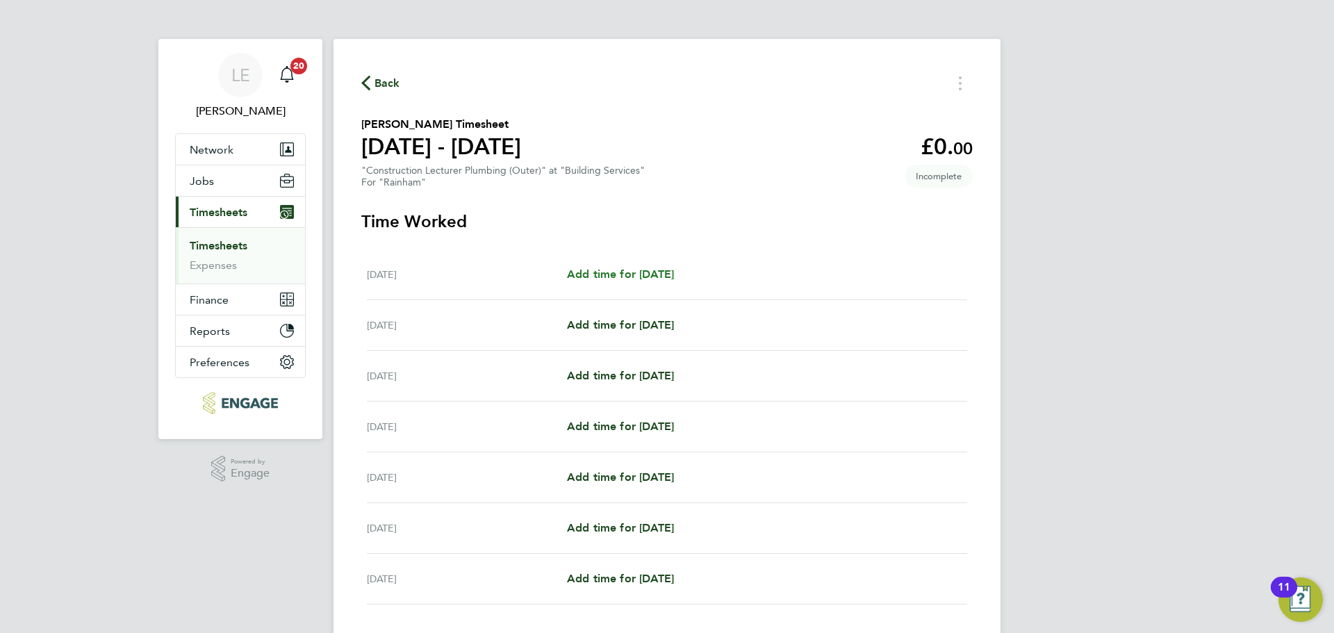
click at [674, 278] on span "Add time for Mon 22 Sep" at bounding box center [620, 274] width 107 height 13
select select "60"
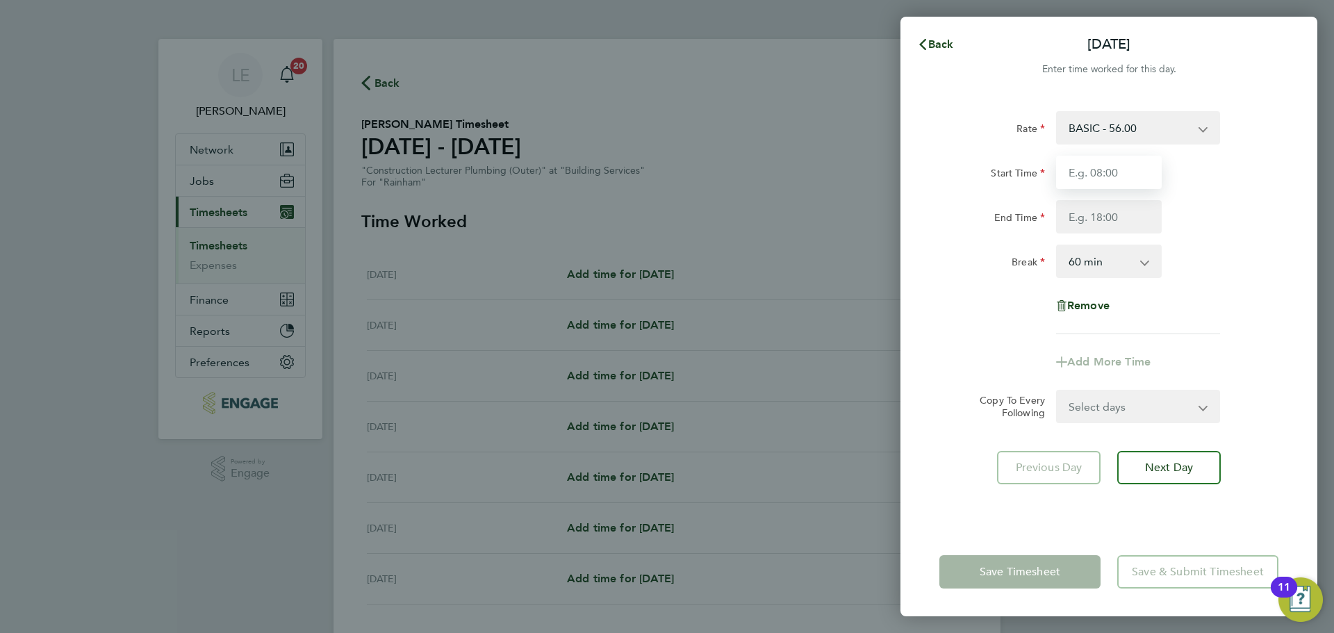
click at [1100, 172] on input "Start Time" at bounding box center [1109, 172] width 106 height 33
type input "08:30"
click at [1102, 218] on input "End Time" at bounding box center [1109, 216] width 106 height 33
type input "16:30"
click at [995, 314] on div "Remove" at bounding box center [1109, 305] width 350 height 33
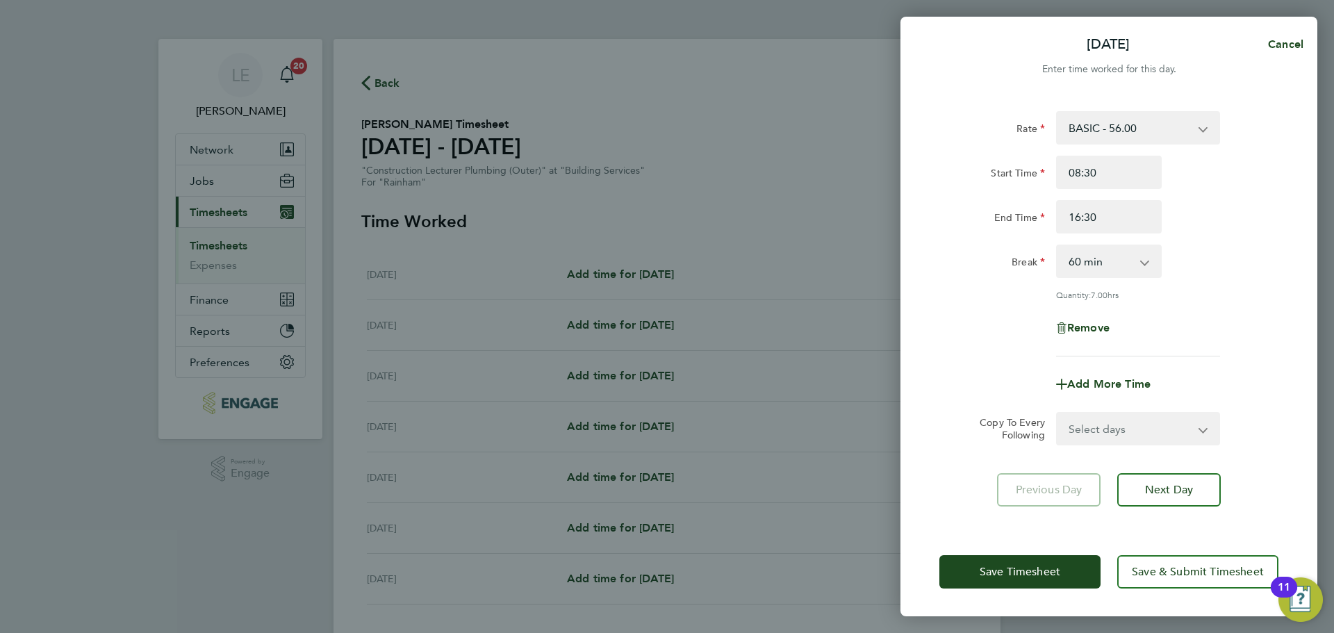
click at [1099, 427] on select "Select days Day Weekday (Mon-Fri) Weekend (Sat-Sun) Tuesday Wednesday Thursday …" at bounding box center [1131, 429] width 146 height 31
select select "WEEKDAY"
click at [1058, 414] on select "Select days Day Weekday (Mon-Fri) Weekend (Sat-Sun) Tuesday Wednesday Thursday …" at bounding box center [1131, 429] width 146 height 31
select select "2025-09-28"
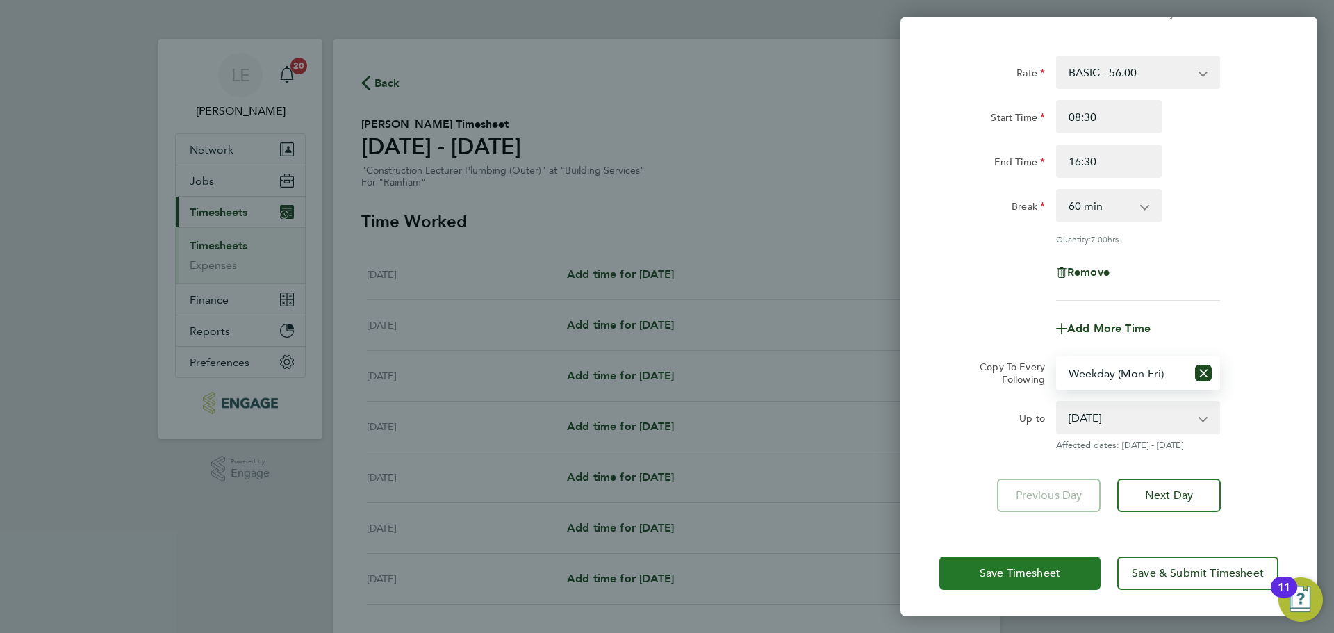
click at [1019, 567] on span "Save Timesheet" at bounding box center [1020, 573] width 81 height 14
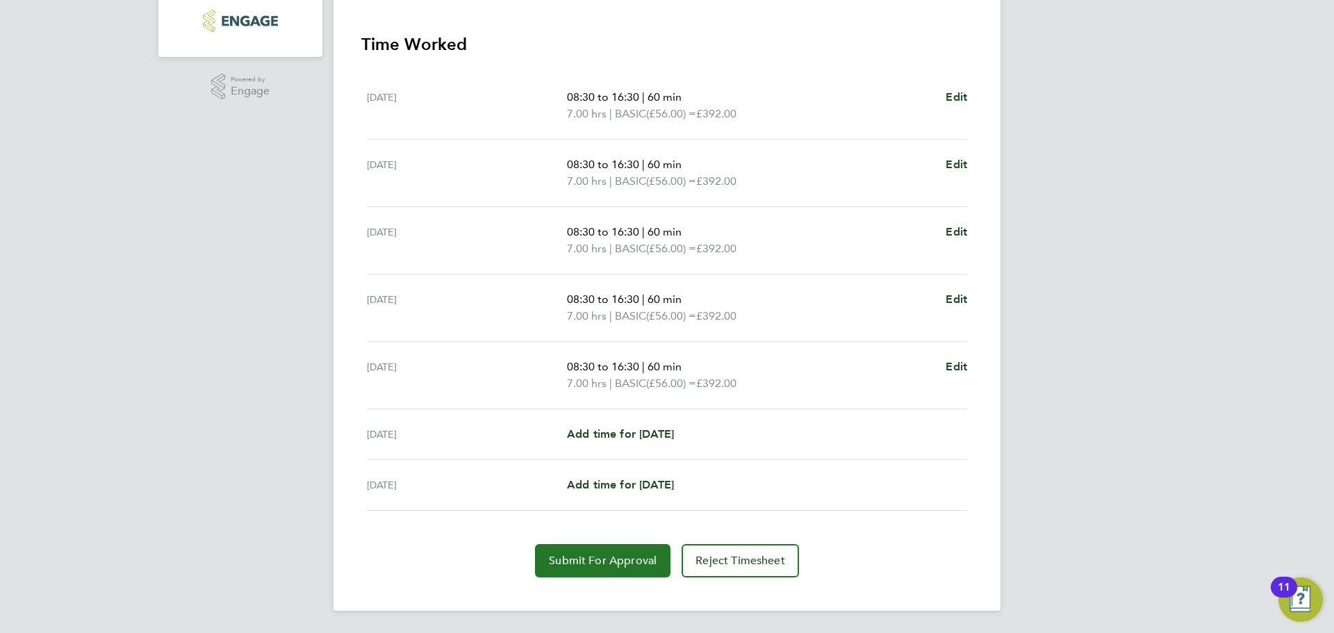
click at [600, 564] on span "Submit For Approval" at bounding box center [603, 561] width 108 height 14
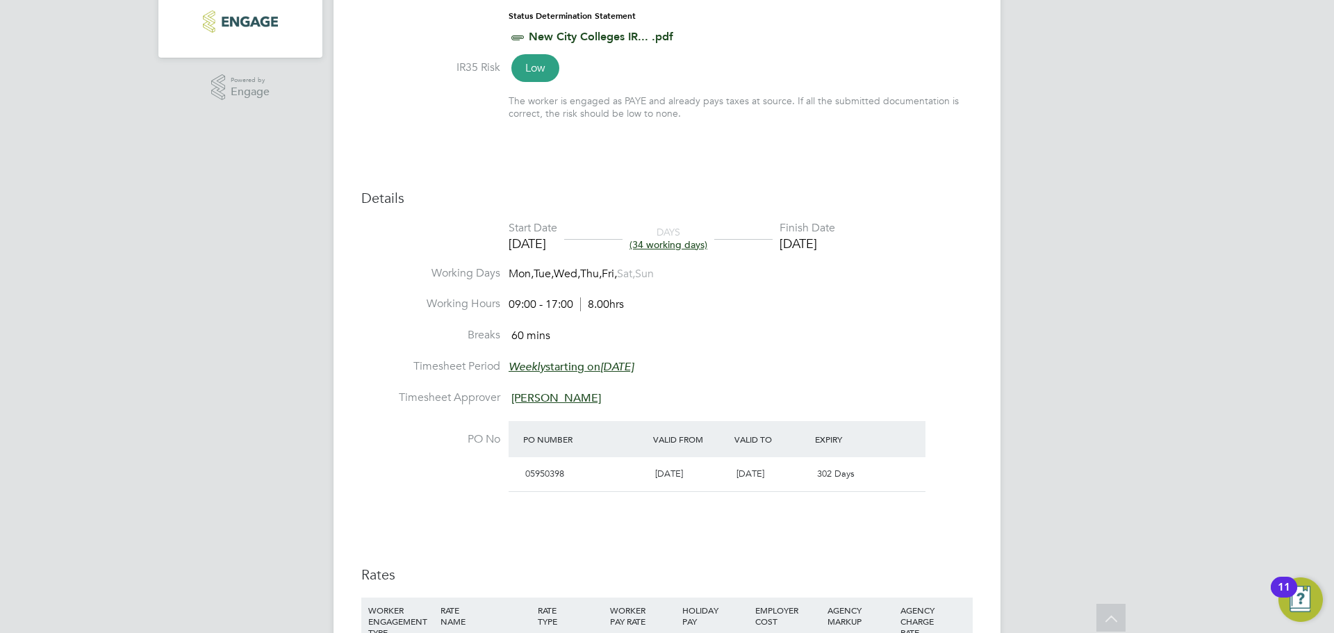
scroll to position [322, 0]
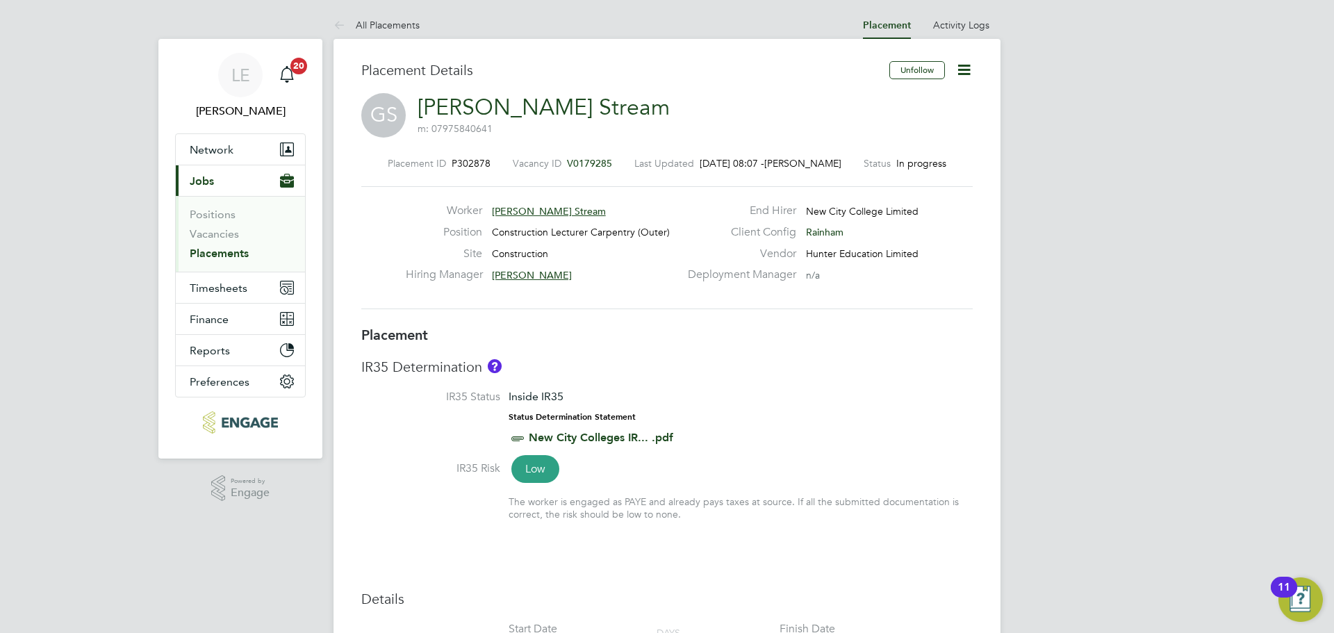
click at [967, 62] on icon at bounding box center [964, 69] width 17 height 17
click at [931, 98] on li "Edit Placement e" at bounding box center [919, 102] width 102 height 19
type input "[PERSON_NAME]"
type input "[DATE]"
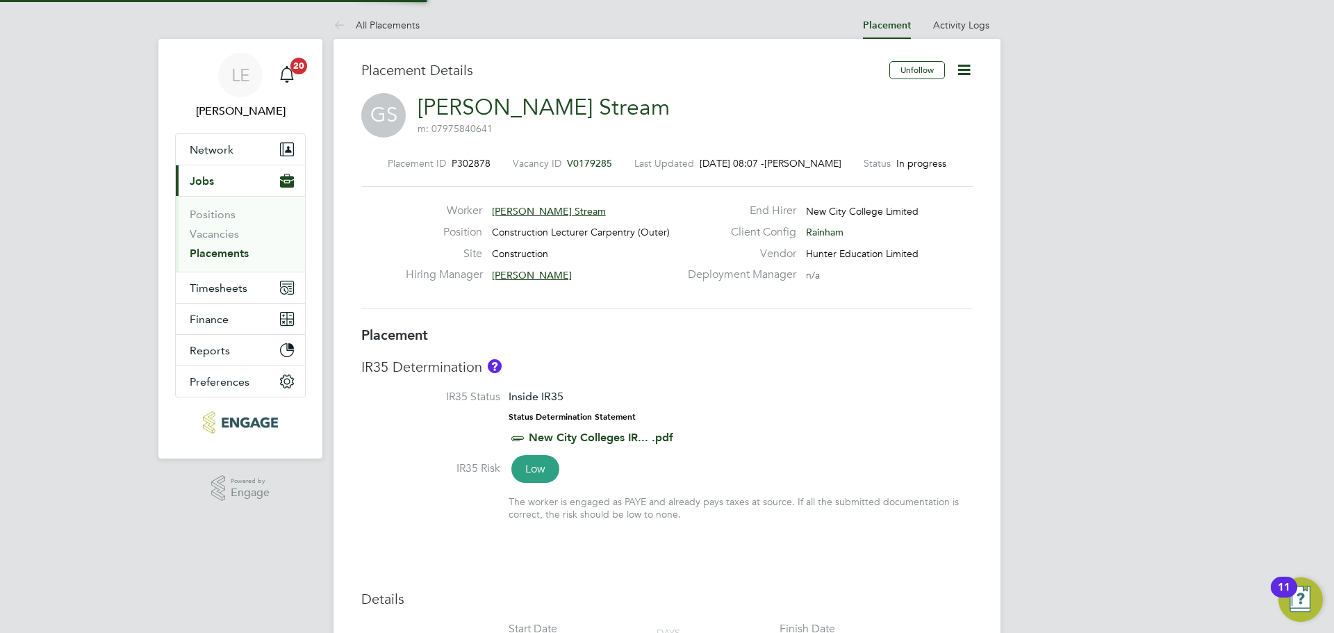
type input "[DATE]"
type input "09:00"
type input "17:00"
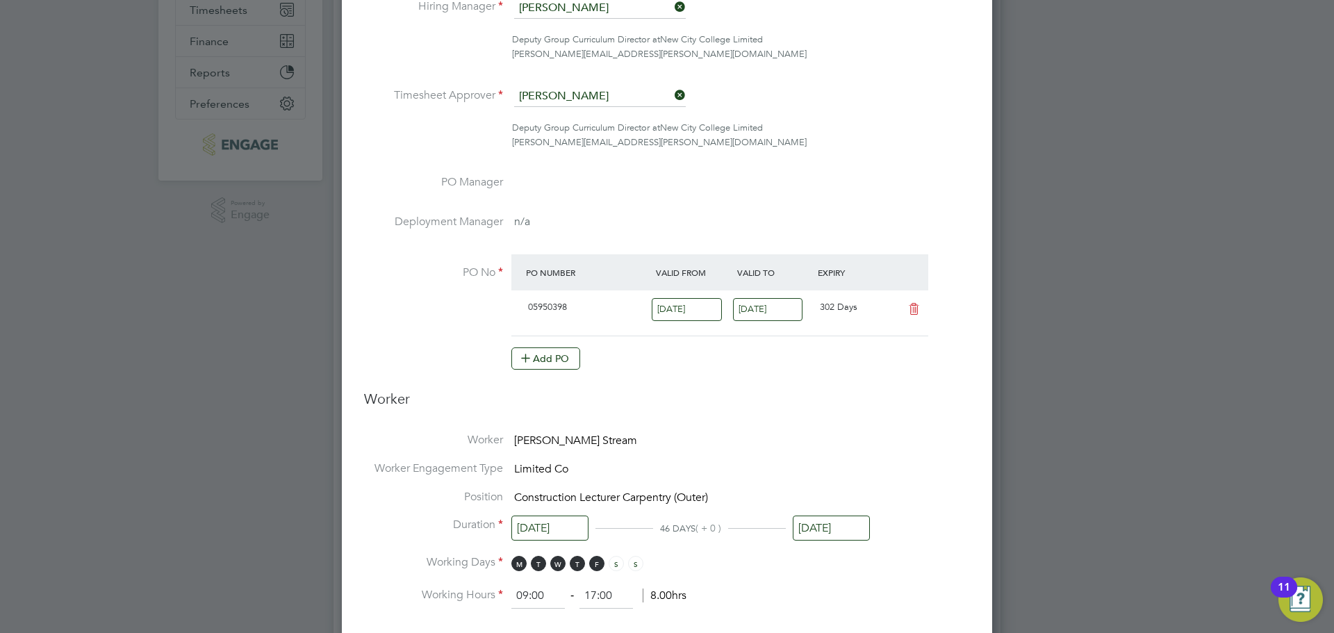
click at [828, 530] on input "[DATE]" at bounding box center [831, 529] width 77 height 26
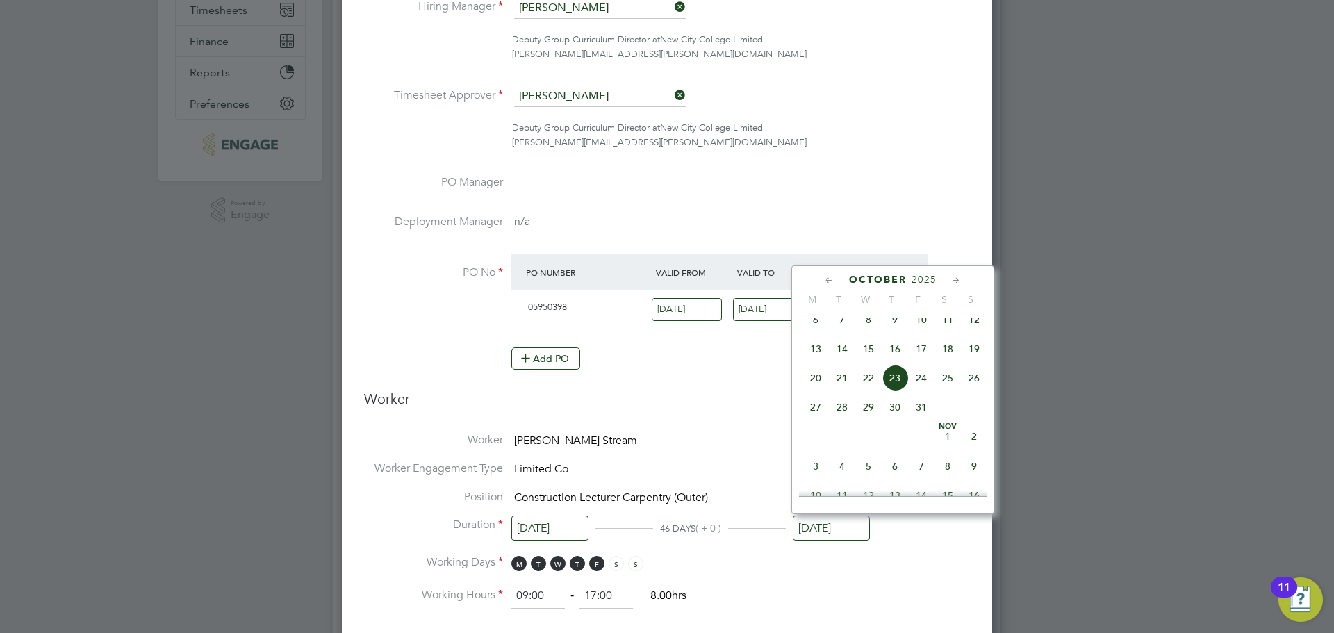
click at [829, 279] on icon at bounding box center [829, 280] width 13 height 15
click at [919, 386] on span "19" at bounding box center [921, 383] width 26 height 26
type input "[DATE]"
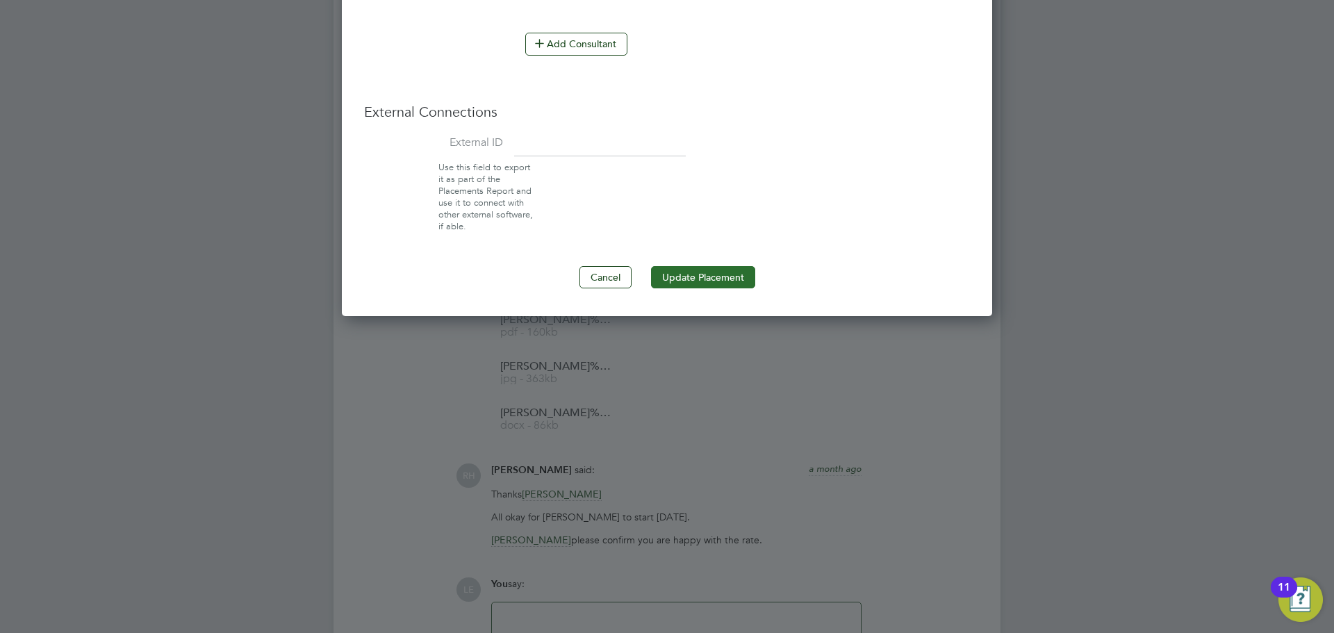
click at [689, 268] on button "Update Placement" at bounding box center [703, 277] width 104 height 22
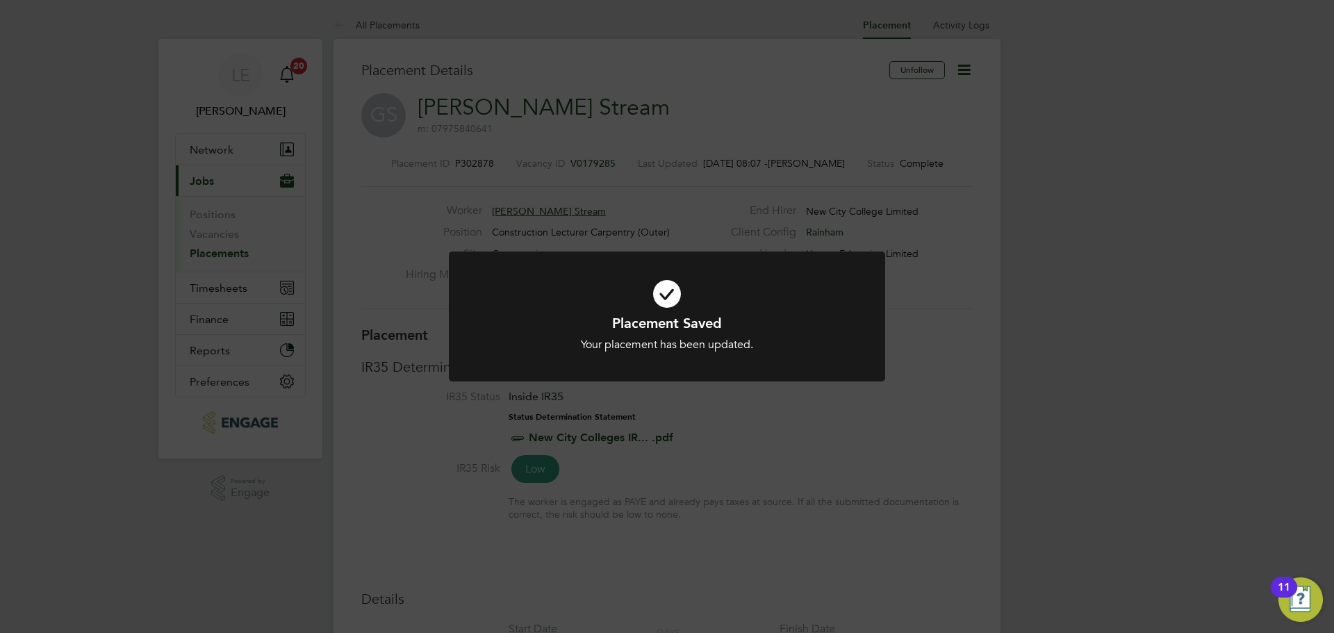
click at [776, 411] on div "Placement Saved Your placement has been updated. Cancel Okay" at bounding box center [667, 316] width 1334 height 633
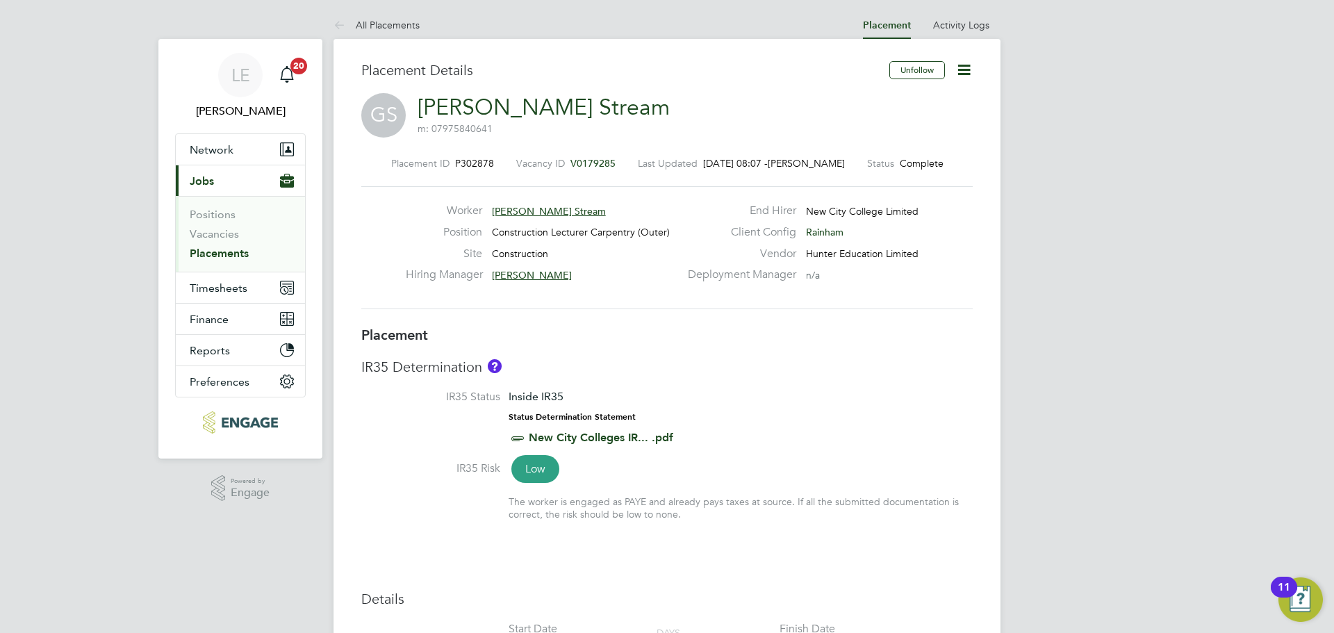
click at [190, 250] on link "Placements" at bounding box center [219, 253] width 59 height 13
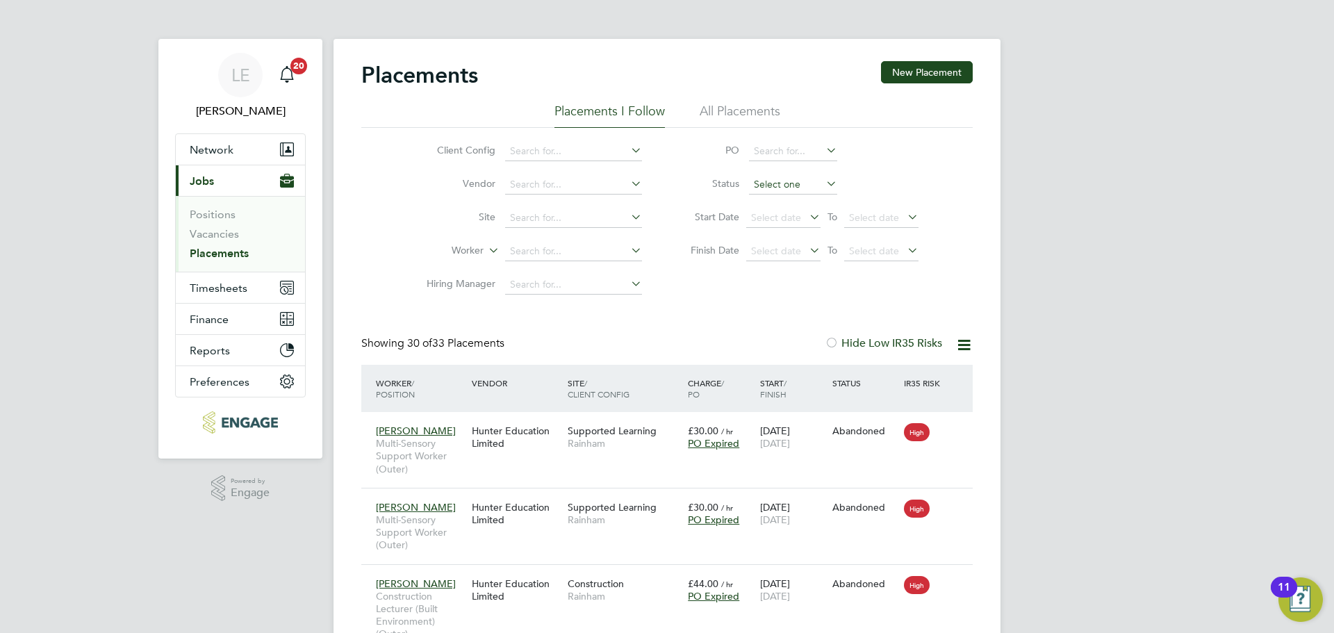
click at [786, 179] on input at bounding box center [793, 184] width 88 height 19
click at [784, 195] on li "Active" at bounding box center [794, 203] width 90 height 18
type input "Active"
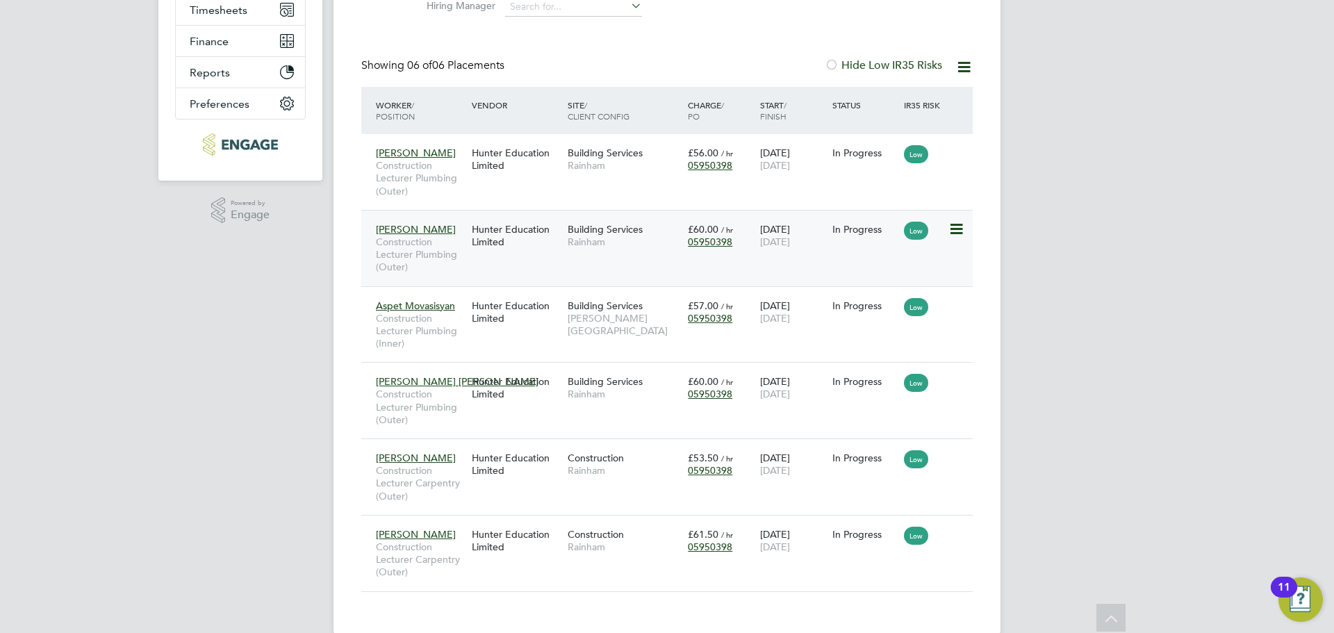
click at [608, 275] on div "Mike Nevitt Construction Lecturer Plumbing (Outer) Hunter Education Limited Bui…" at bounding box center [667, 248] width 612 height 76
click at [538, 250] on div "Hunter Education Limited" at bounding box center [516, 235] width 96 height 39
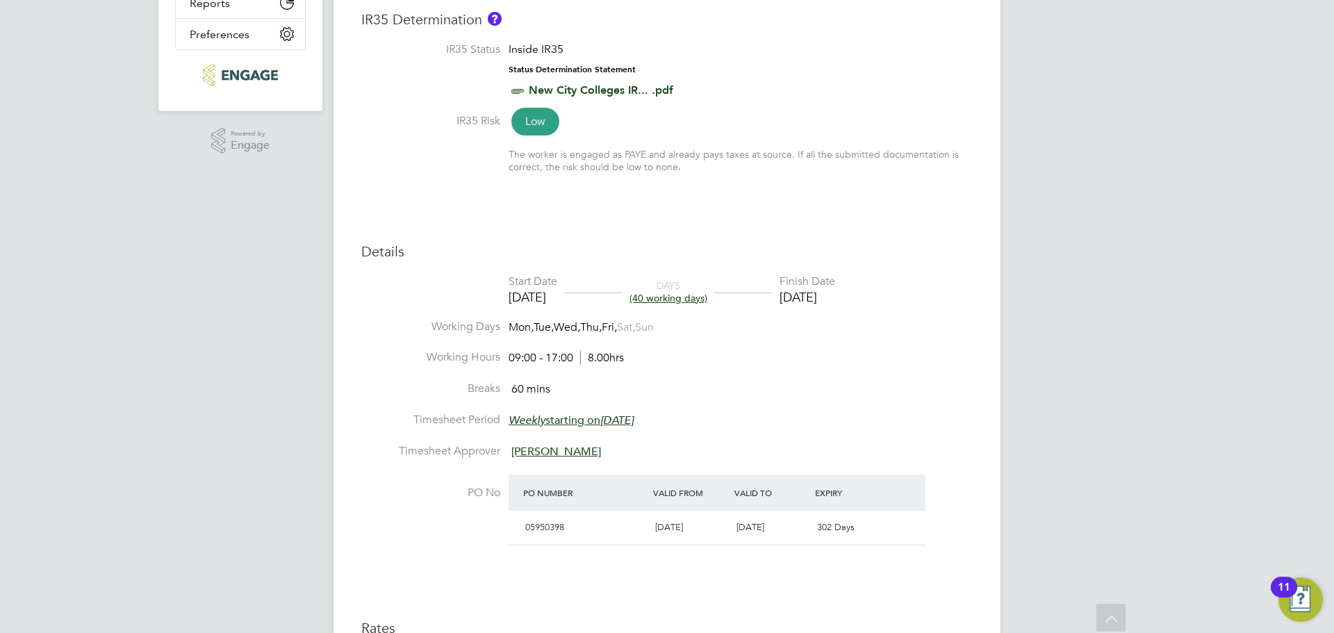
scroll to position [115, 0]
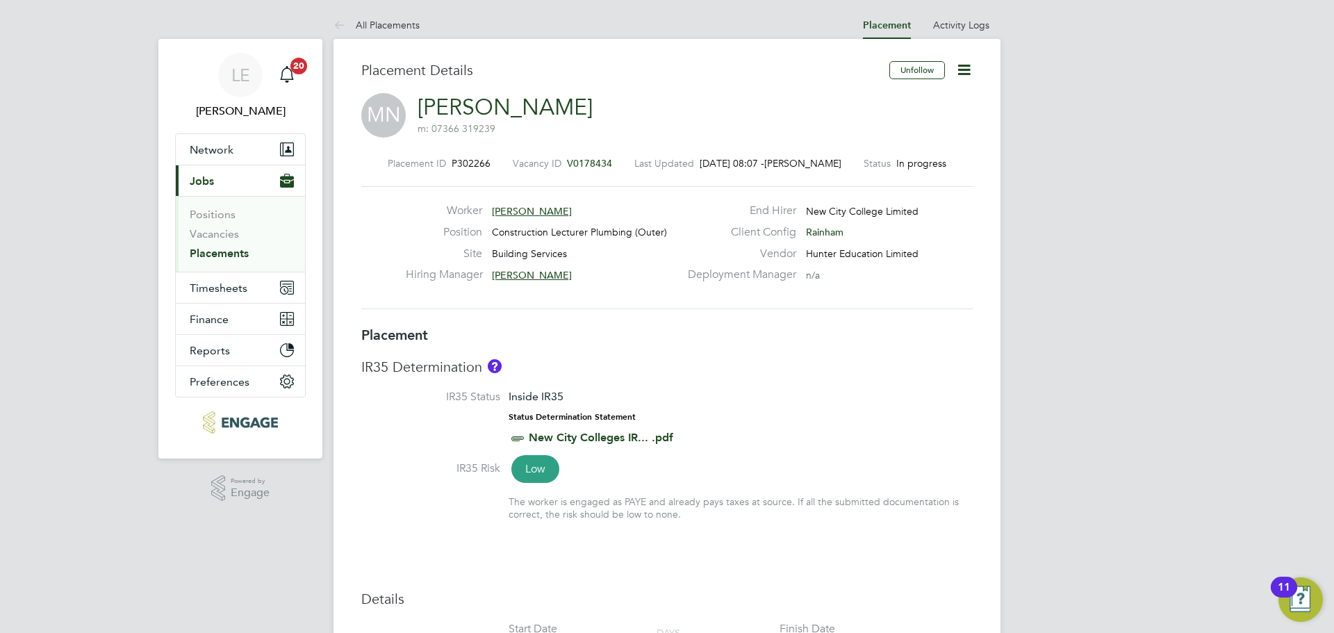
click at [960, 66] on icon at bounding box center [964, 69] width 17 height 17
click at [938, 99] on li "Edit Placement e" at bounding box center [919, 102] width 102 height 19
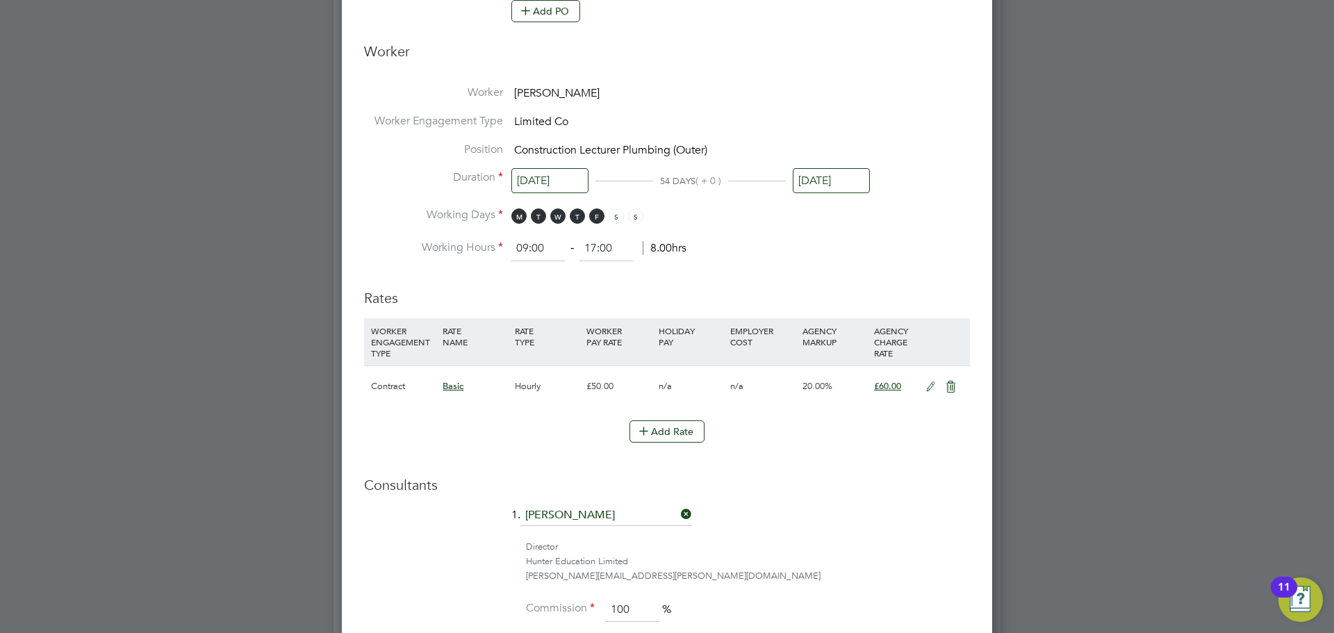
click at [824, 182] on input "[DATE]" at bounding box center [831, 181] width 77 height 26
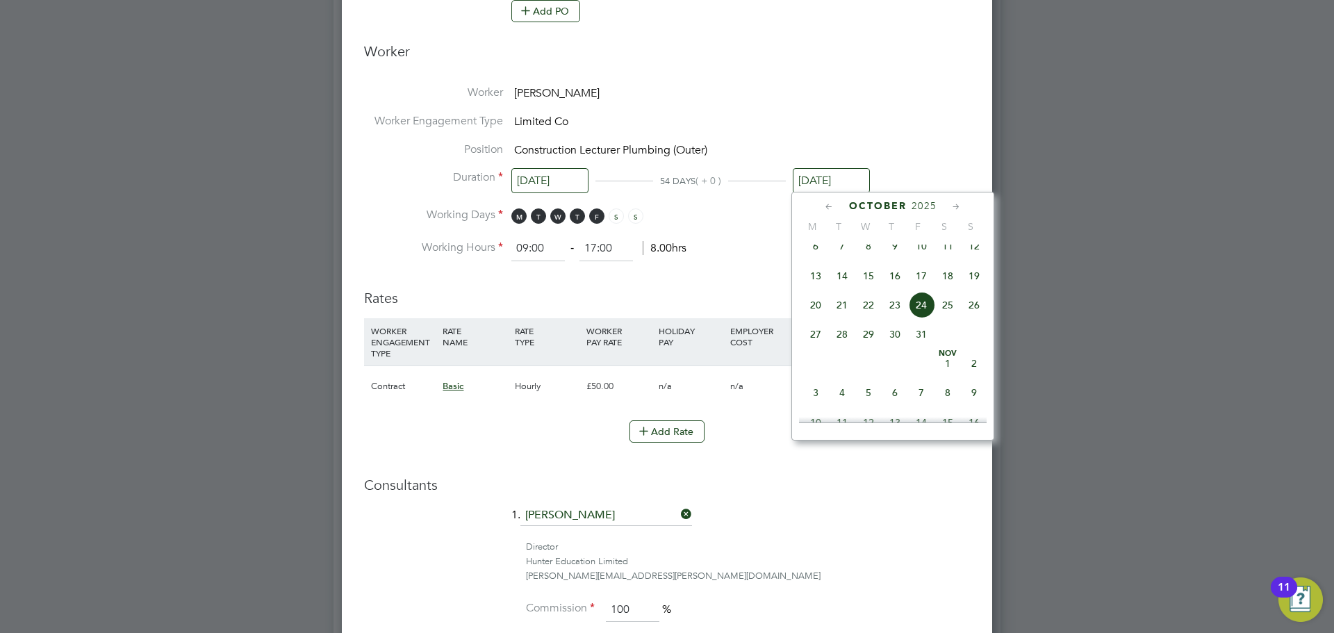
click at [827, 207] on icon at bounding box center [829, 206] width 13 height 15
click at [917, 316] on span "19" at bounding box center [921, 310] width 26 height 26
type input "[DATE]"
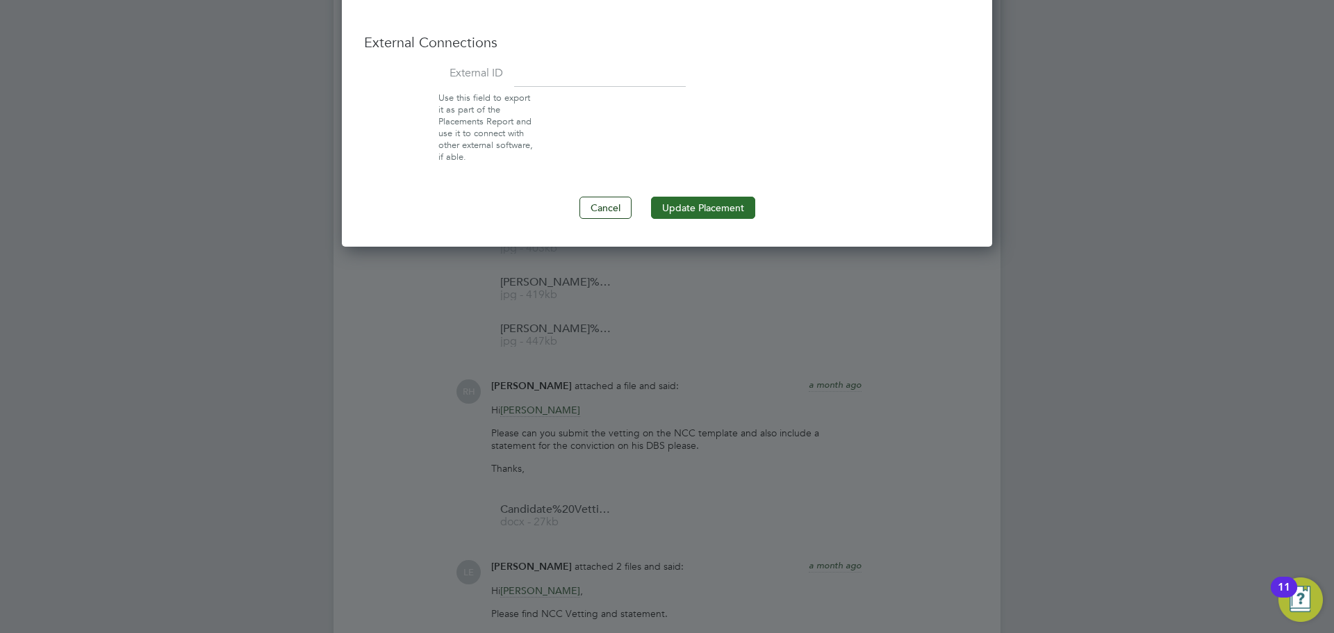
click at [709, 208] on button "Update Placement" at bounding box center [703, 208] width 104 height 22
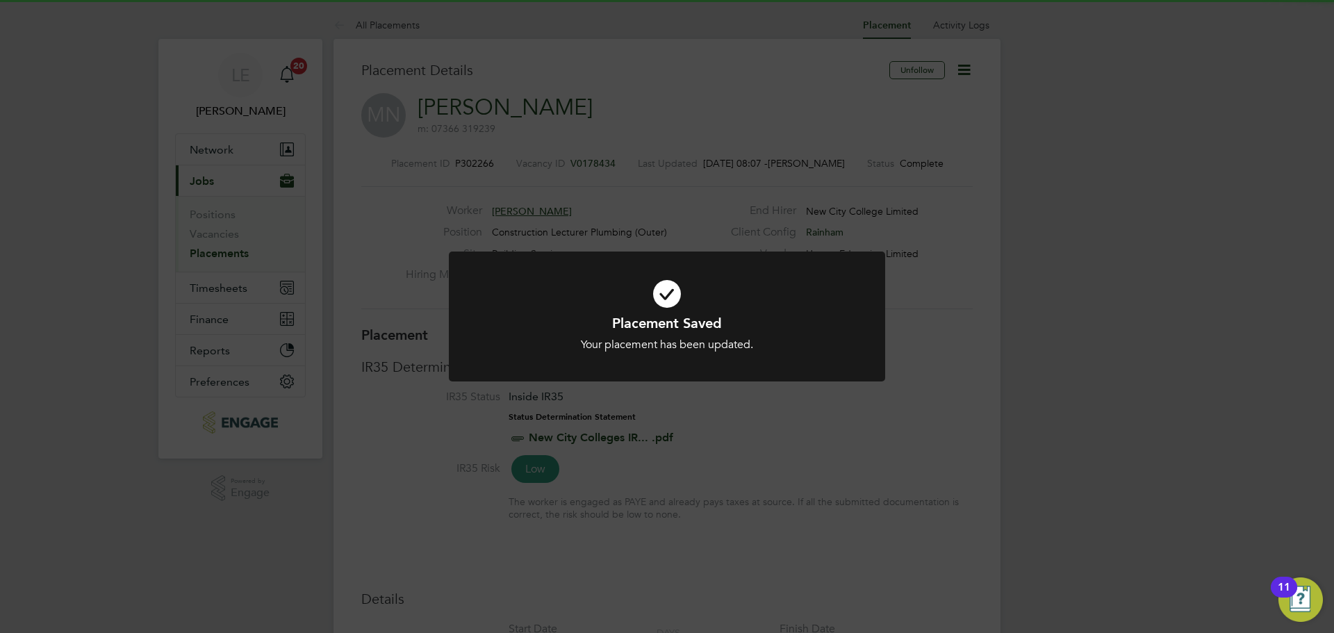
click at [778, 236] on div "Placement Saved Your placement has been updated. Cancel Okay" at bounding box center [667, 316] width 1334 height 633
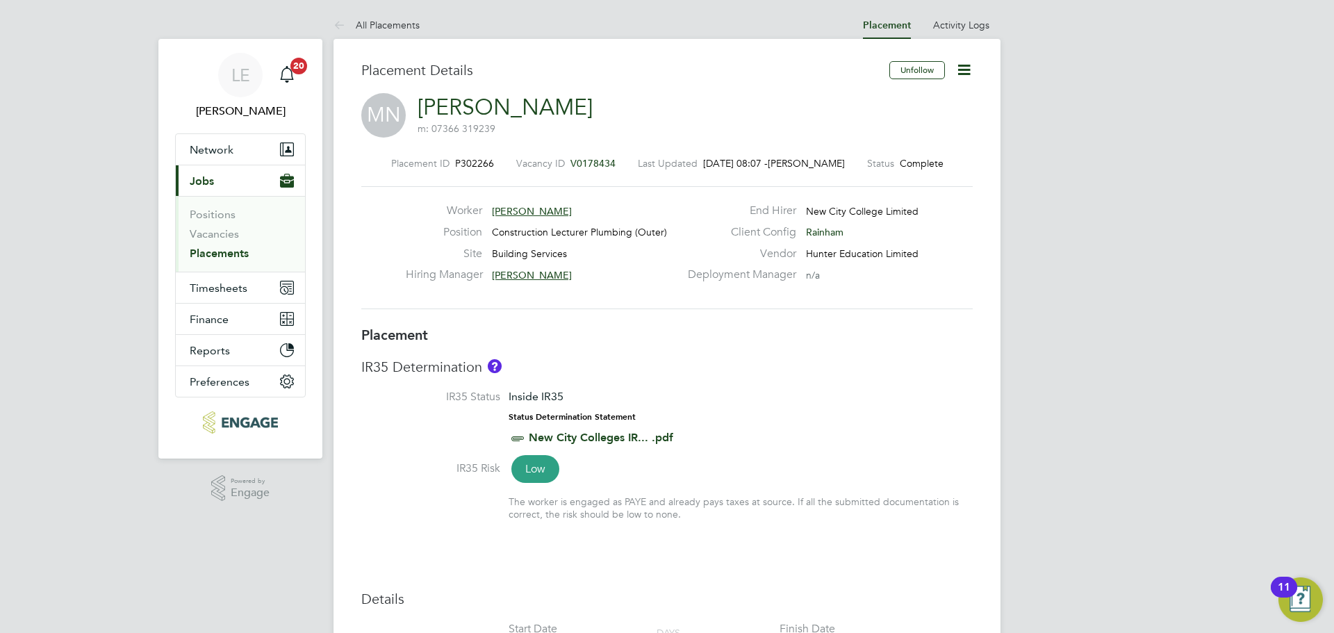
click at [241, 257] on link "Placements" at bounding box center [219, 253] width 59 height 13
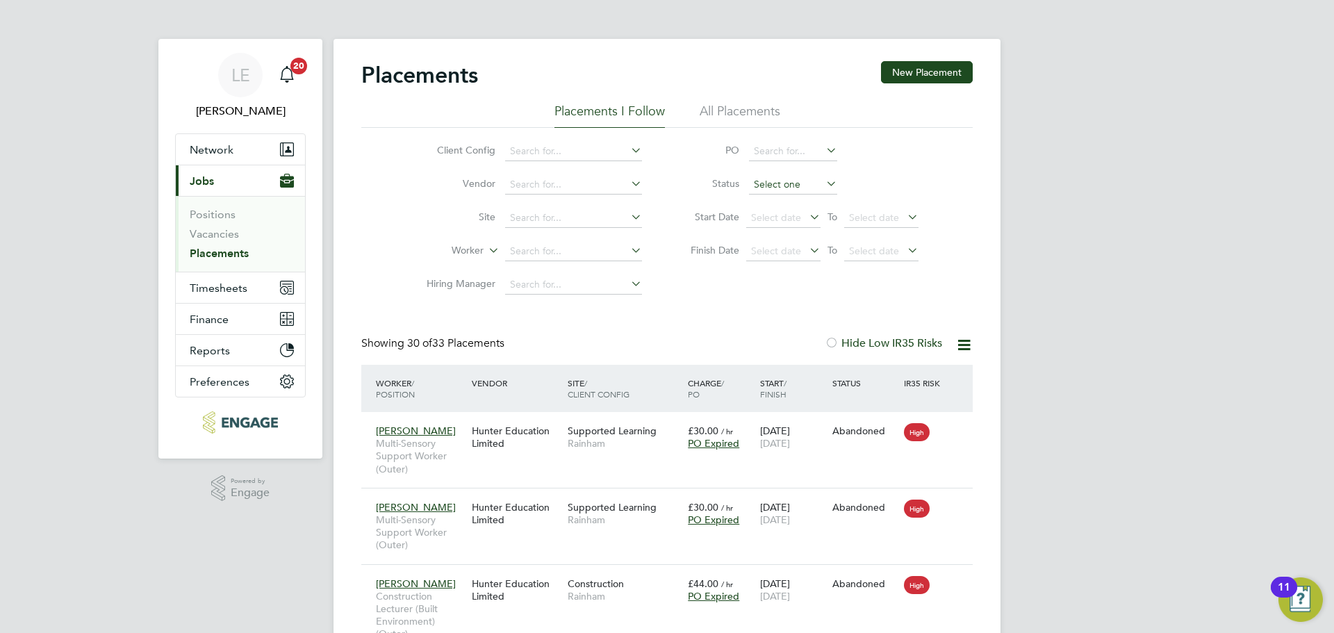
click at [763, 188] on input at bounding box center [793, 184] width 88 height 19
click at [765, 197] on li "Active" at bounding box center [794, 203] width 90 height 18
type input "Active"
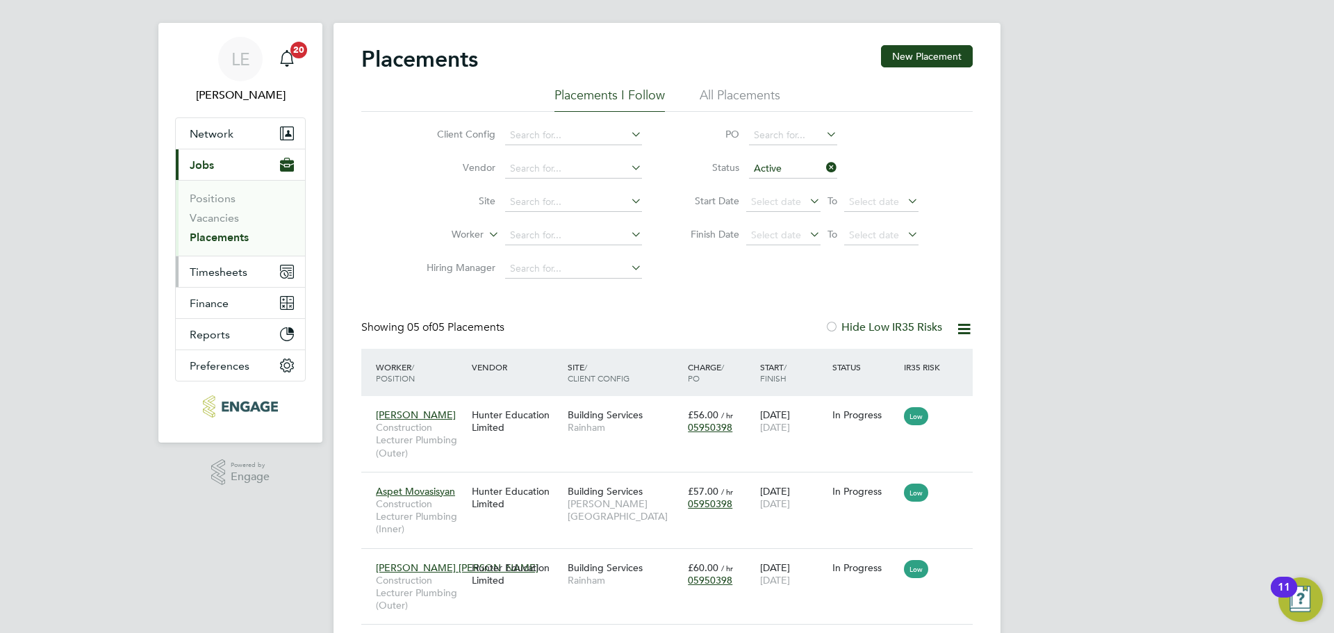
click at [220, 266] on span "Timesheets" at bounding box center [219, 271] width 58 height 13
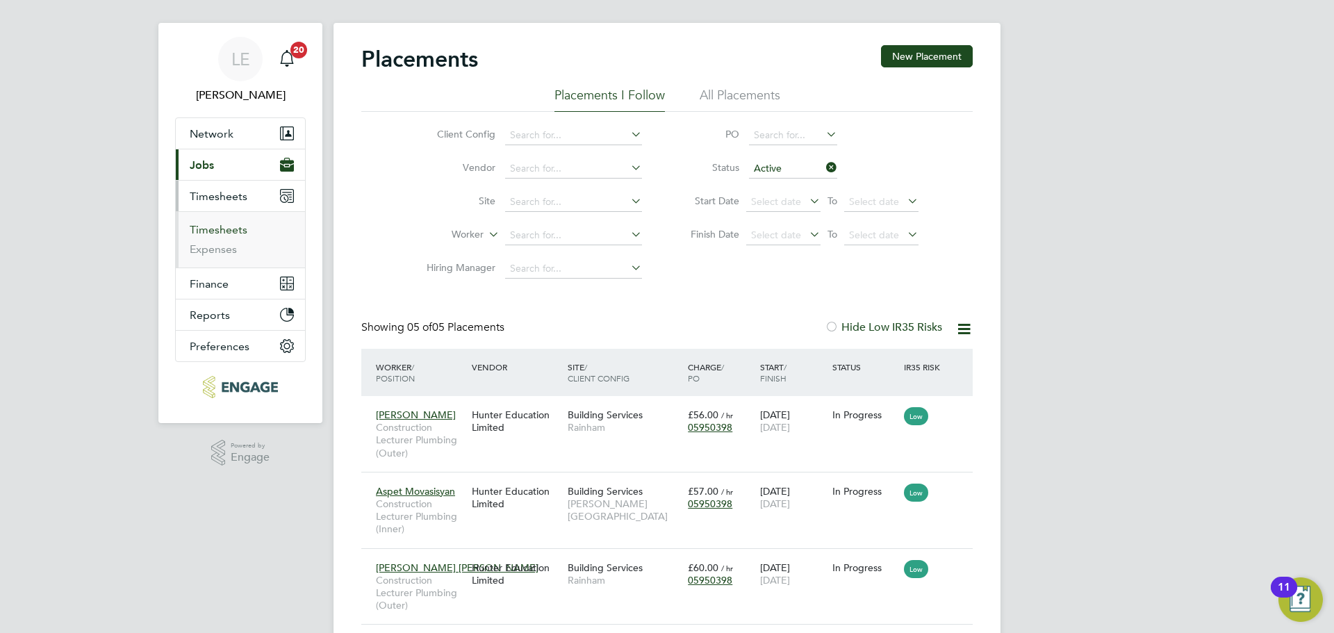
click at [220, 231] on link "Timesheets" at bounding box center [219, 229] width 58 height 13
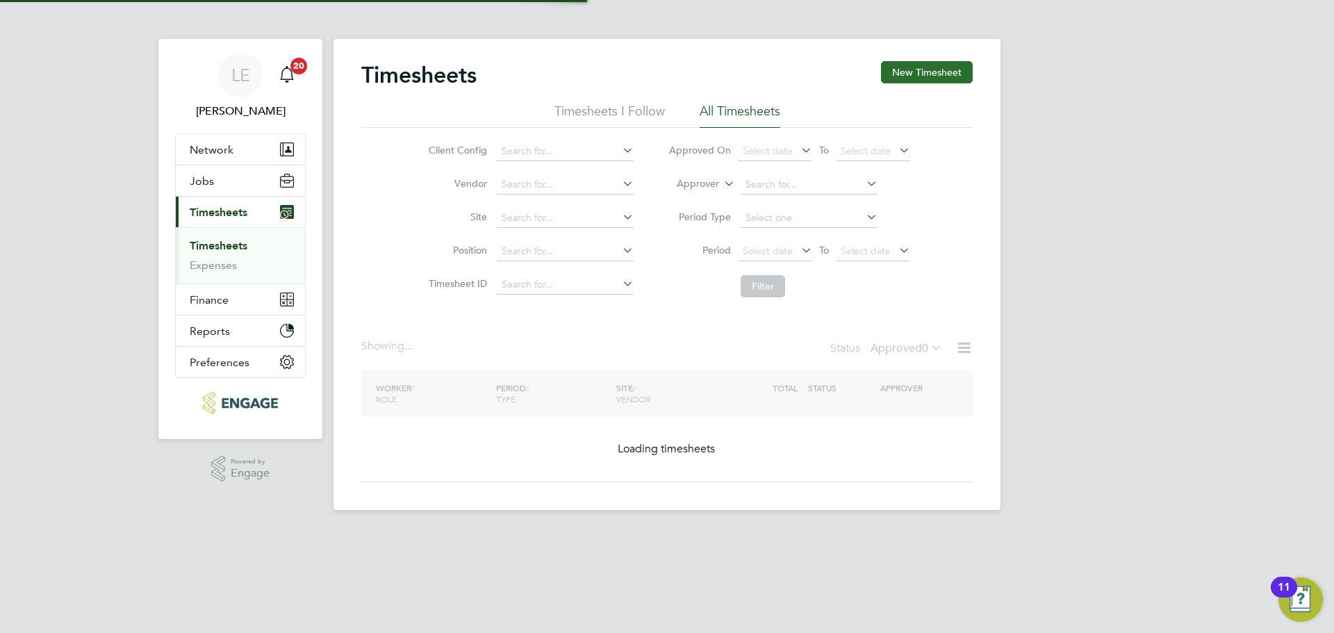
click at [908, 76] on button "New Timesheet" at bounding box center [927, 72] width 92 height 22
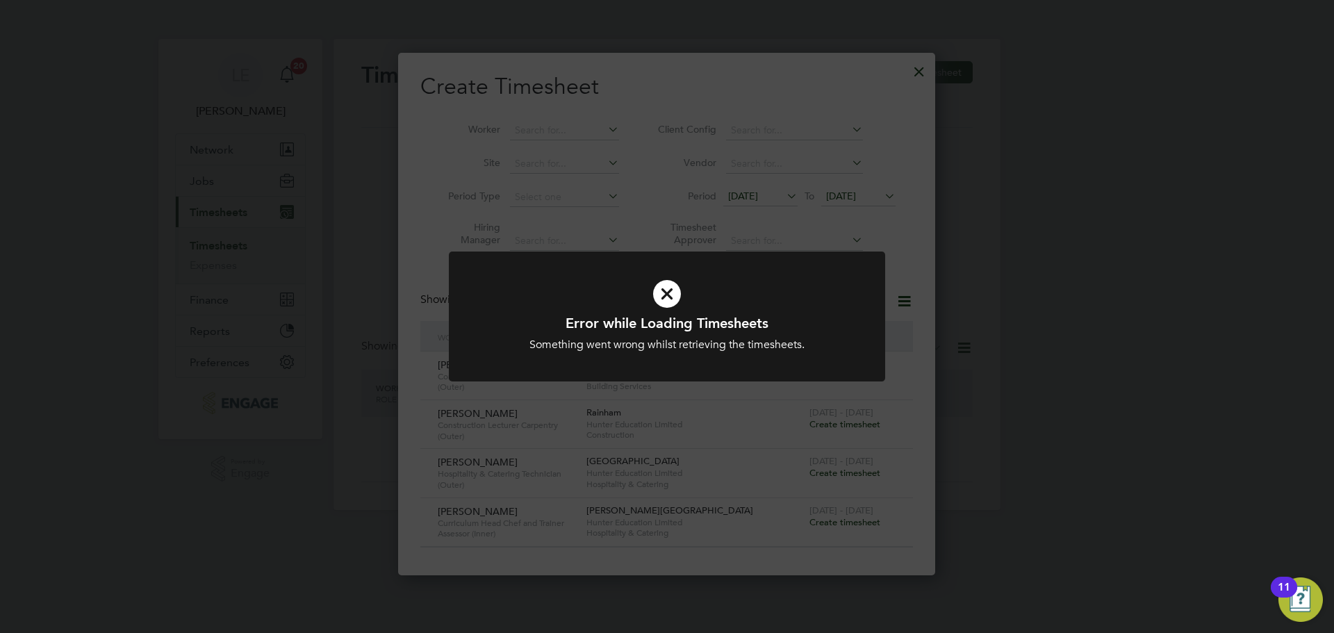
click at [888, 155] on div "Error while Loading Timesheets Something went wrong whilst retrieving the times…" at bounding box center [667, 316] width 1334 height 633
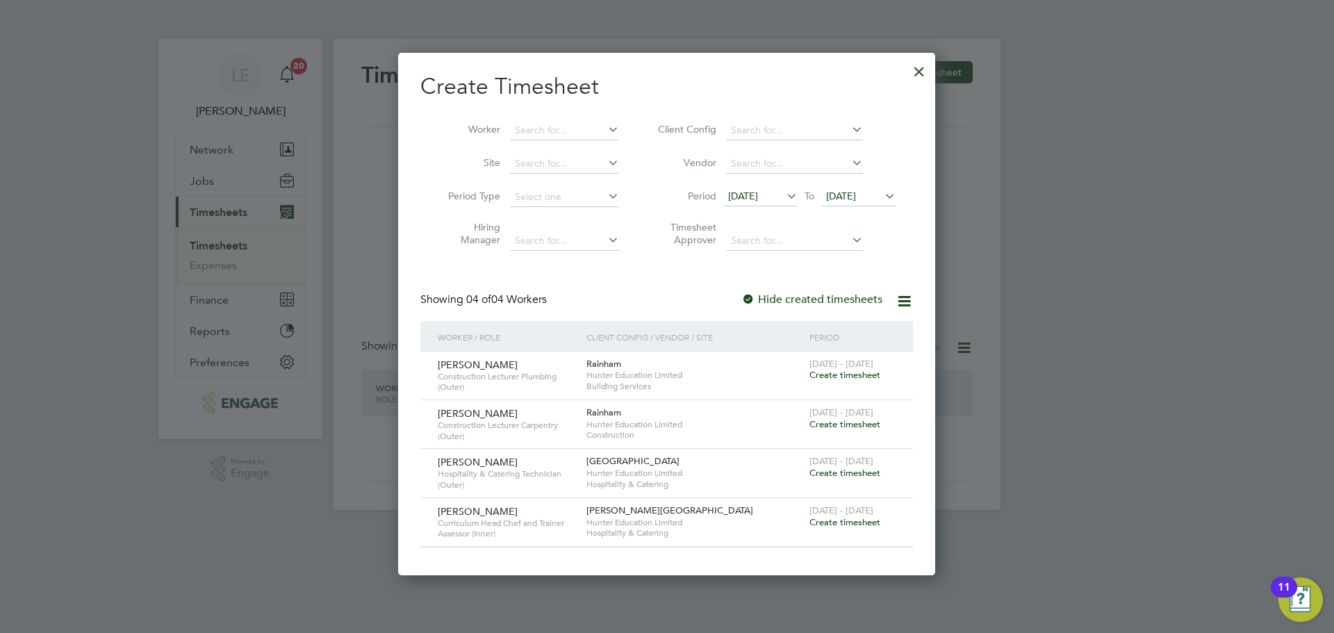
click at [924, 65] on div at bounding box center [919, 68] width 25 height 25
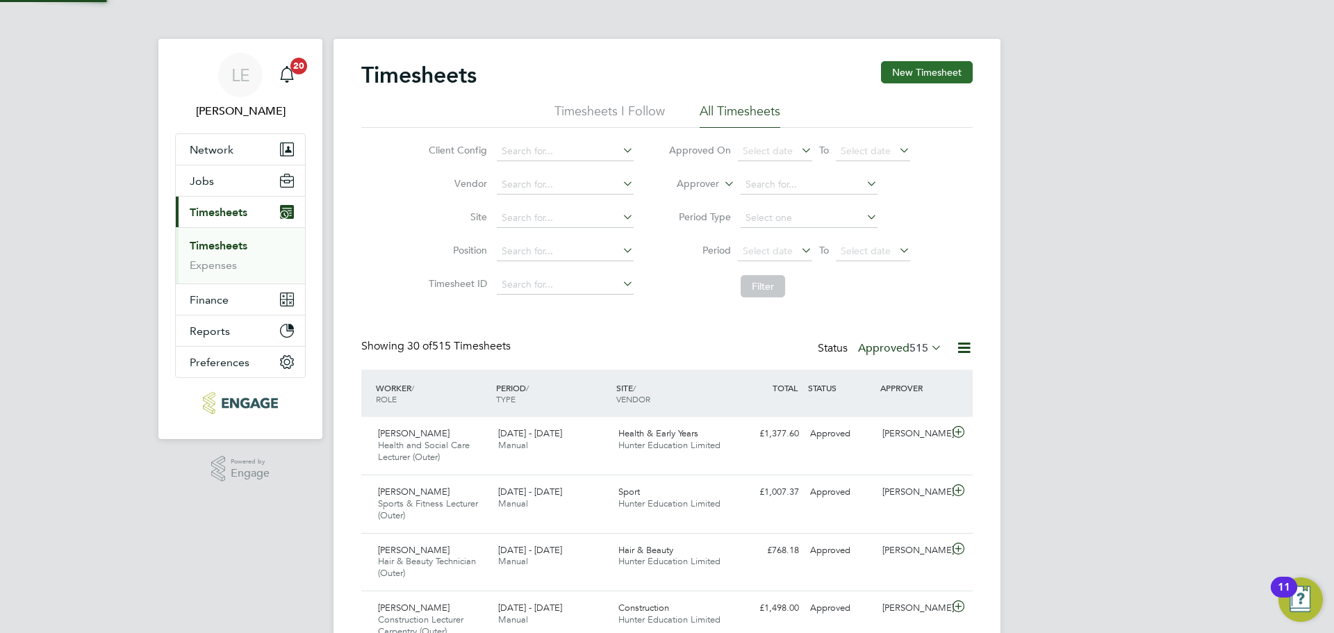
click at [944, 67] on button "New Timesheet" at bounding box center [927, 72] width 92 height 22
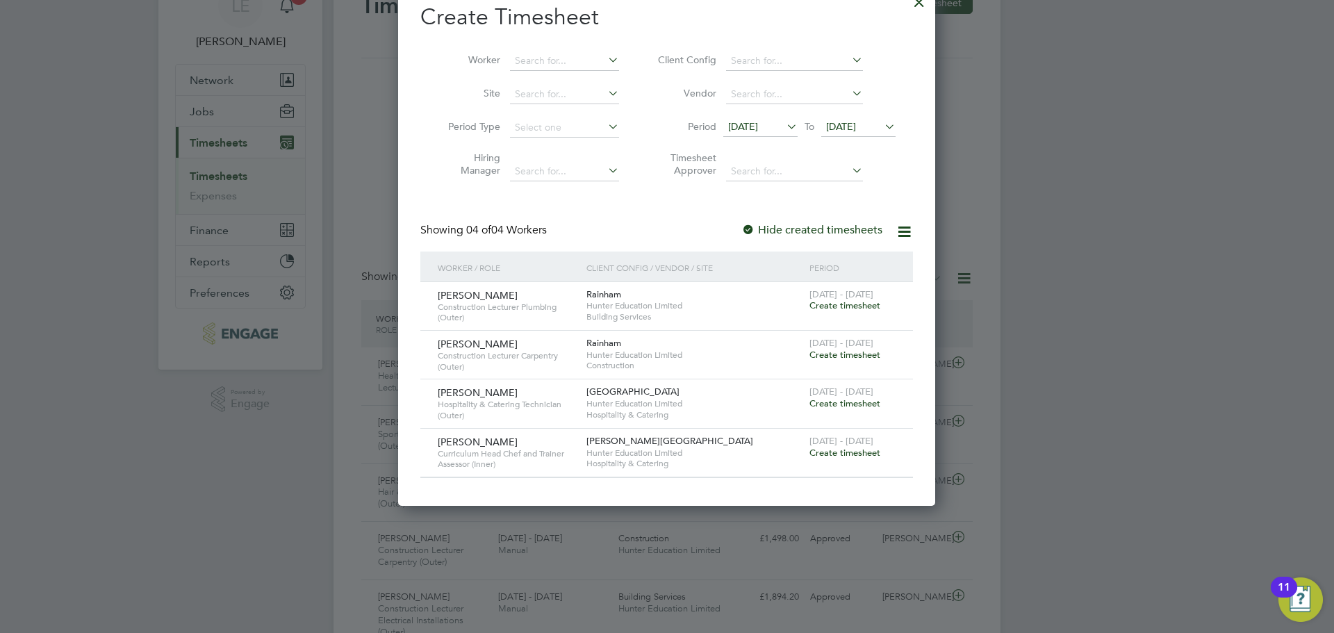
click at [844, 352] on span "Create timesheet" at bounding box center [845, 355] width 71 height 12
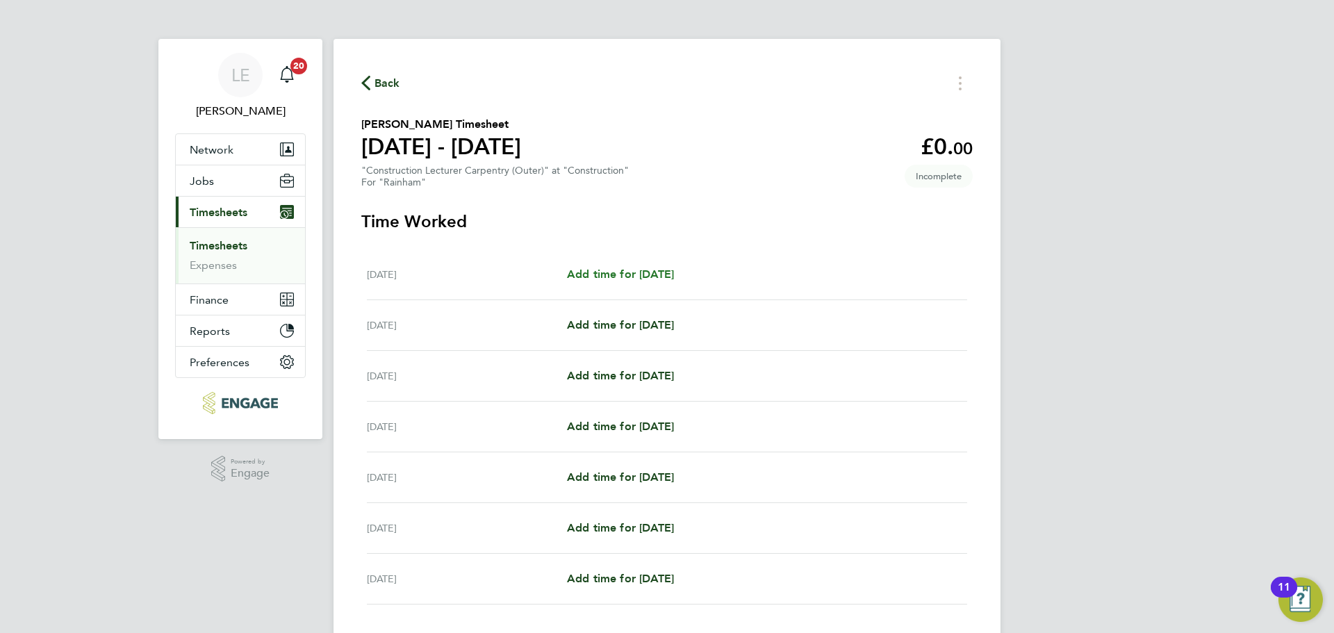
click at [674, 280] on span "Add time for Mon 22 Sep" at bounding box center [620, 274] width 107 height 13
select select "60"
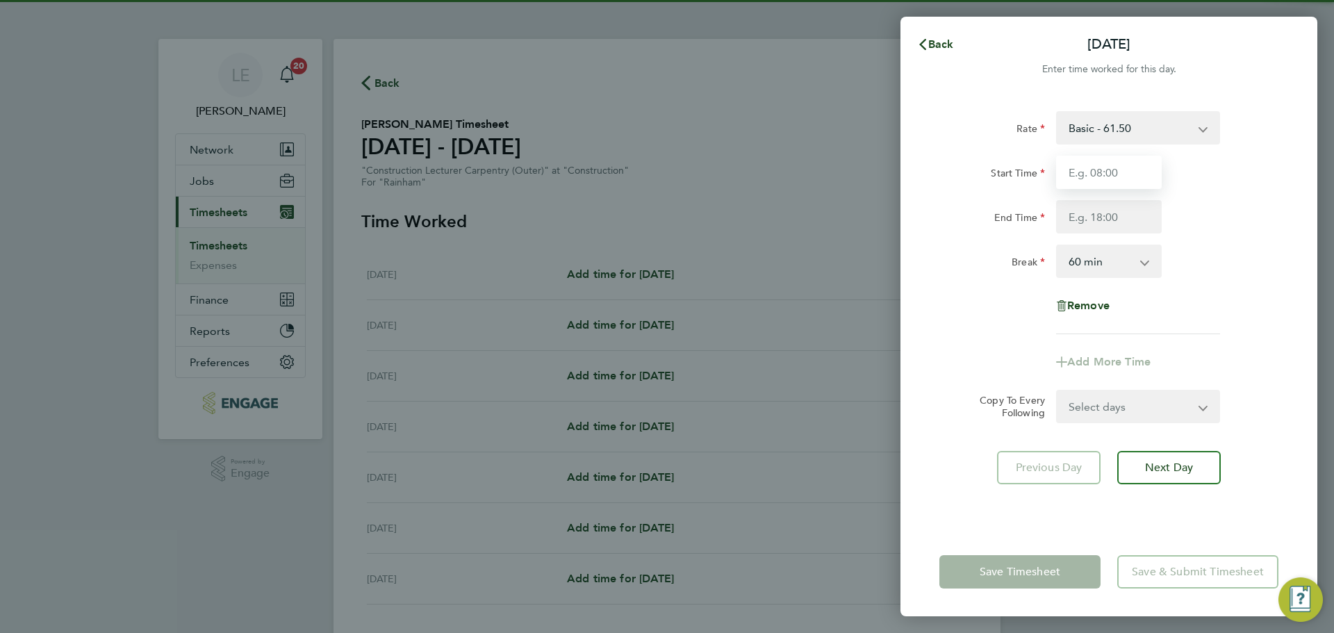
click at [1136, 176] on input "Start Time" at bounding box center [1109, 172] width 106 height 33
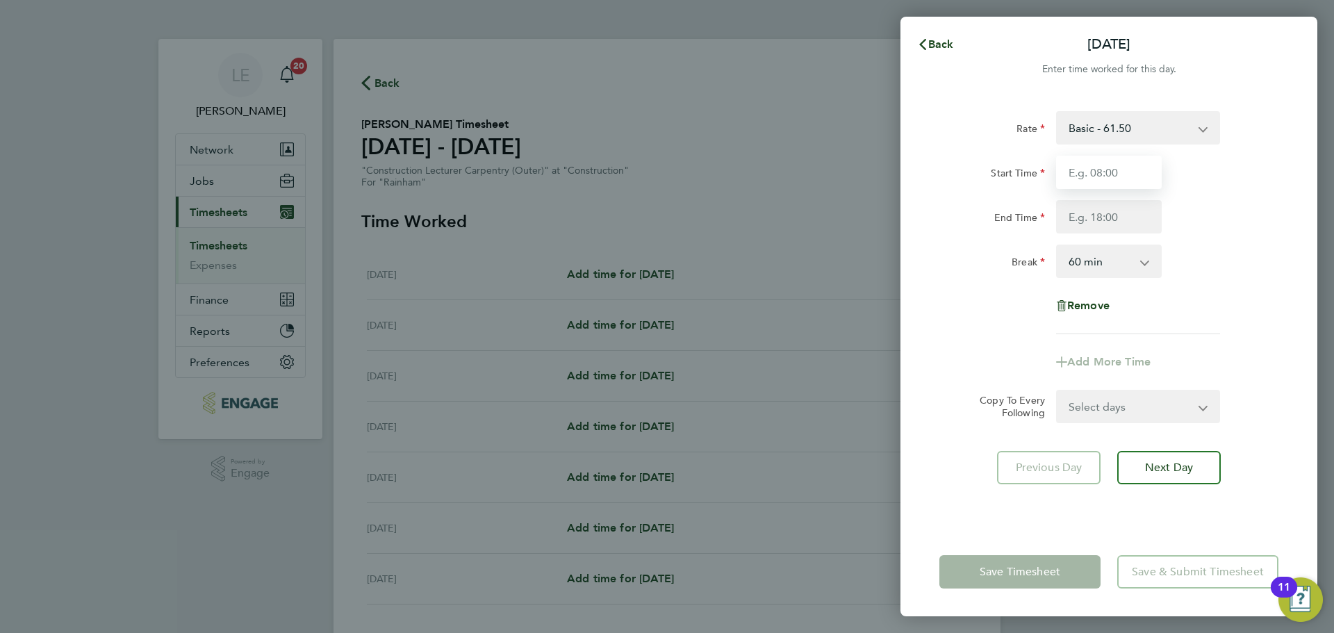
type input "08:30"
click at [1106, 216] on input "End Time" at bounding box center [1109, 216] width 106 height 33
type input "16:30"
click at [995, 302] on div "Rate Basic - 61.50 Start Time 08:30 End Time 16:30 Break 0 min 15 min 30 min 45…" at bounding box center [1109, 222] width 339 height 223
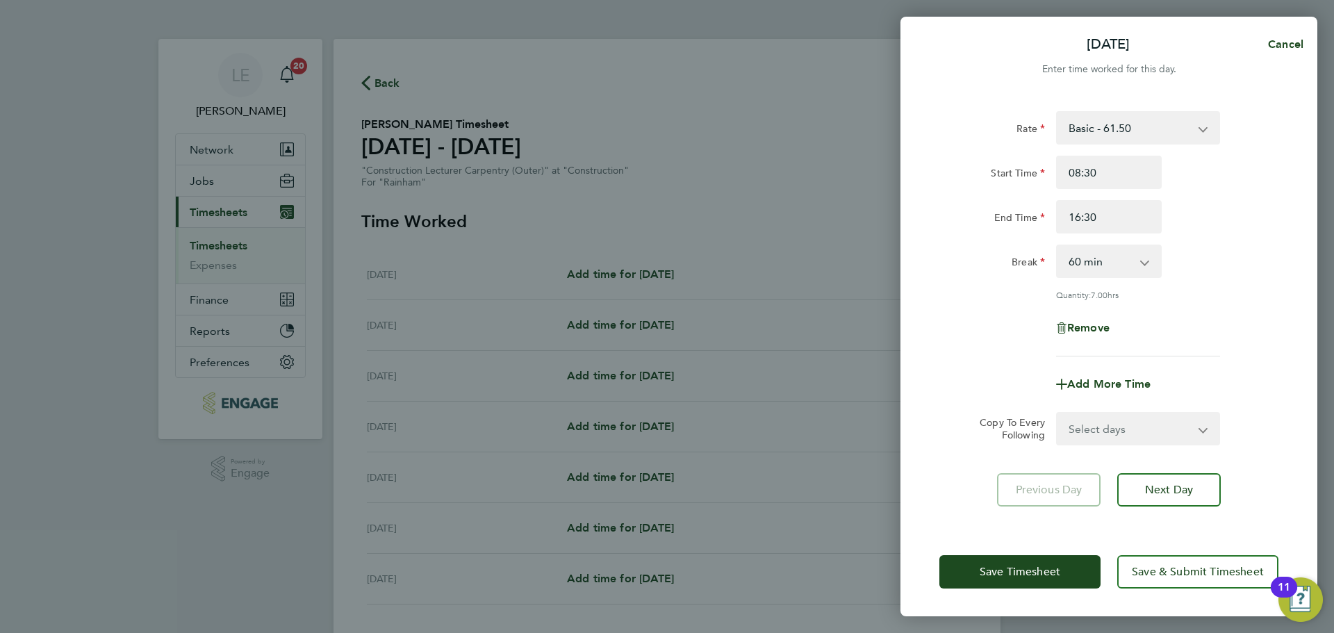
click at [1104, 420] on select "Select days Day Weekday (Mon-Fri) Weekend (Sat-Sun) Tuesday Wednesday Thursday …" at bounding box center [1131, 429] width 146 height 31
select select "WEEKDAY"
click at [1058, 414] on select "Select days Day Weekday (Mon-Fri) Weekend (Sat-Sun) Tuesday Wednesday Thursday …" at bounding box center [1131, 429] width 146 height 31
select select "2025-09-28"
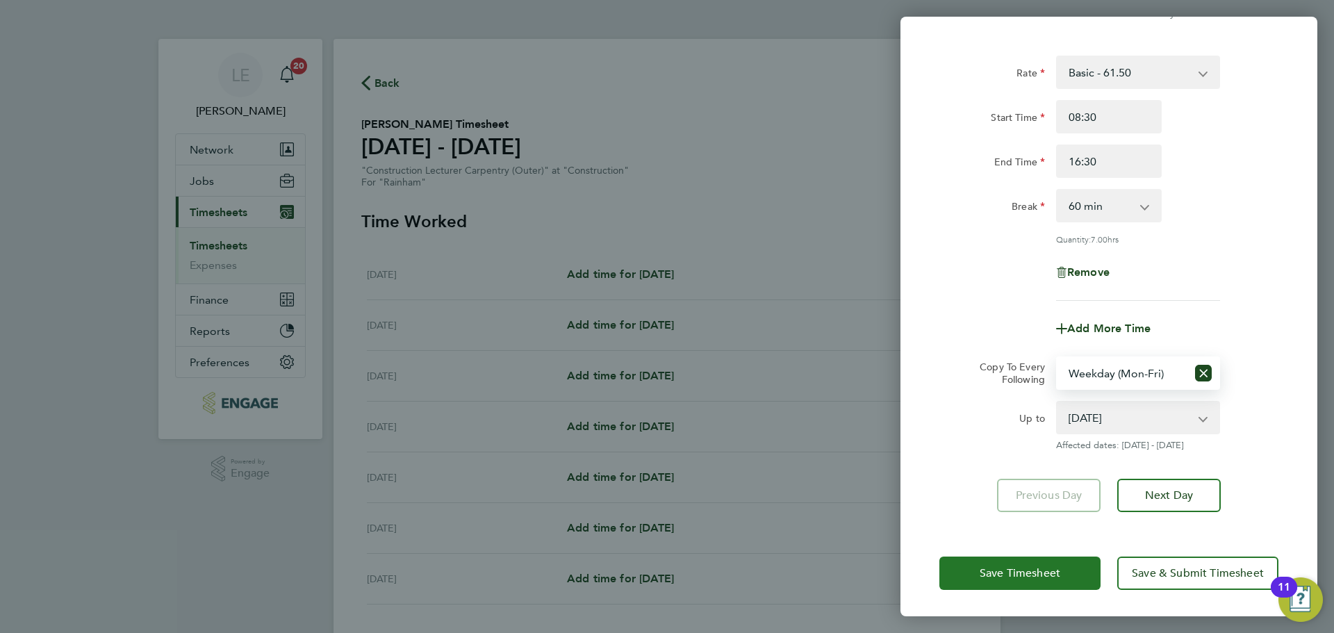
click at [1018, 574] on span "Save Timesheet" at bounding box center [1020, 573] width 81 height 14
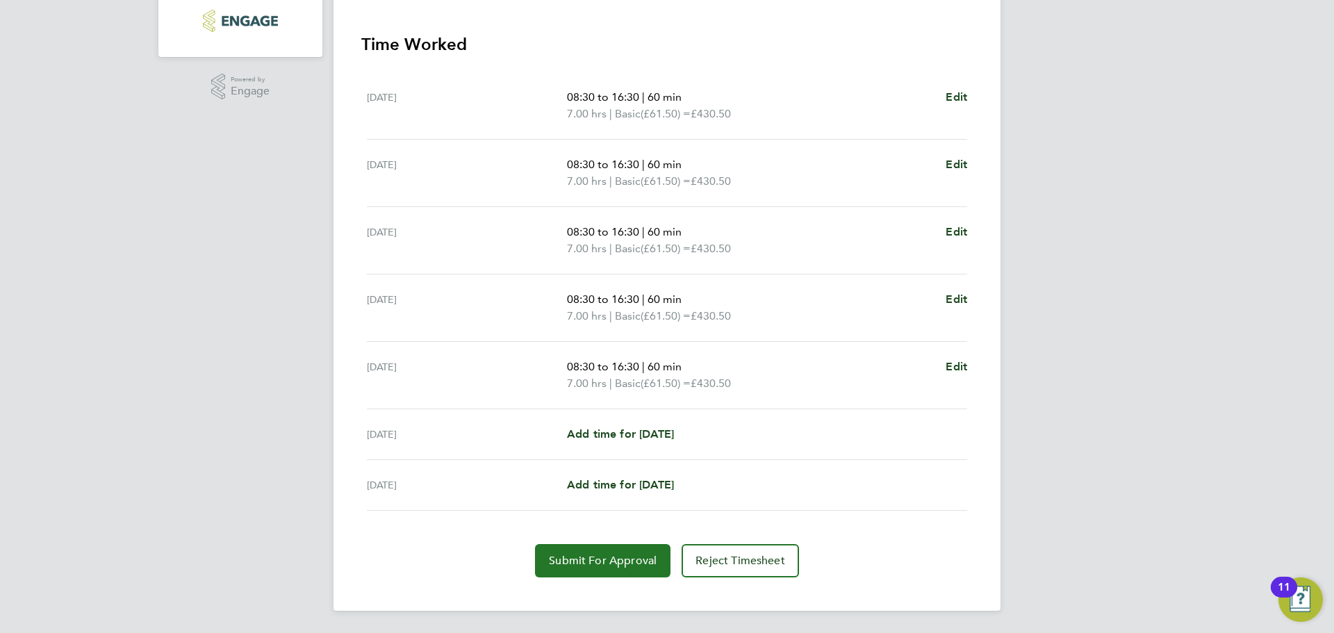
click at [625, 558] on span "Submit For Approval" at bounding box center [603, 561] width 108 height 14
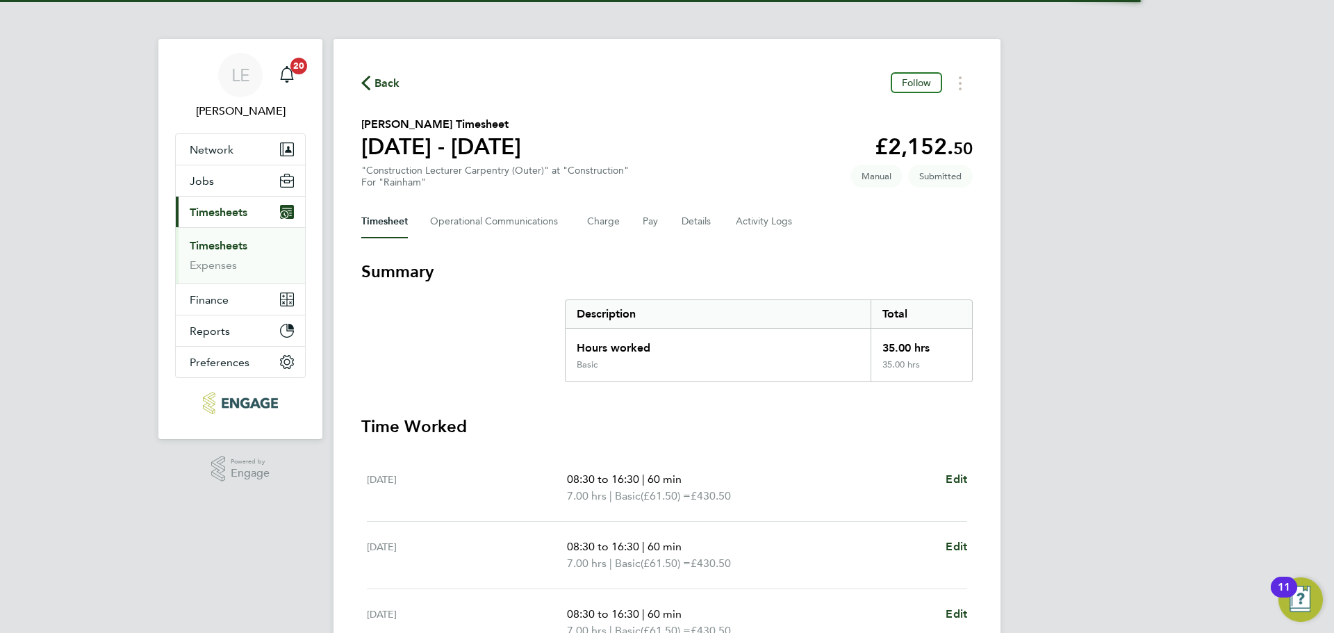
click at [238, 263] on li "Expenses" at bounding box center [242, 266] width 104 height 14
click at [233, 263] on link "Expenses" at bounding box center [213, 265] width 47 height 13
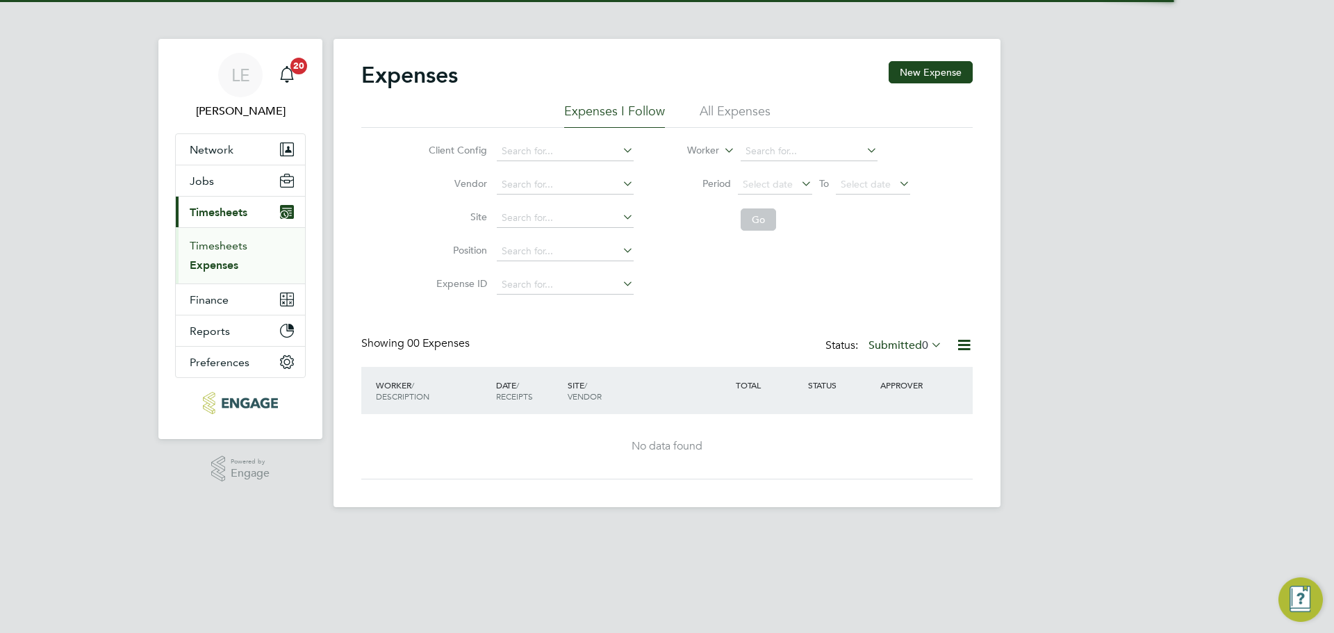
click at [233, 247] on link "Timesheets" at bounding box center [219, 245] width 58 height 13
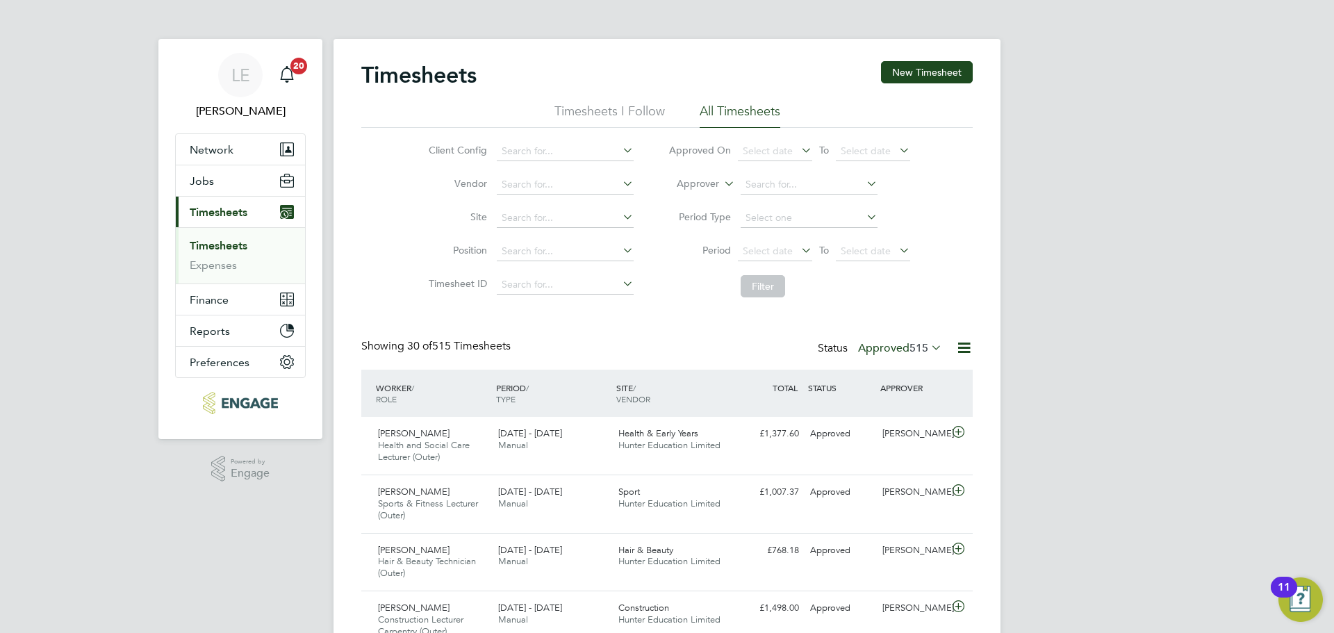
click at [211, 246] on link "Timesheets" at bounding box center [219, 245] width 58 height 13
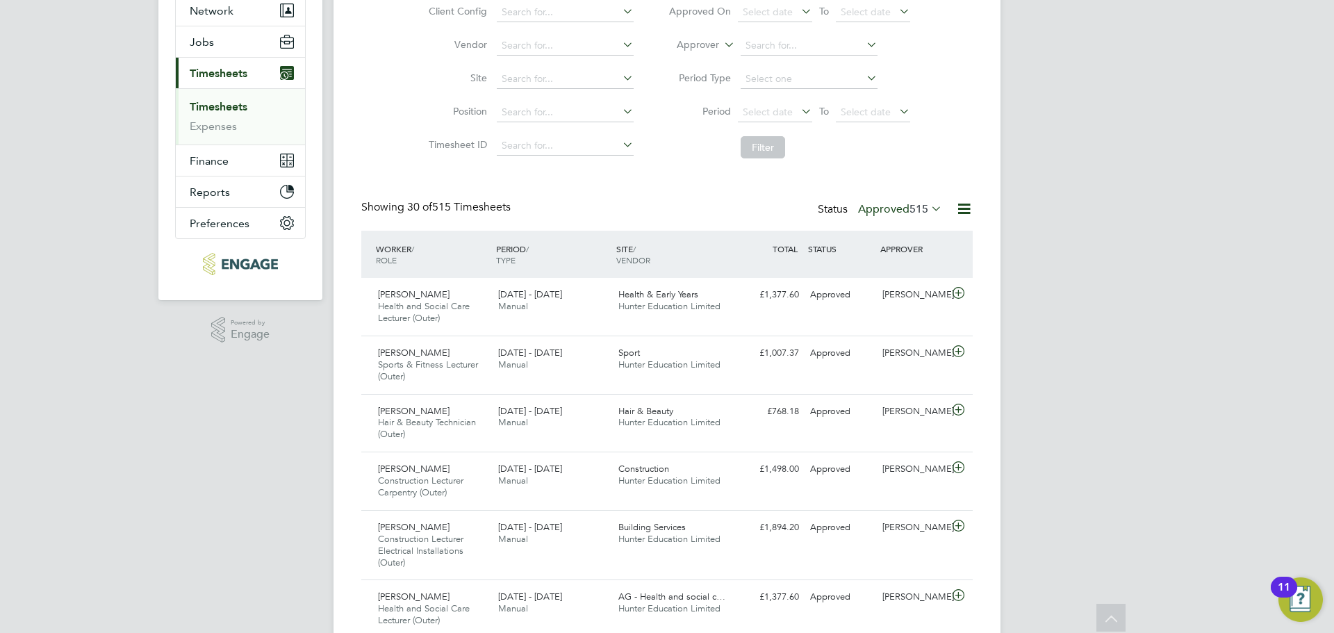
click at [922, 209] on span "515" at bounding box center [919, 209] width 19 height 14
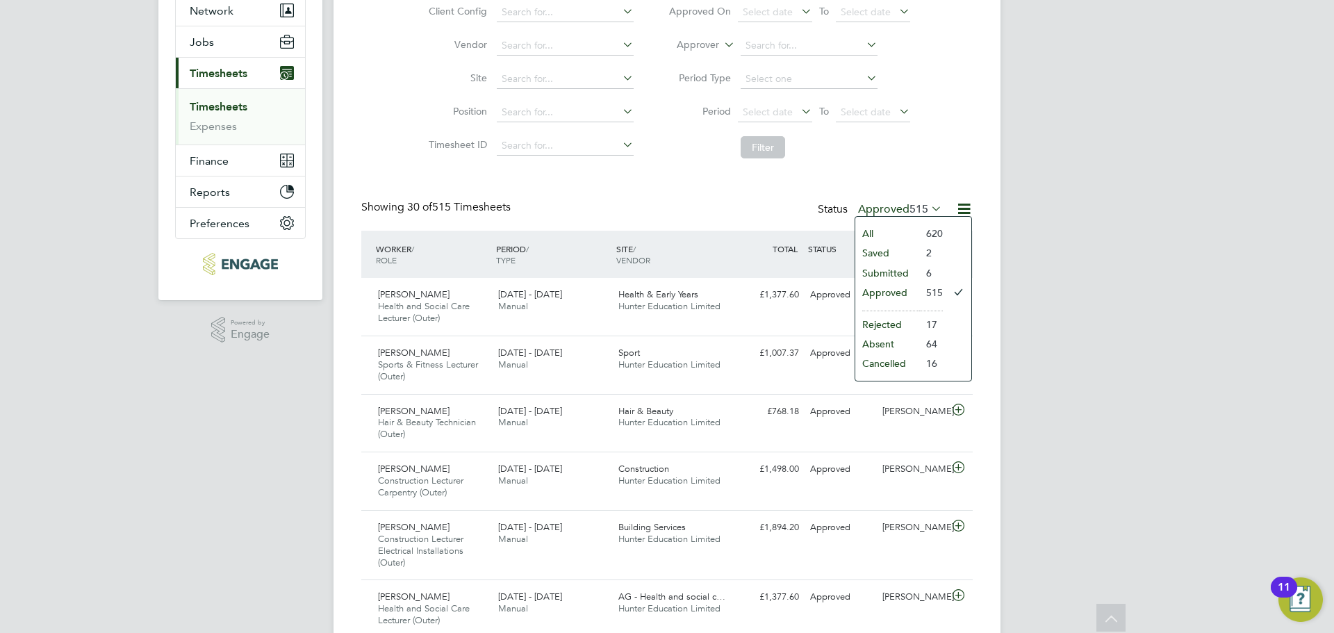
click at [899, 270] on li "Submitted" at bounding box center [888, 272] width 64 height 19
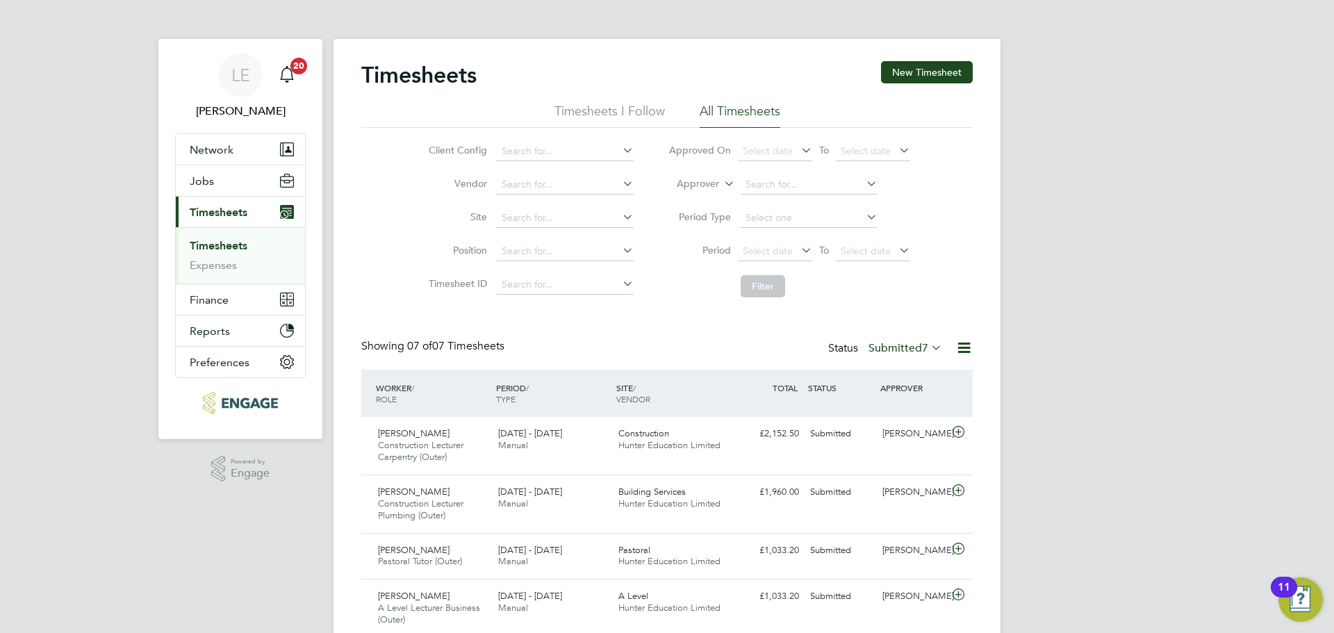
click at [885, 346] on label "Submitted 7" at bounding box center [906, 348] width 74 height 14
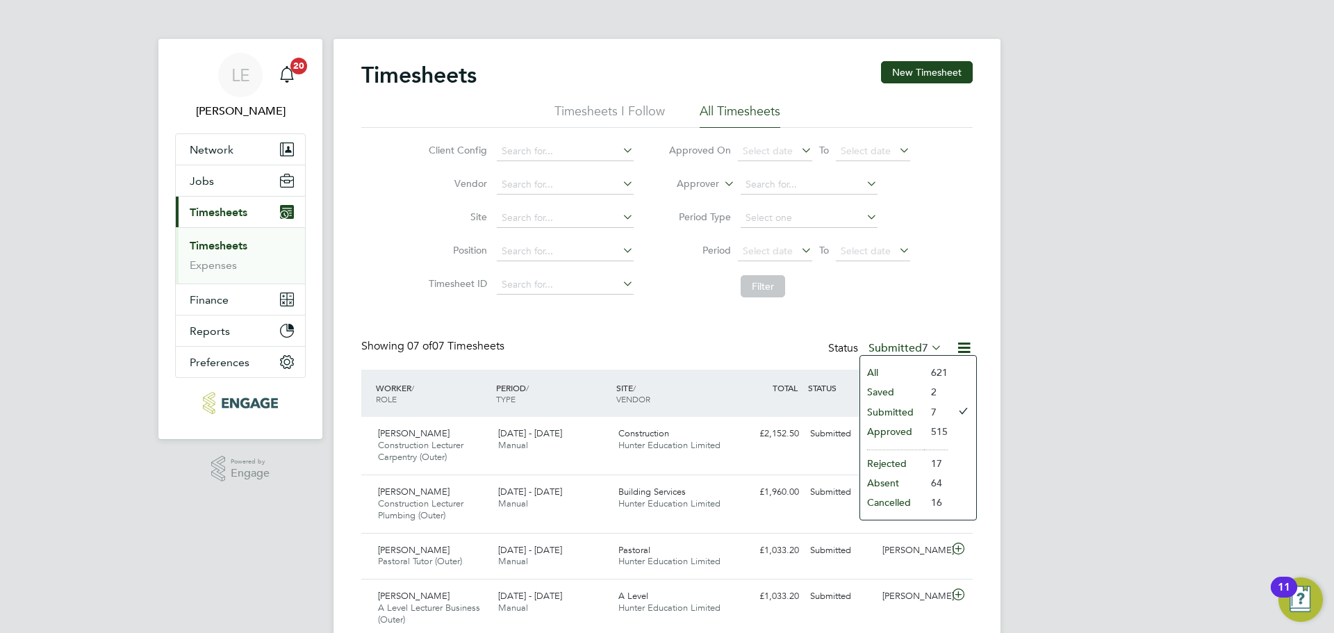
click at [890, 428] on li "Approved" at bounding box center [892, 431] width 64 height 19
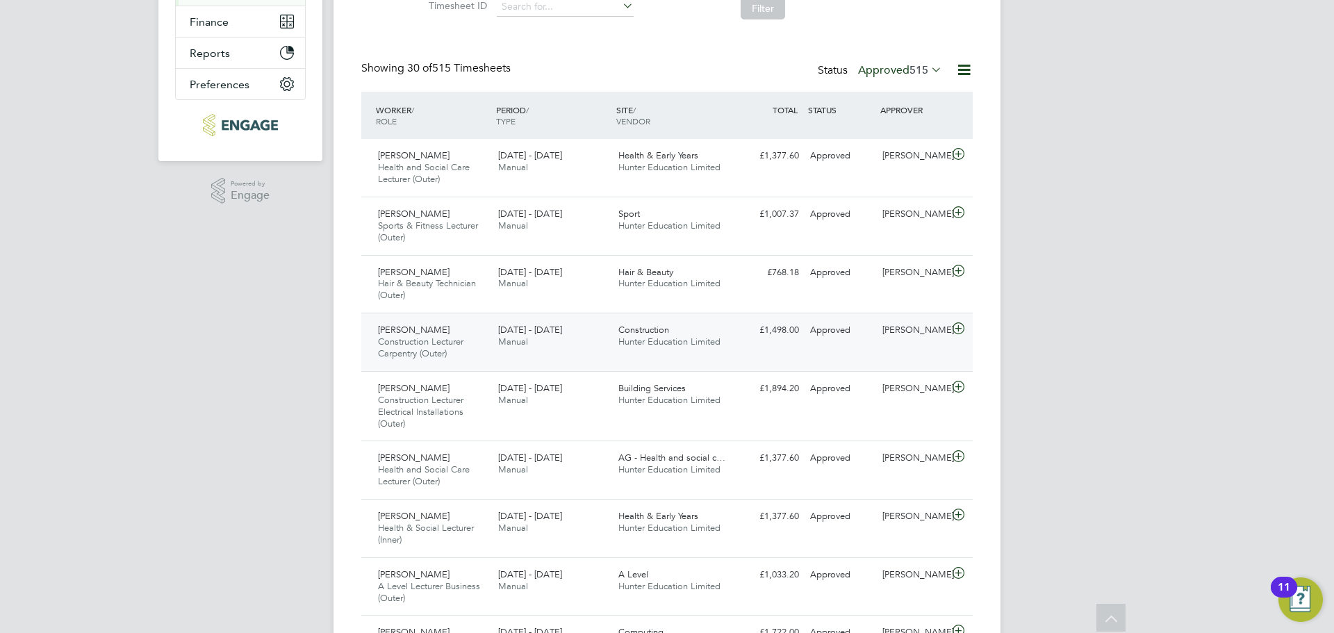
click at [954, 326] on icon at bounding box center [958, 328] width 17 height 11
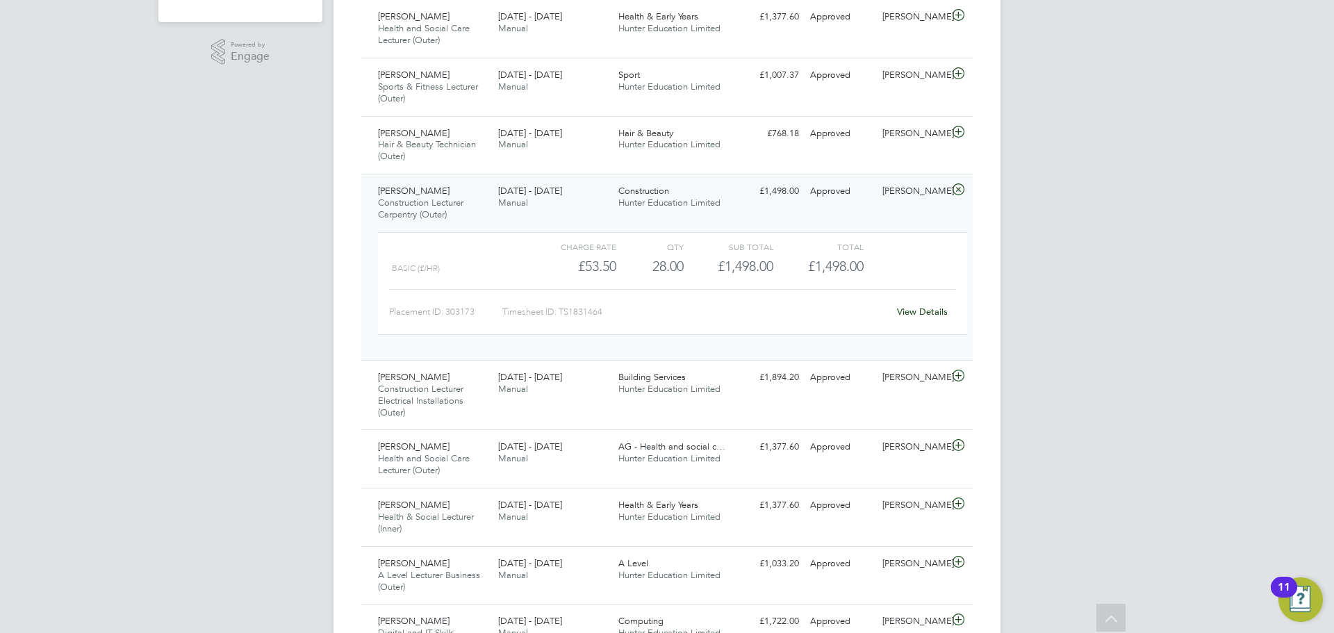
click at [931, 313] on link "View Details" at bounding box center [922, 312] width 51 height 12
click at [957, 191] on icon at bounding box center [958, 189] width 17 height 11
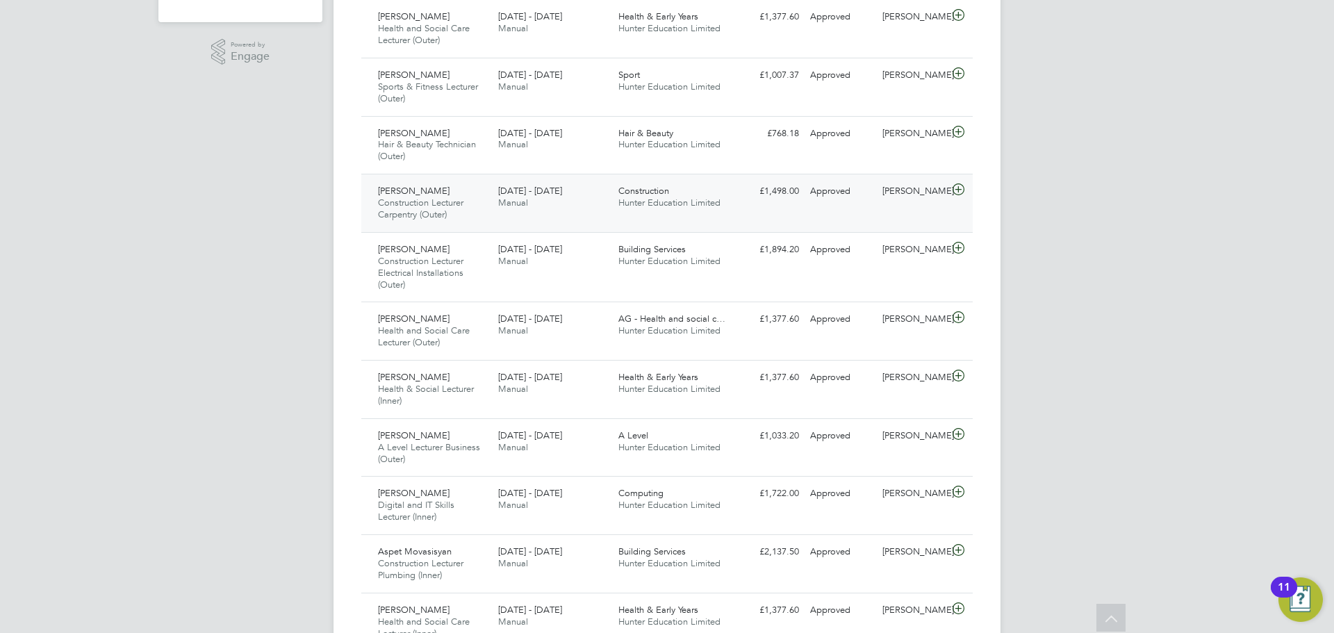
scroll to position [208, 0]
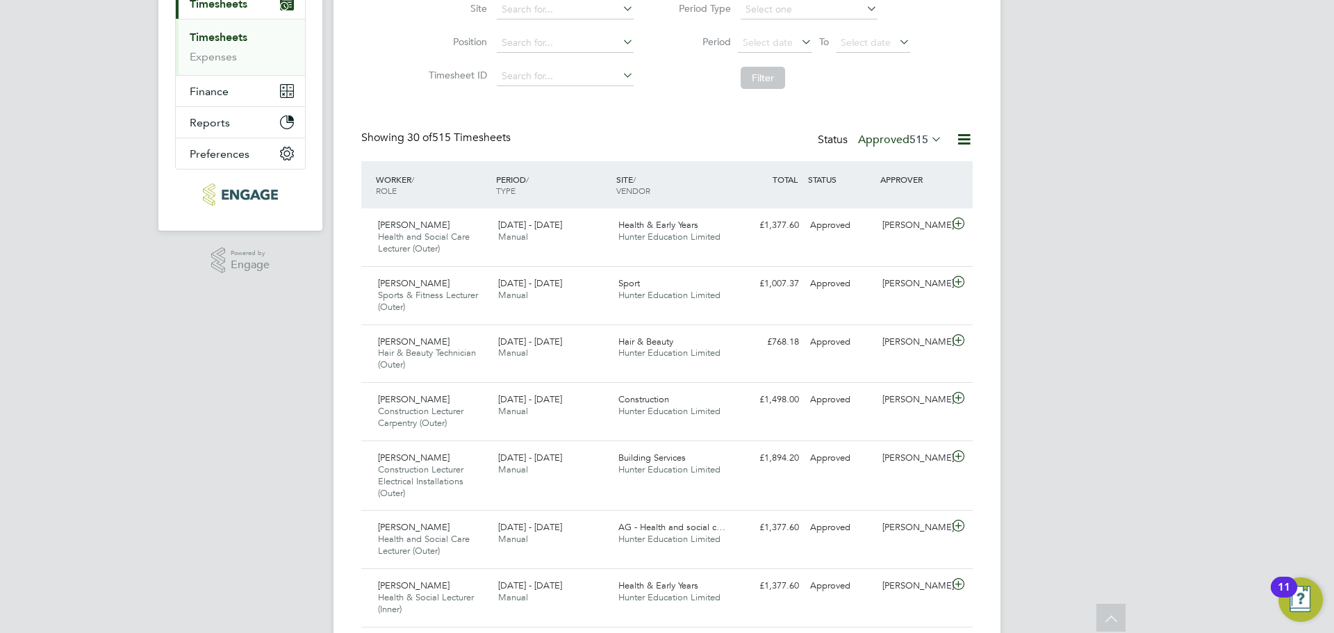
click at [869, 141] on label "Approved 515" at bounding box center [900, 140] width 84 height 14
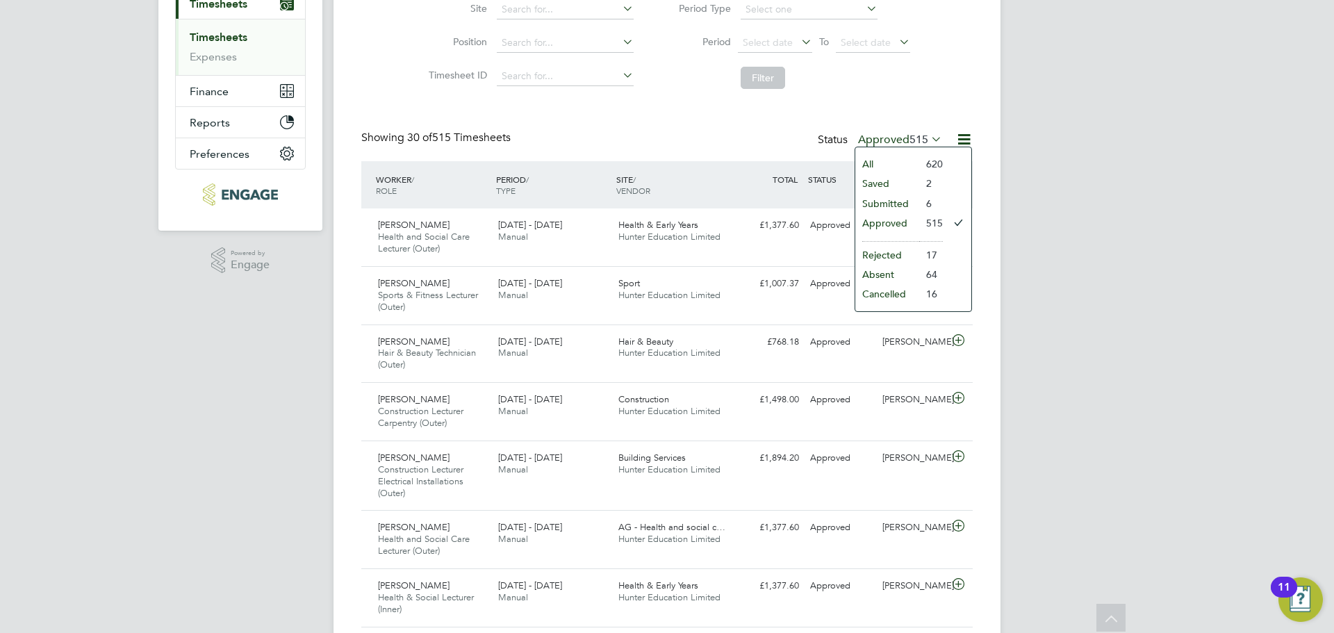
click at [878, 198] on li "Submitted" at bounding box center [888, 203] width 64 height 19
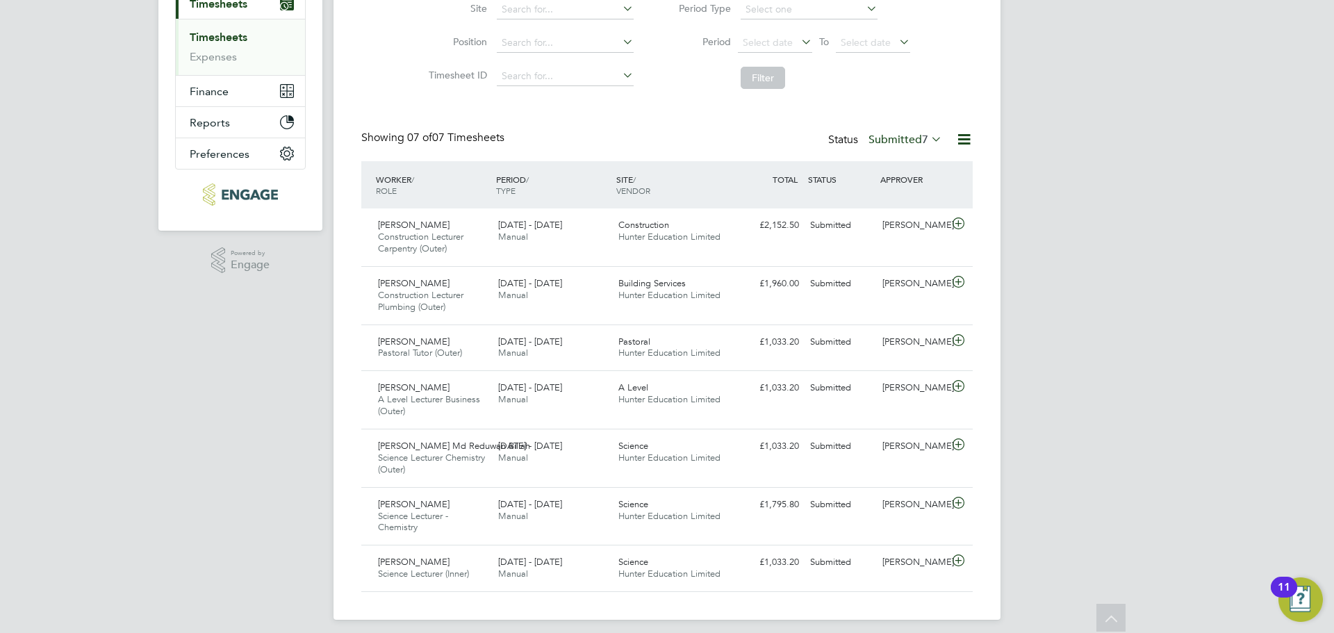
scroll to position [99, 0]
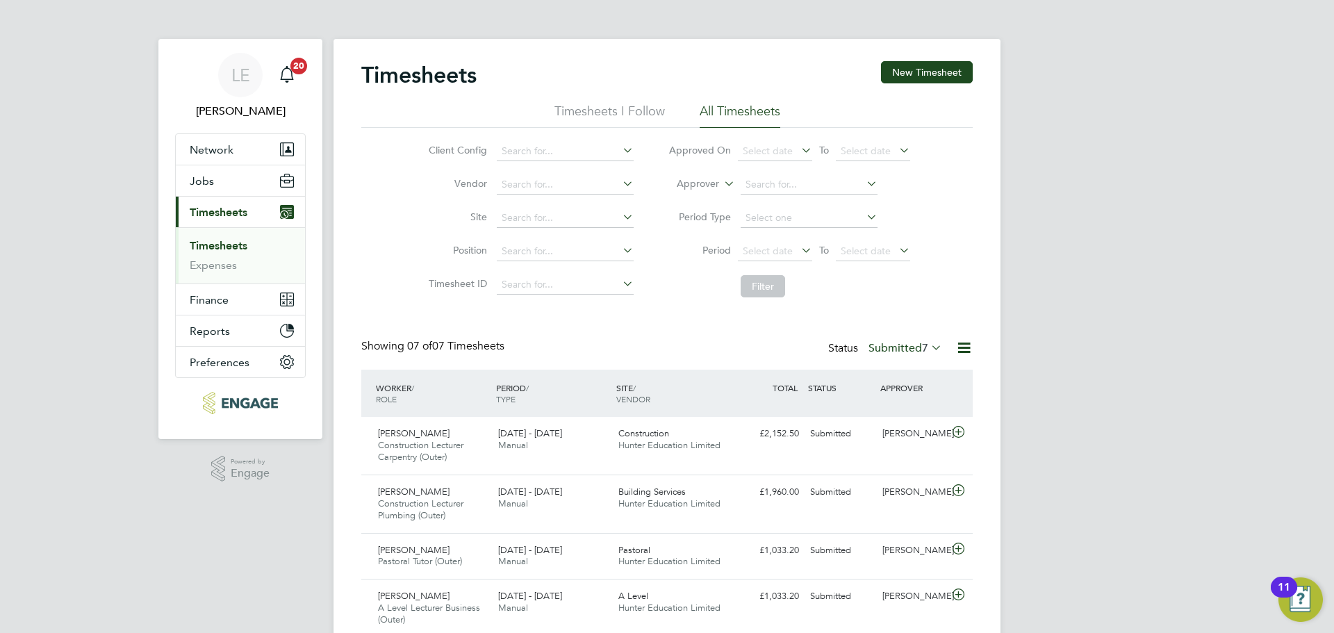
click at [915, 349] on label "Submitted 7" at bounding box center [906, 348] width 74 height 14
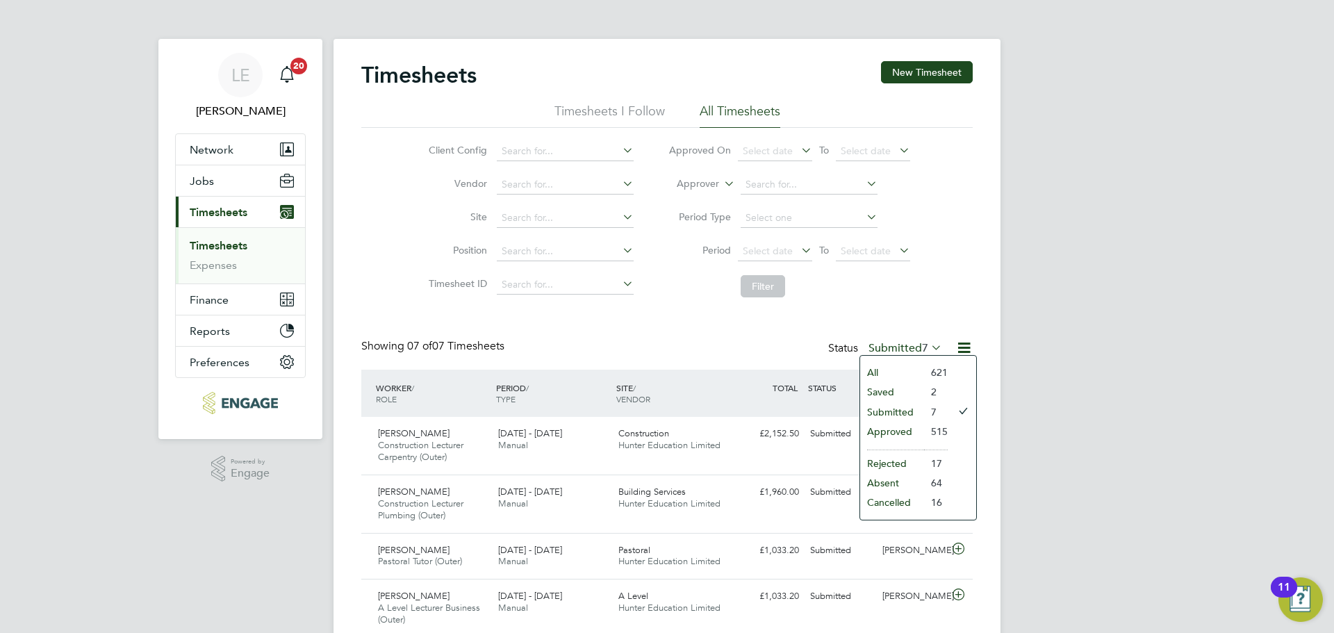
click at [750, 356] on div "Showing 07 of 07 Timesheets Status Submitted 7" at bounding box center [667, 354] width 612 height 31
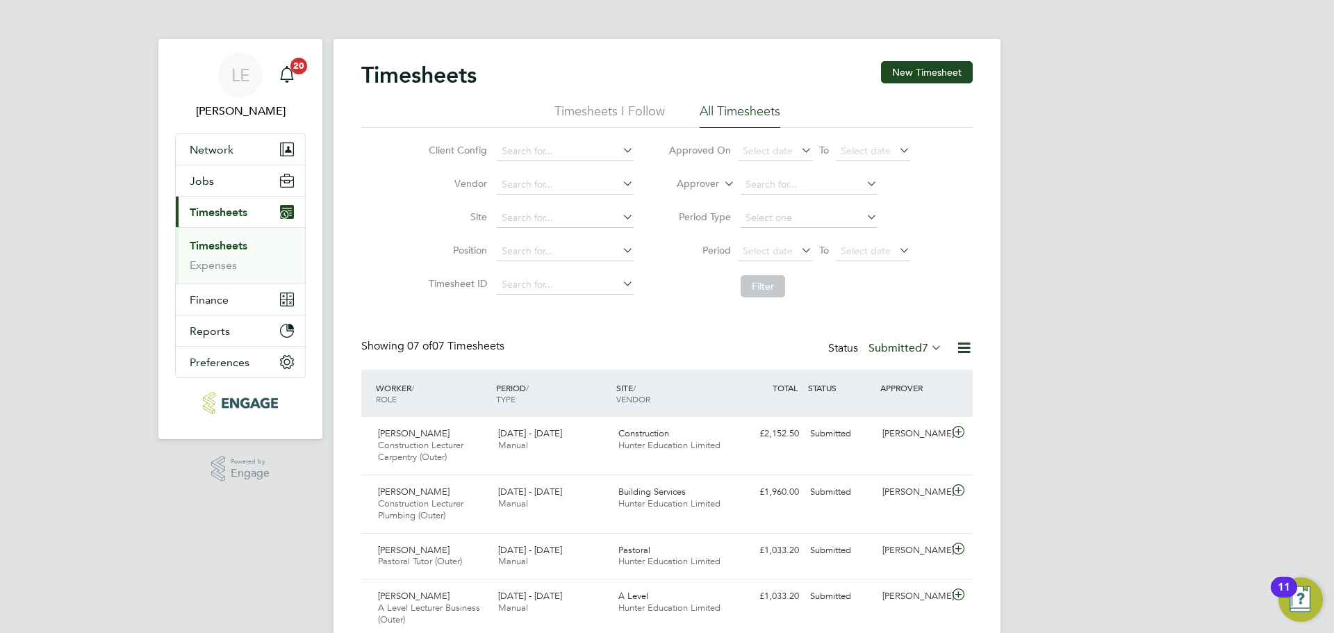
click at [896, 343] on label "Submitted 7" at bounding box center [906, 348] width 74 height 14
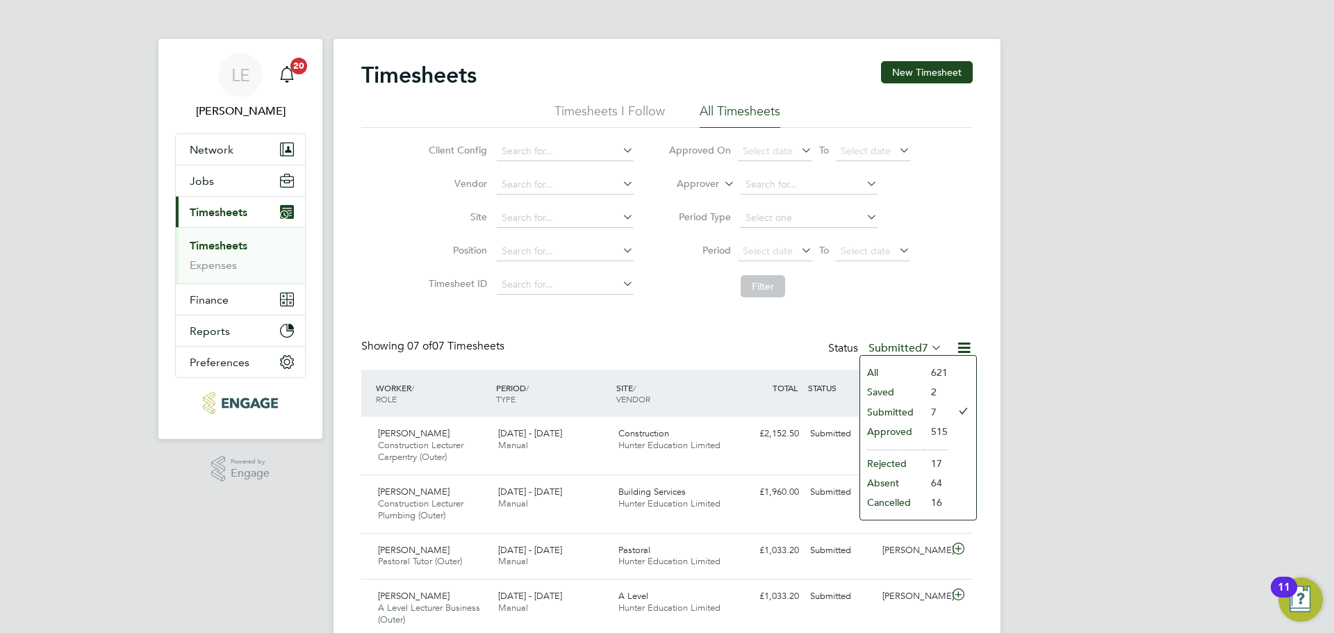
click at [885, 322] on div "Timesheets New Timesheet Timesheets I Follow All Timesheets Client Config Vendo…" at bounding box center [667, 430] width 612 height 739
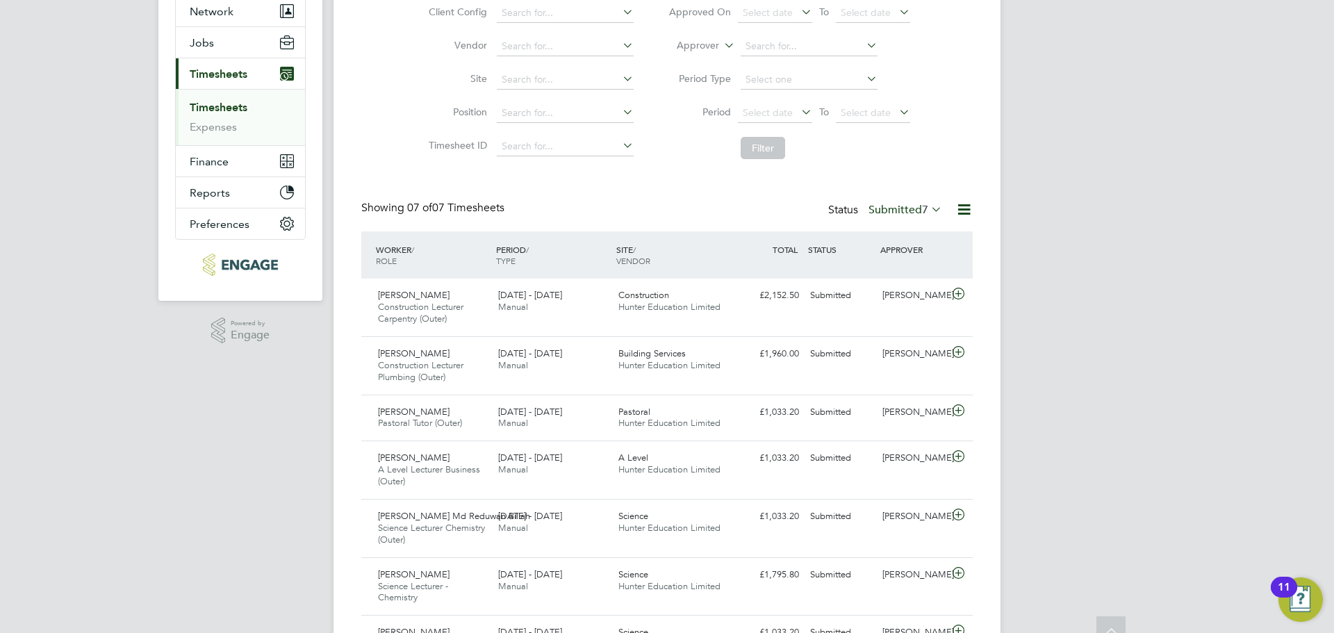
scroll to position [139, 0]
click at [375, 536] on div "Shah Md Reduwan Billah Science Lecturer Chemistry (Outer) 22 - 28 Sep 2025" at bounding box center [433, 528] width 120 height 47
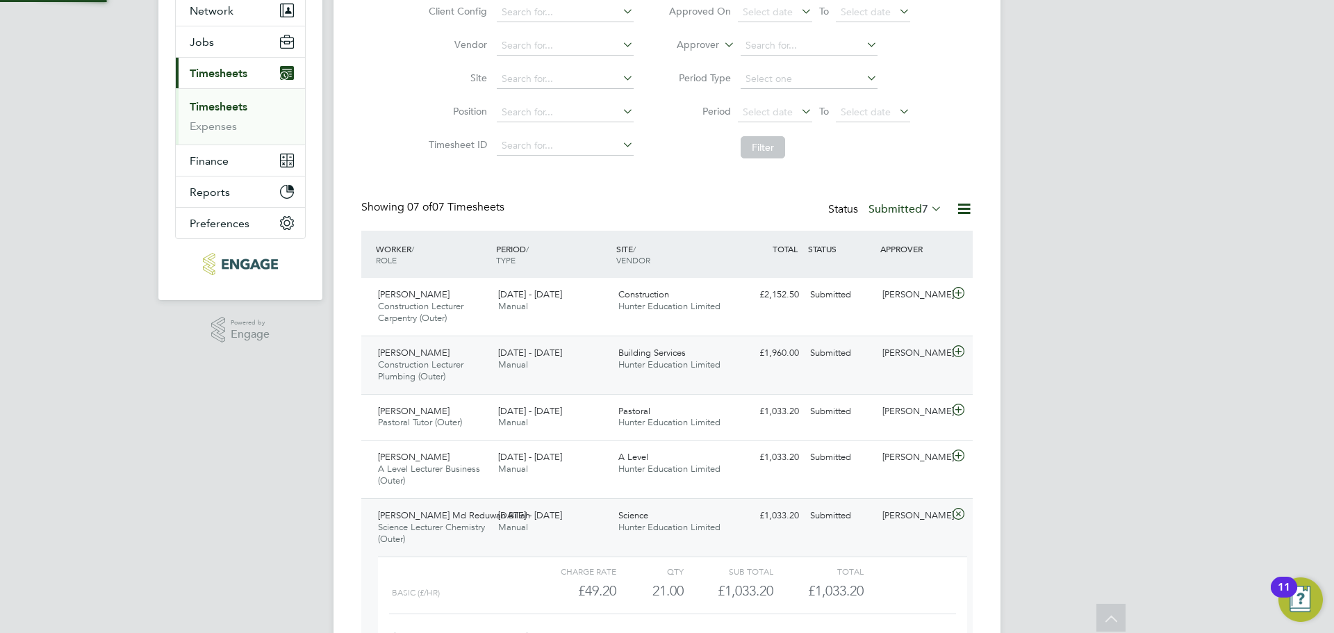
scroll to position [24, 136]
click at [957, 510] on icon at bounding box center [958, 514] width 17 height 11
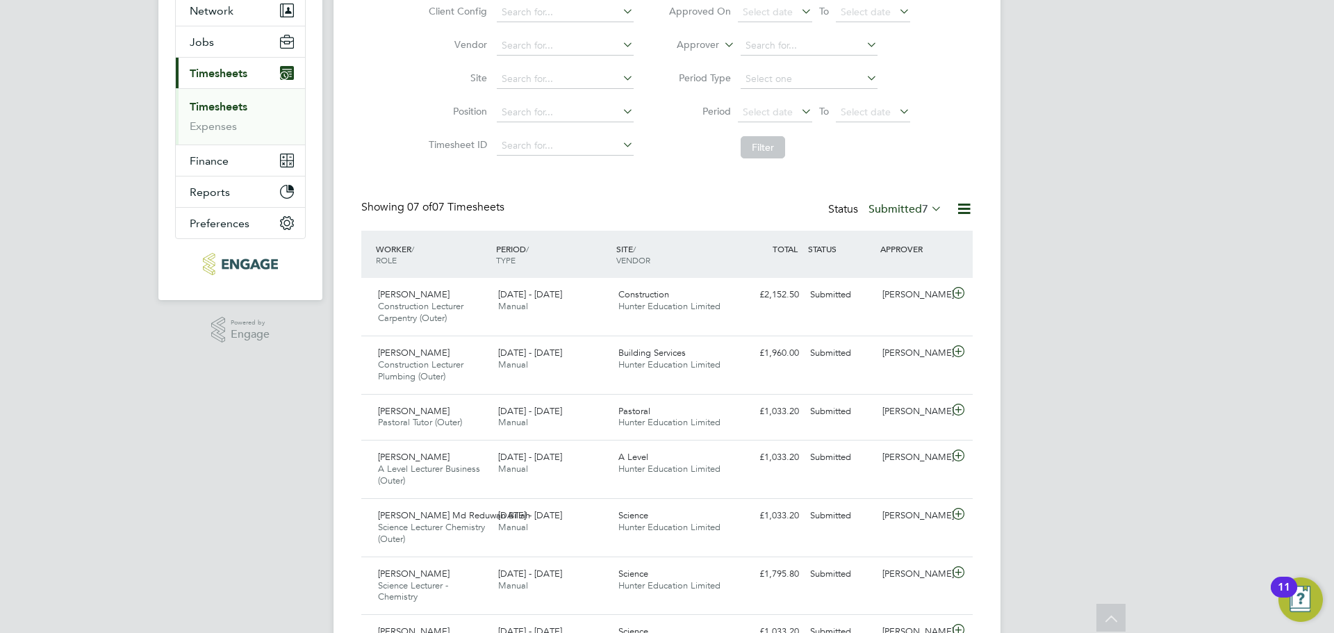
click at [297, 366] on div "LE Laurence Elkington Notifications 20 Applications: Network Team Members Busin…" at bounding box center [667, 286] width 1334 height 851
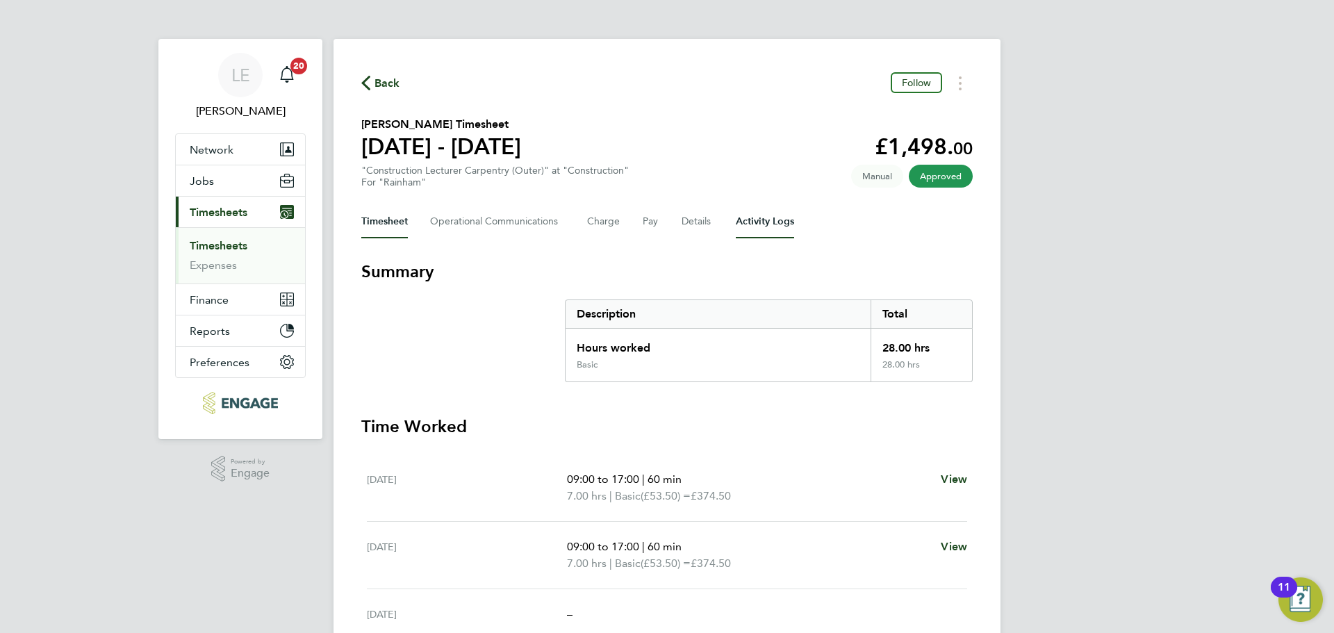
click at [762, 209] on Logs-tab "Activity Logs" at bounding box center [765, 221] width 58 height 33
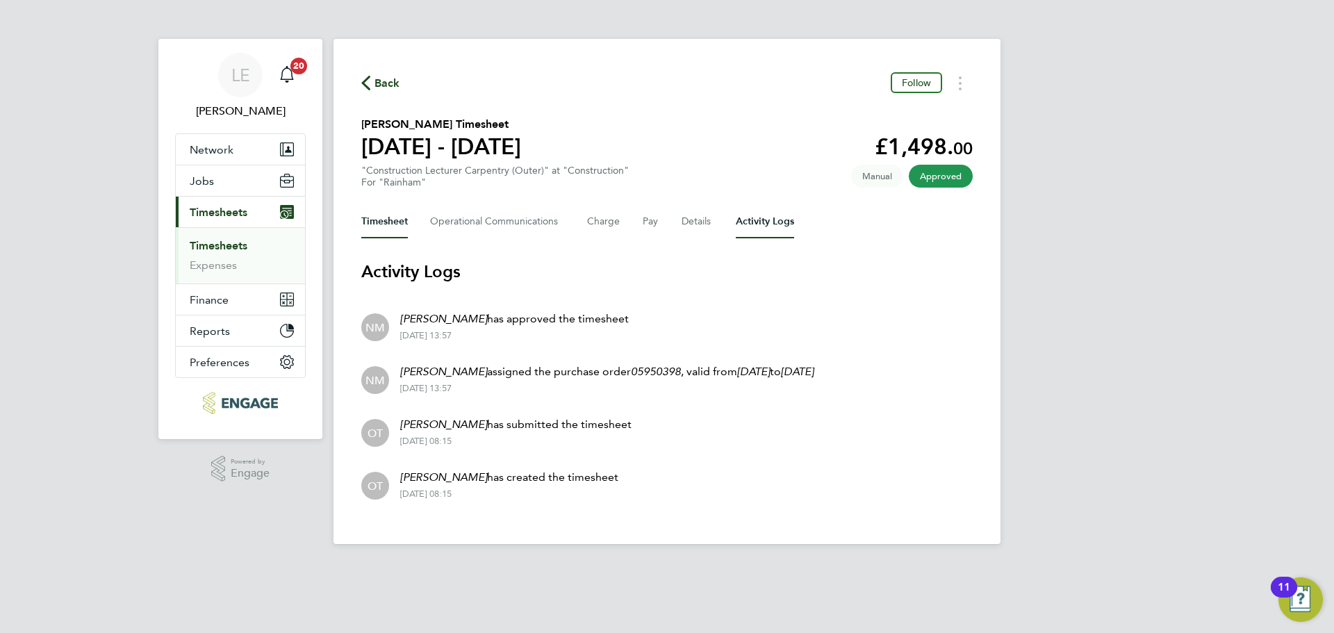
click at [402, 217] on button "Timesheet" at bounding box center [384, 221] width 47 height 33
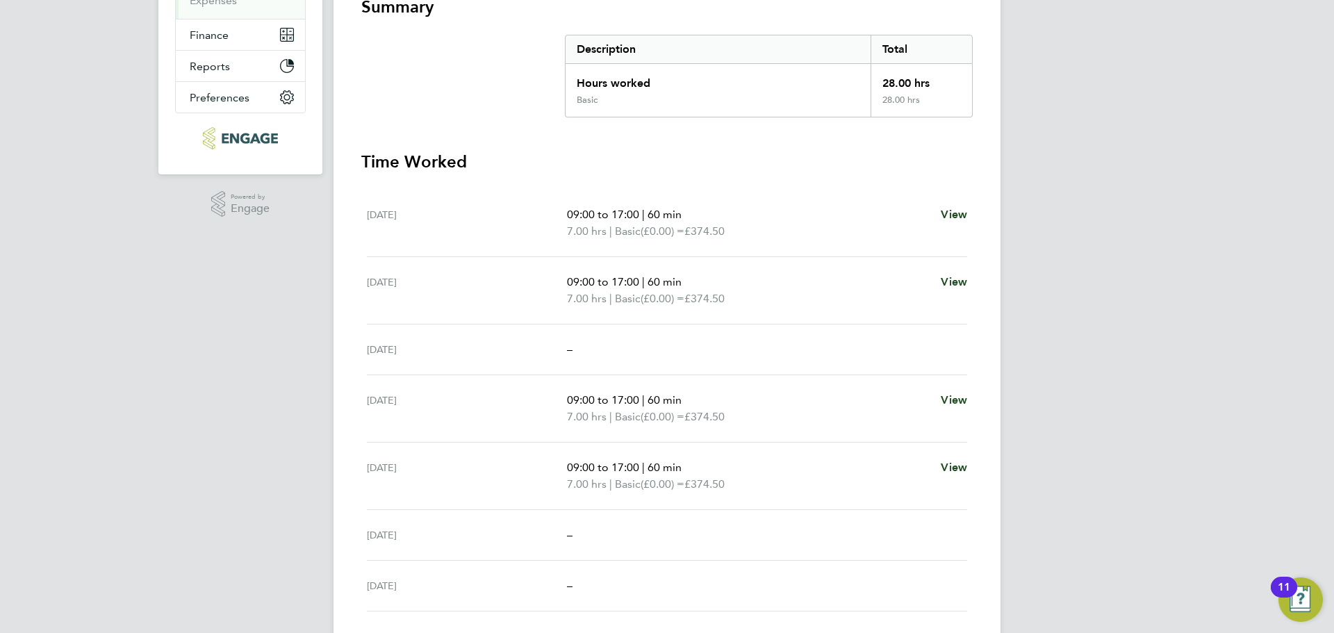
scroll to position [157, 0]
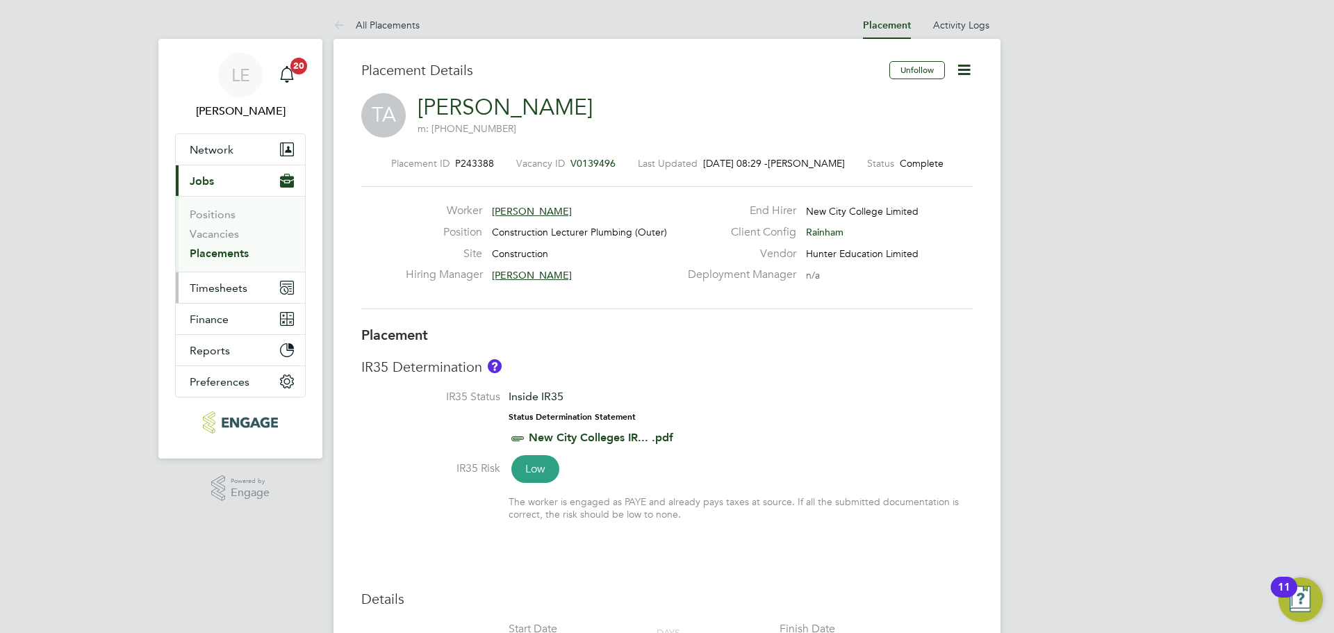
click at [207, 284] on span "Timesheets" at bounding box center [219, 287] width 58 height 13
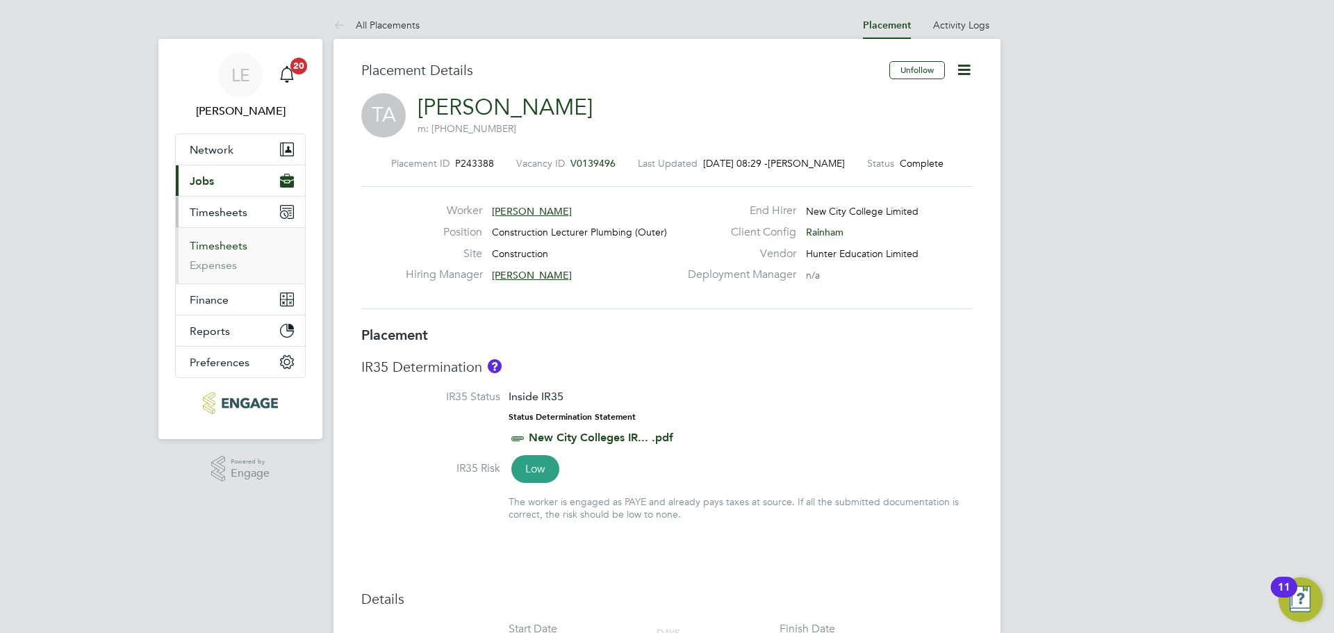
click at [209, 251] on link "Timesheets" at bounding box center [219, 245] width 58 height 13
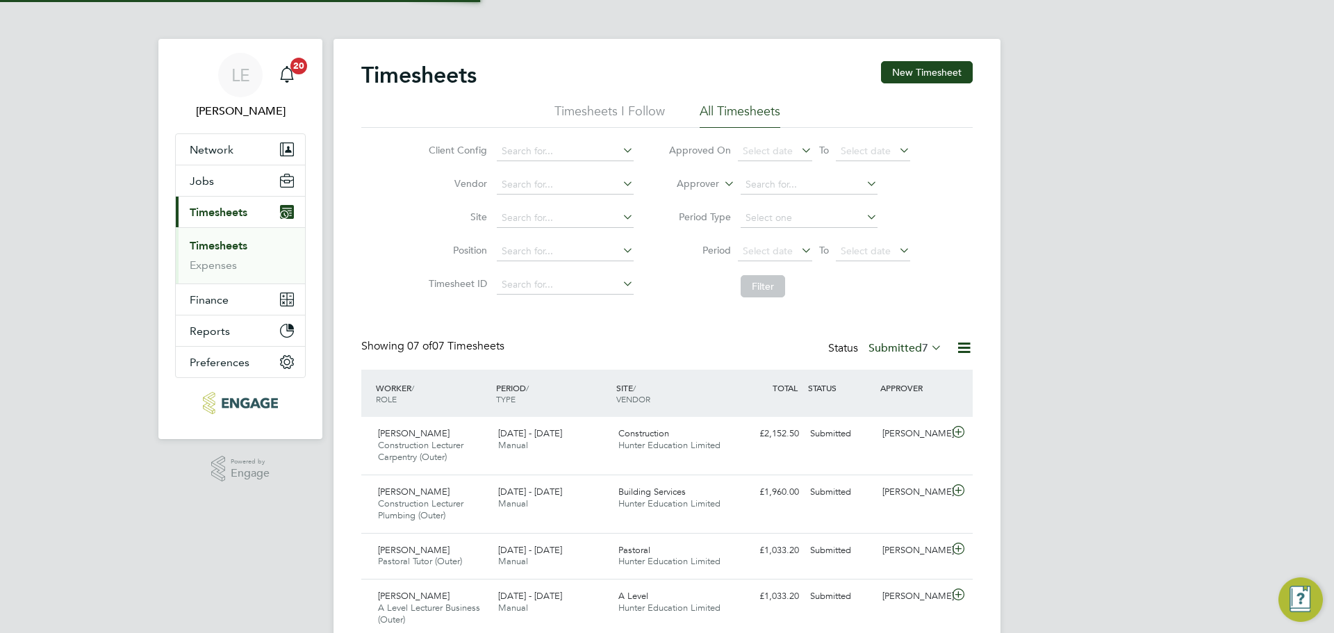
scroll to position [7, 7]
